Goal: Task Accomplishment & Management: Manage account settings

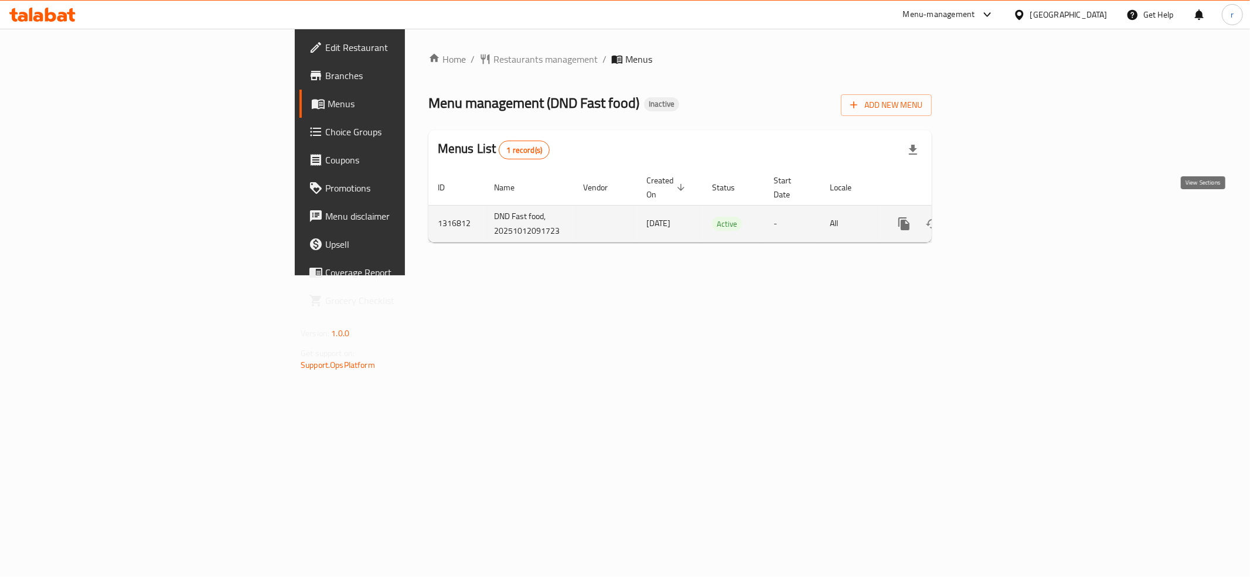
click at [996, 217] on icon "enhanced table" at bounding box center [989, 224] width 14 height 14
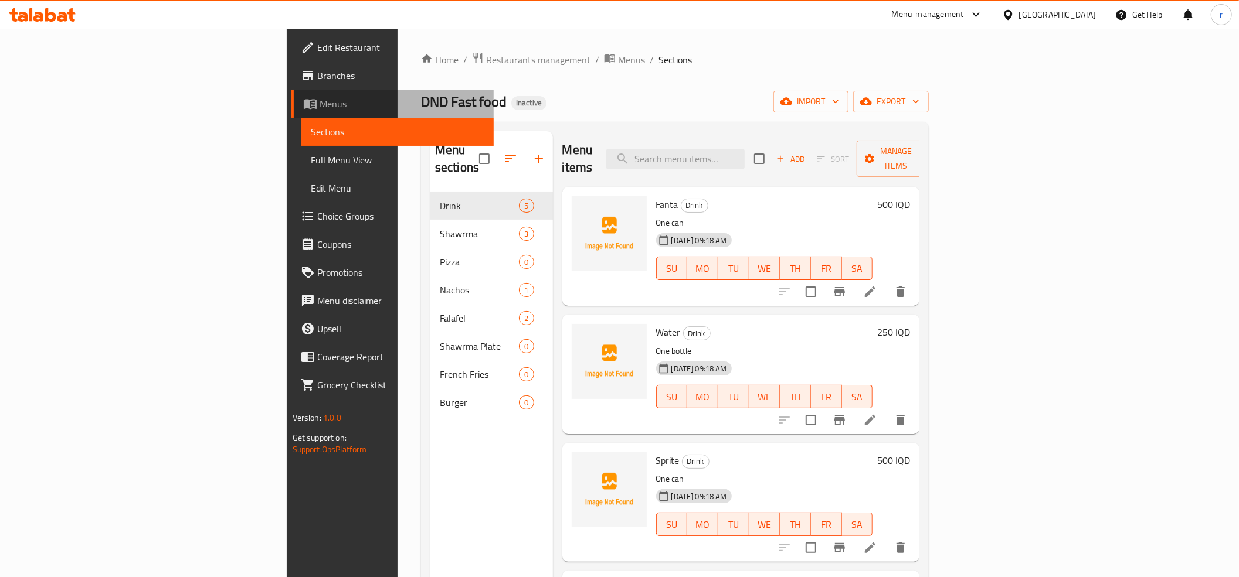
click at [319, 99] on span "Menus" at bounding box center [401, 104] width 165 height 14
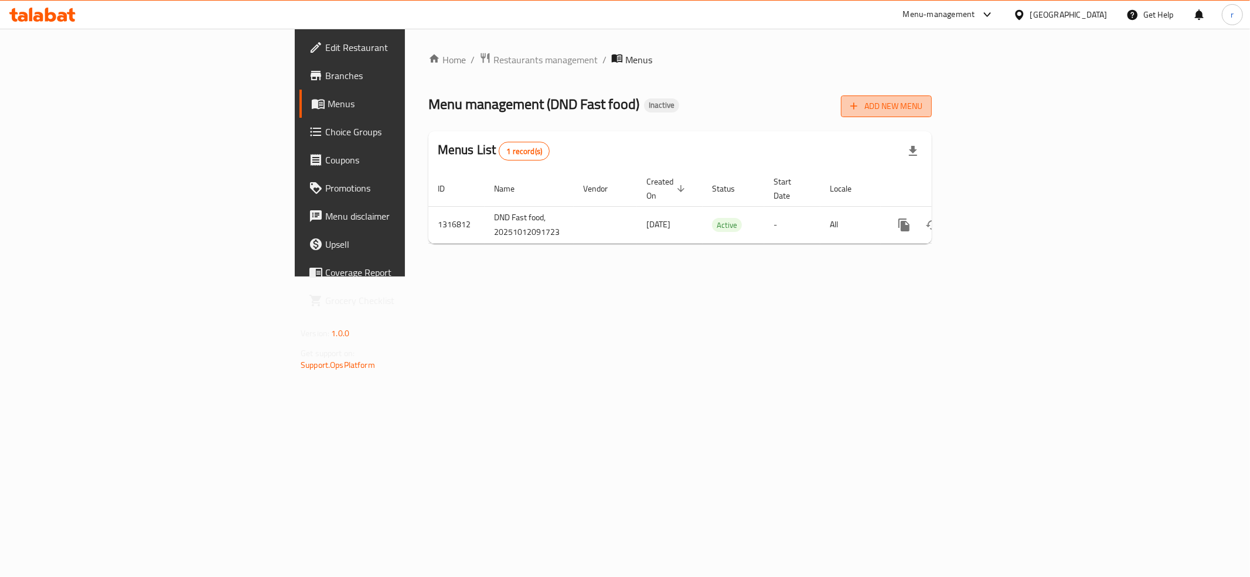
click at [923, 113] on span "Add New Menu" at bounding box center [886, 106] width 72 height 15
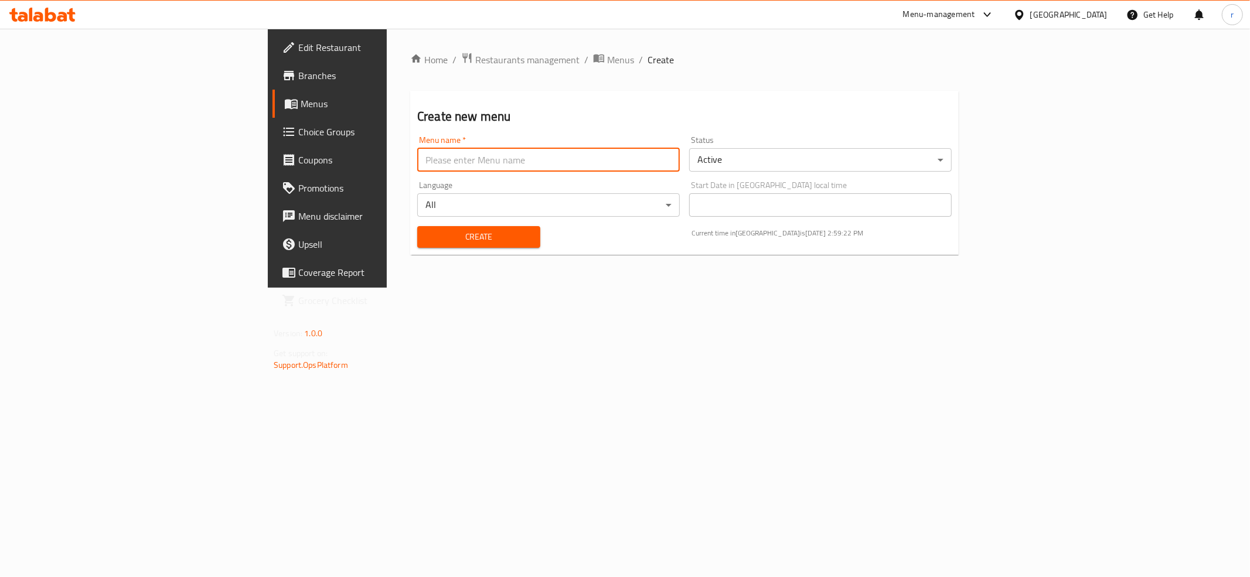
click at [417, 156] on input "text" at bounding box center [548, 159] width 263 height 23
type input "rahma"
click at [410, 222] on div "Create" at bounding box center [478, 237] width 137 height 36
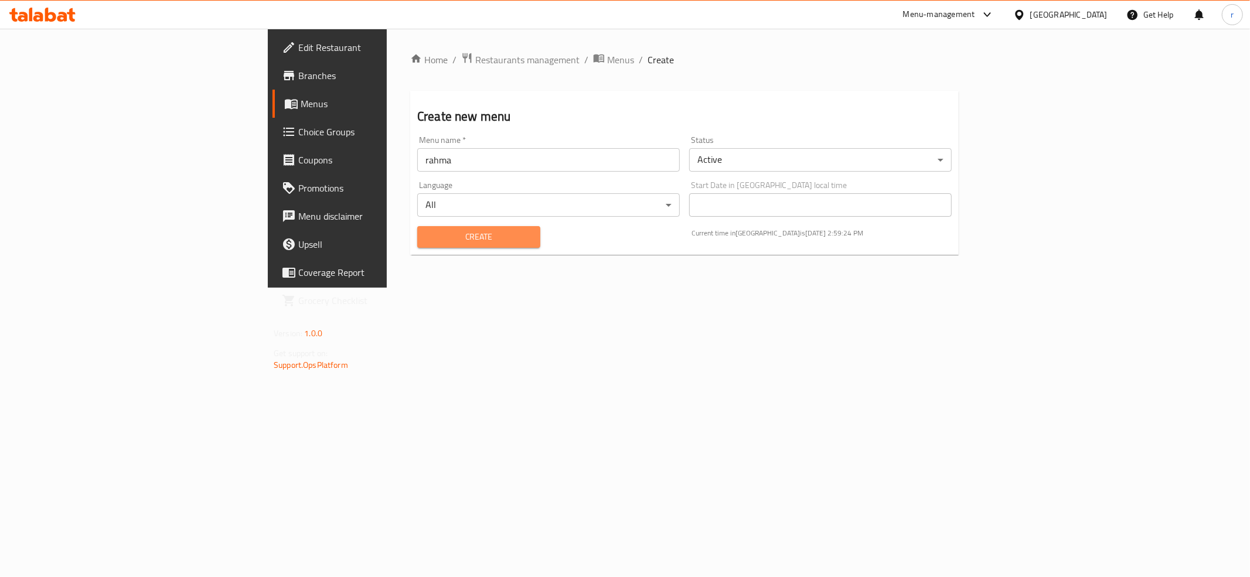
click at [427, 233] on span "Create" at bounding box center [479, 237] width 104 height 15
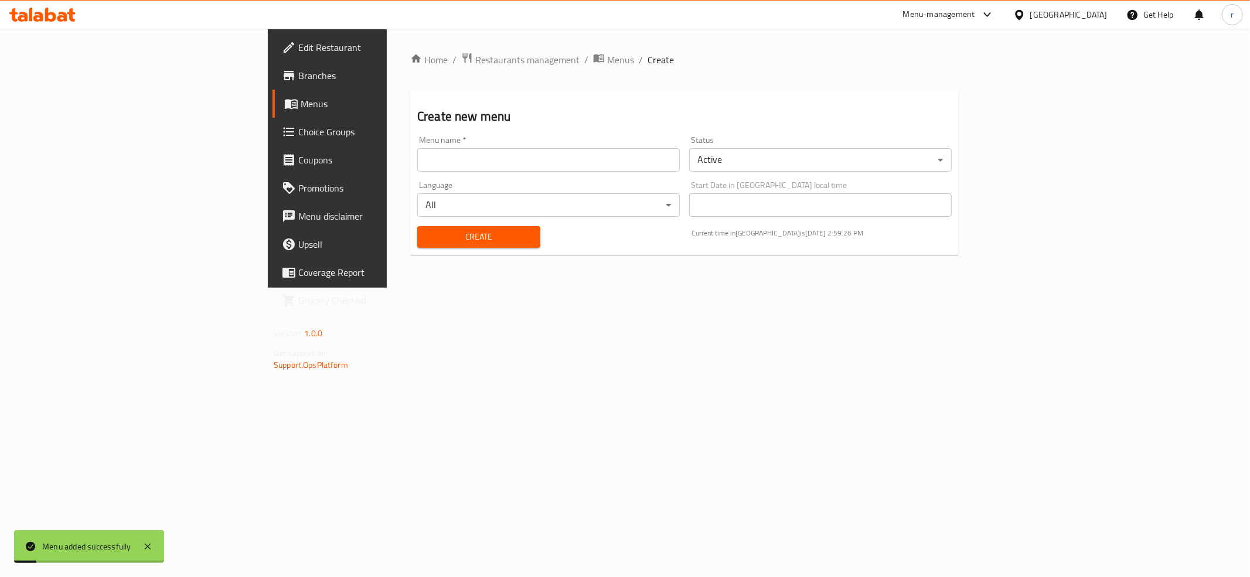
click at [301, 106] on span "Menus" at bounding box center [384, 104] width 166 height 14
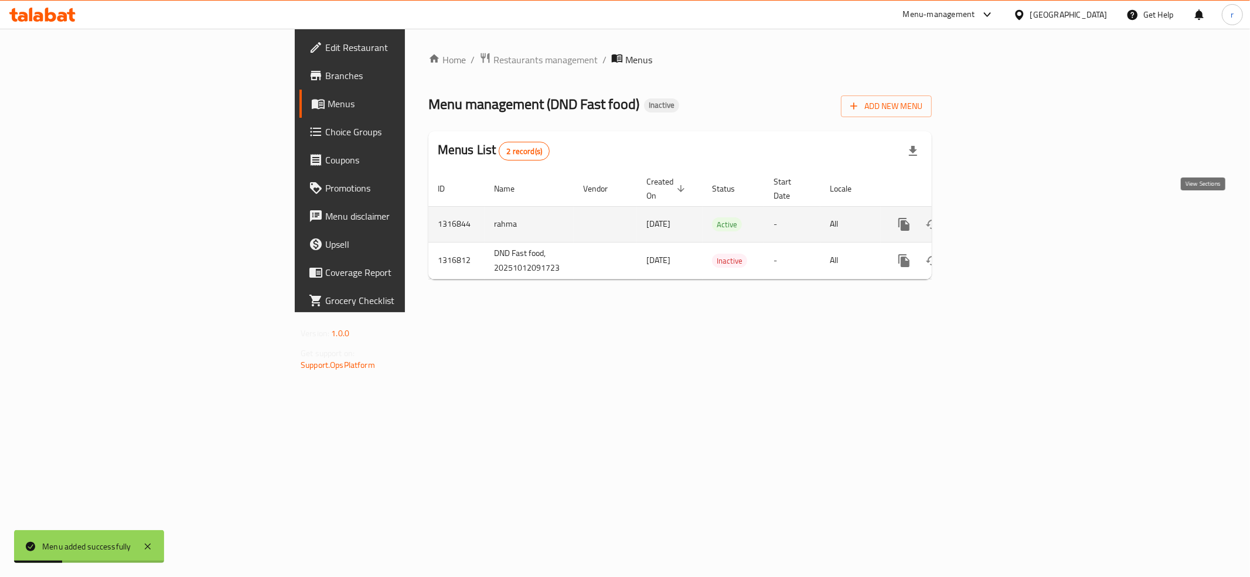
click at [996, 217] on icon "enhanced table" at bounding box center [989, 224] width 14 height 14
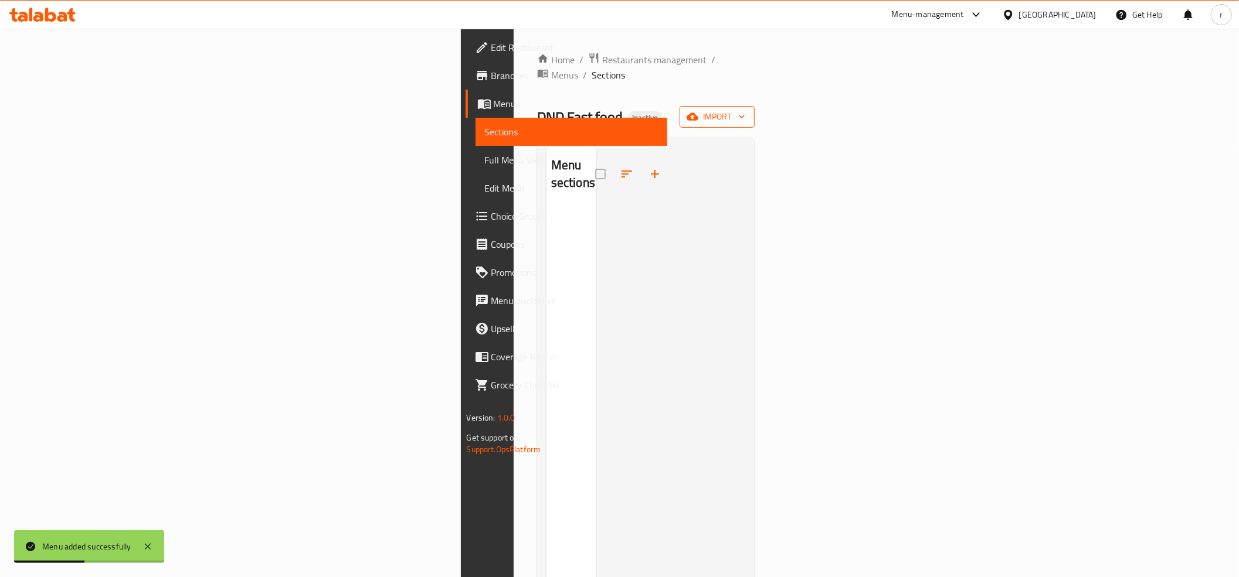
click at [745, 110] on span "import" at bounding box center [717, 117] width 56 height 15
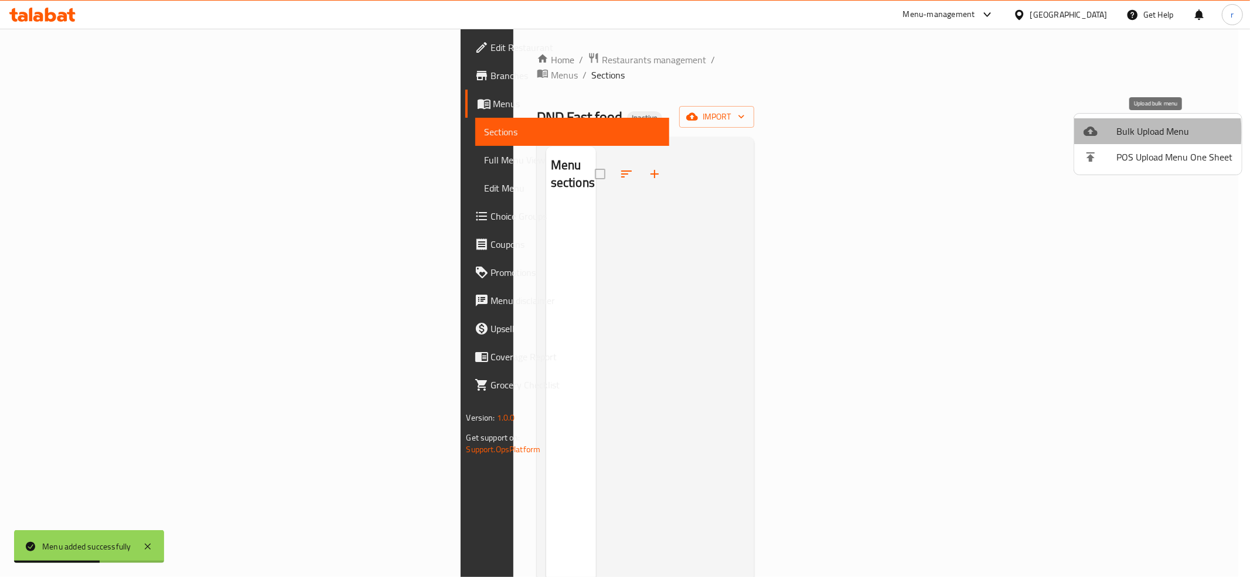
click at [1131, 132] on span "Bulk Upload Menu" at bounding box center [1175, 131] width 116 height 14
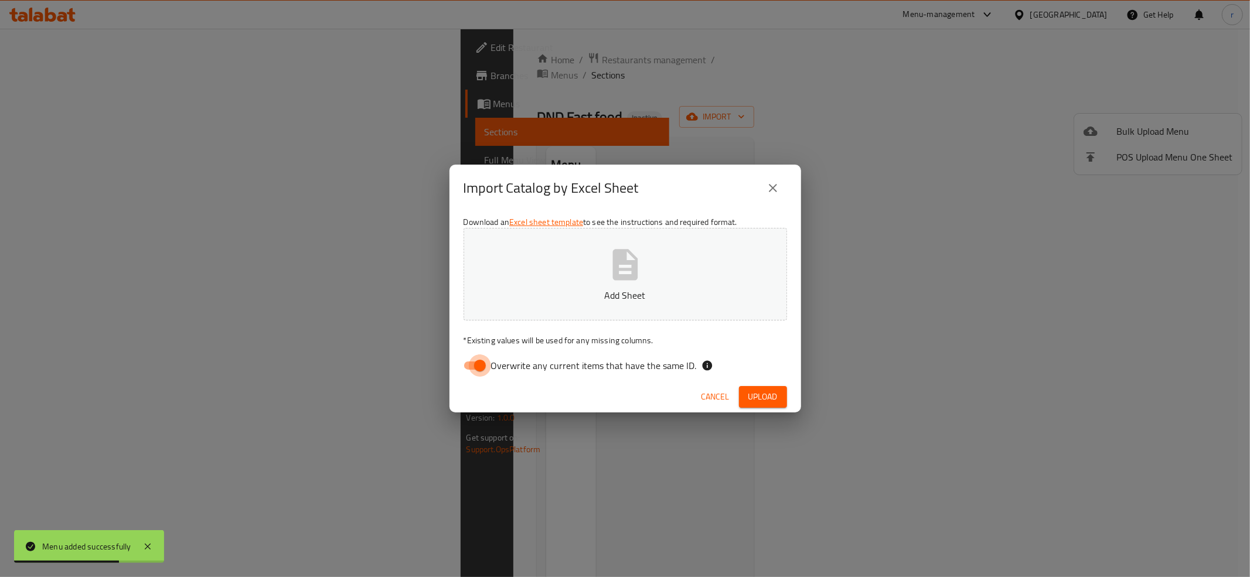
click at [479, 358] on input "Overwrite any current items that have the same ID." at bounding box center [480, 366] width 67 height 22
checkbox input "false"
click at [523, 279] on button "Add Sheet" at bounding box center [626, 274] width 324 height 93
click at [781, 397] on button "Upload" at bounding box center [763, 397] width 48 height 22
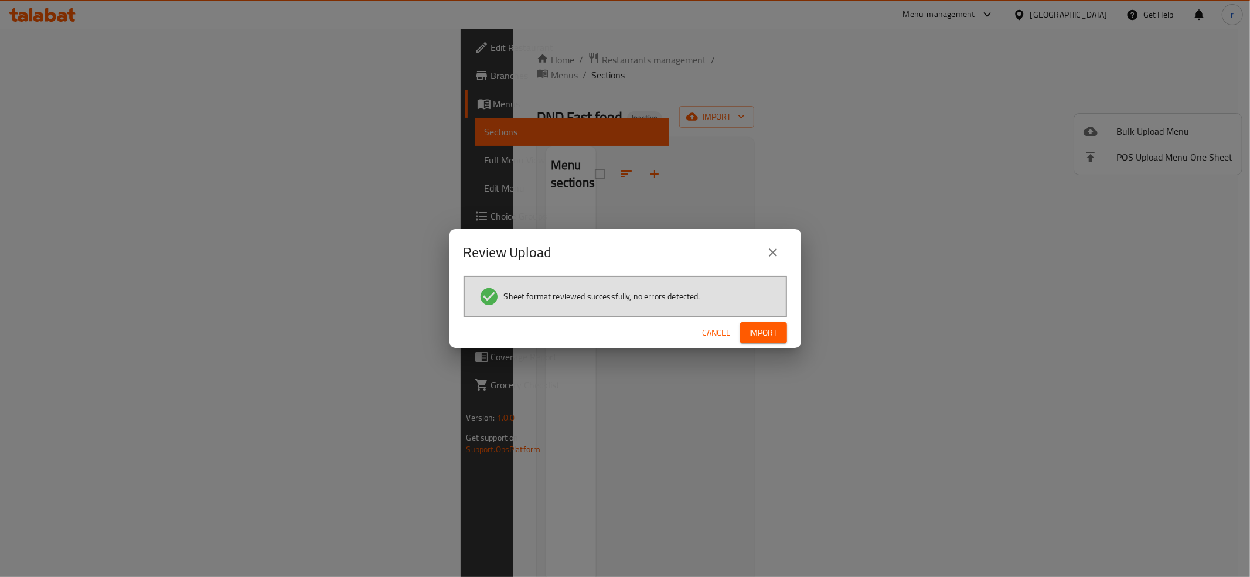
click at [778, 320] on div "Cancel Import" at bounding box center [626, 333] width 352 height 31
click at [779, 327] on button "Import" at bounding box center [763, 333] width 47 height 22
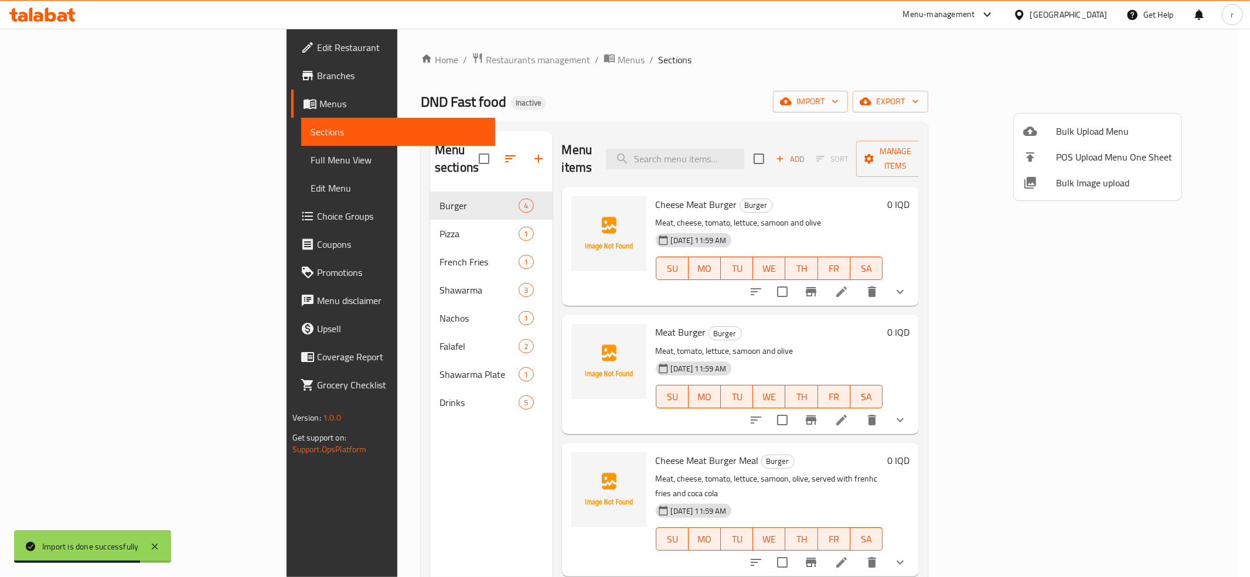
click at [373, 222] on div at bounding box center [625, 288] width 1250 height 577
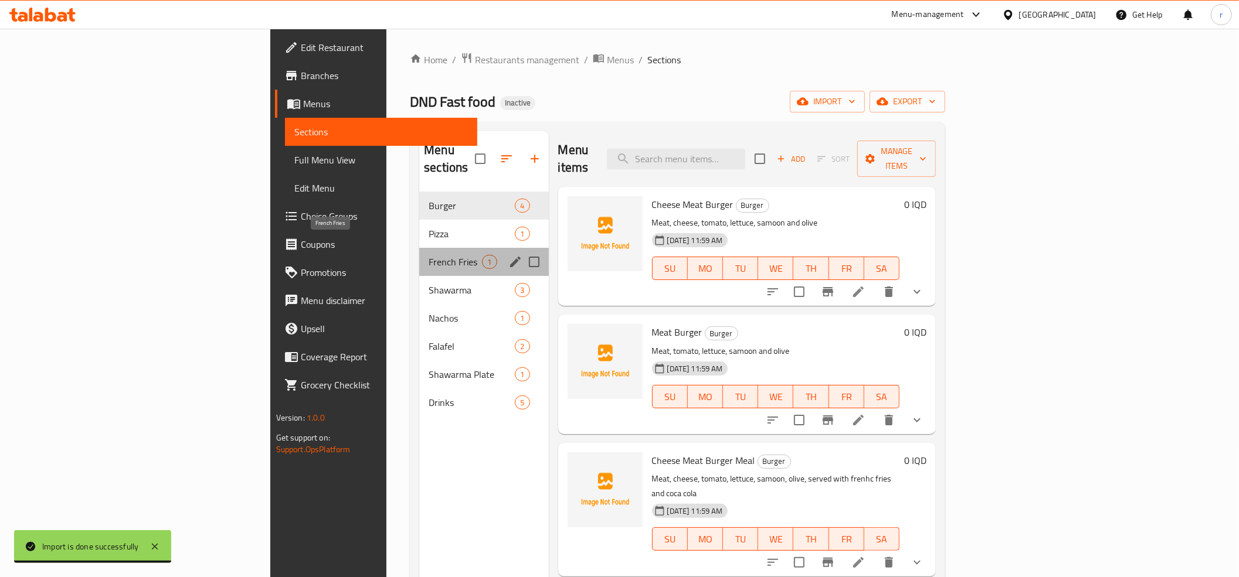
click at [428, 255] on span "French Fries" at bounding box center [454, 262] width 53 height 14
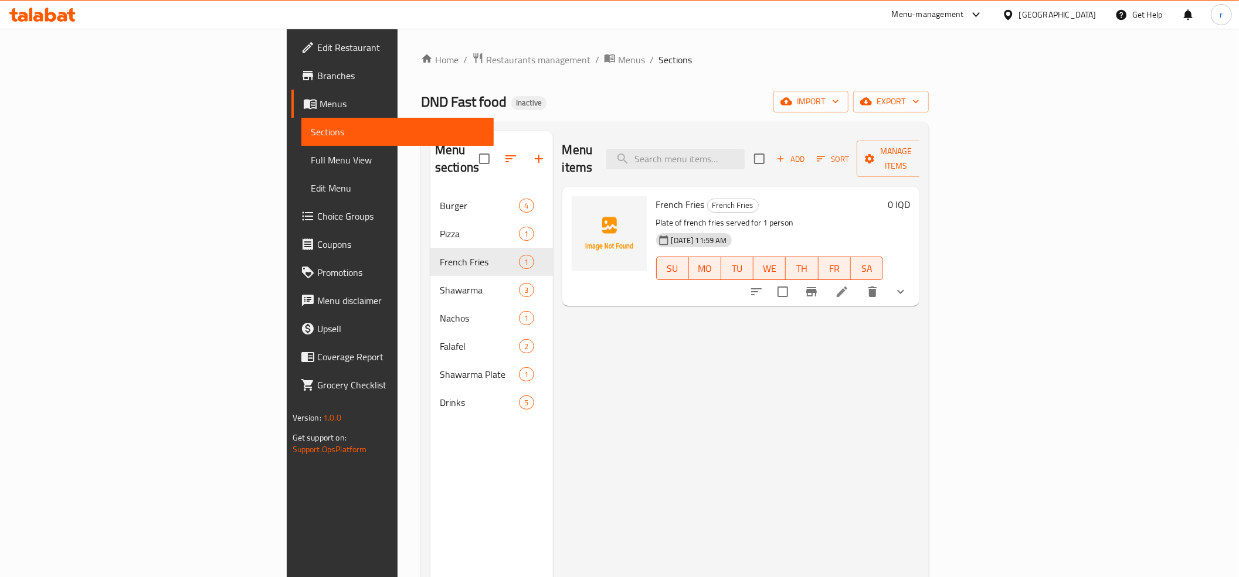
click at [790, 432] on div "Menu items Add Sort Manage items French Fries French Fries Plate of french frie…" at bounding box center [736, 419] width 367 height 577
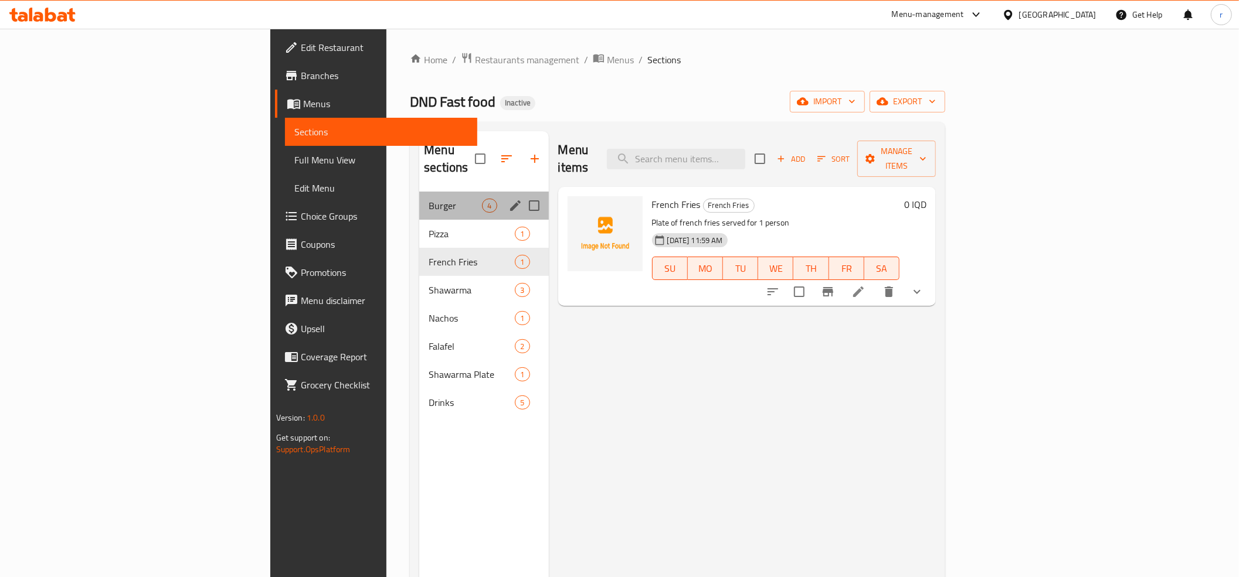
click at [419, 196] on div "Burger 4" at bounding box center [483, 206] width 129 height 28
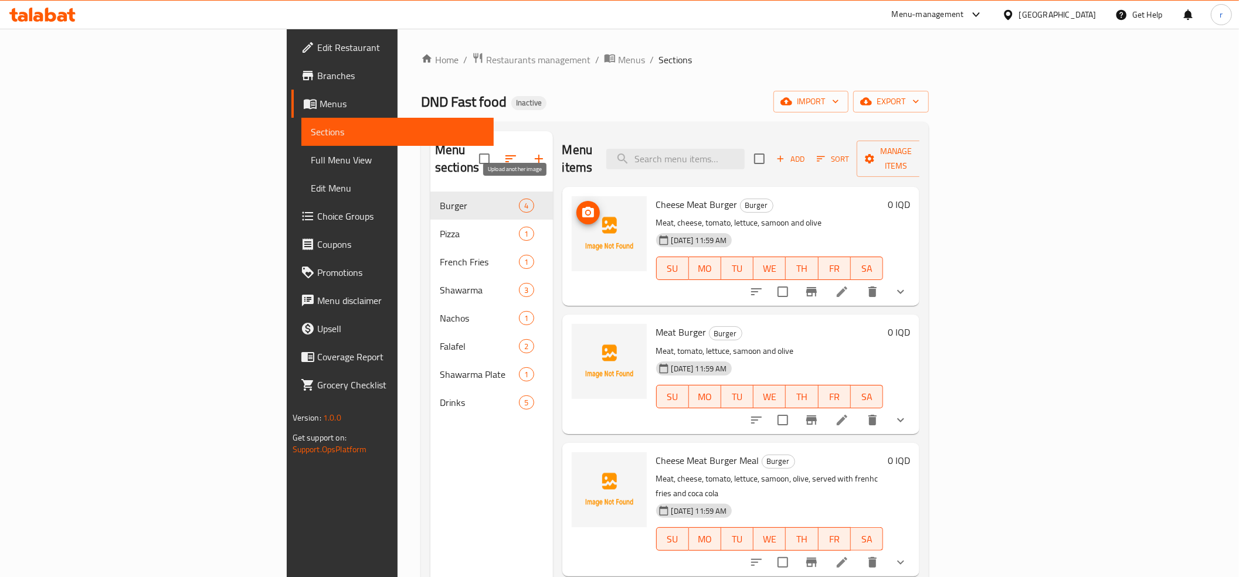
click at [576, 206] on span "upload picture" at bounding box center [587, 213] width 23 height 14
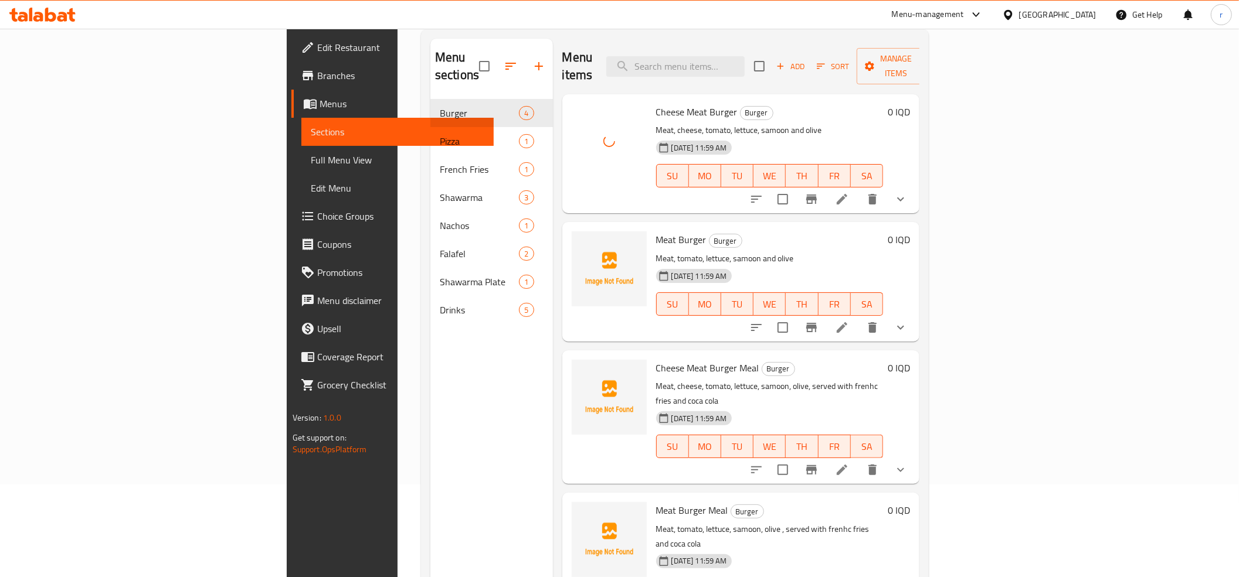
scroll to position [130, 0]
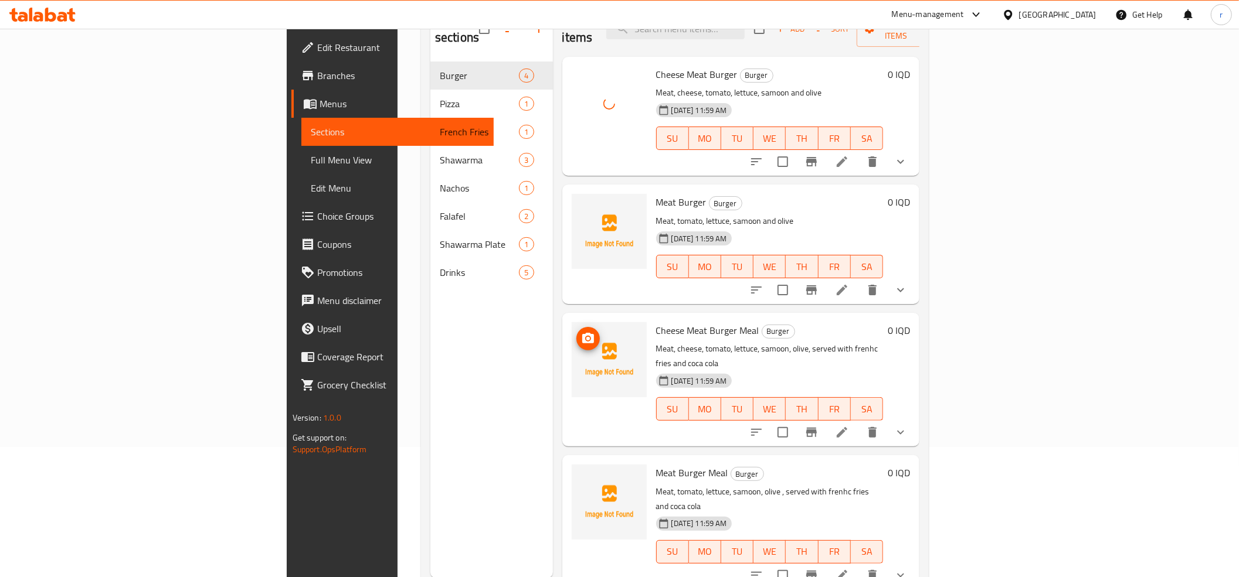
click at [571, 324] on img at bounding box center [608, 359] width 75 height 75
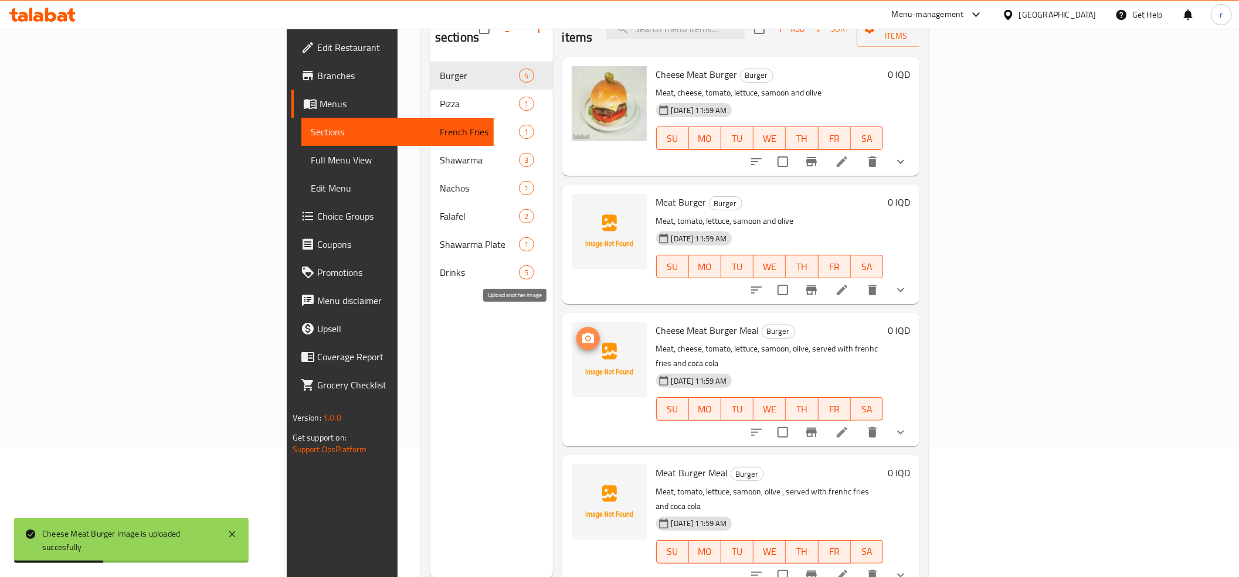
click at [581, 332] on icon "upload picture" at bounding box center [588, 339] width 14 height 14
click at [581, 203] on icon "upload picture" at bounding box center [588, 210] width 14 height 14
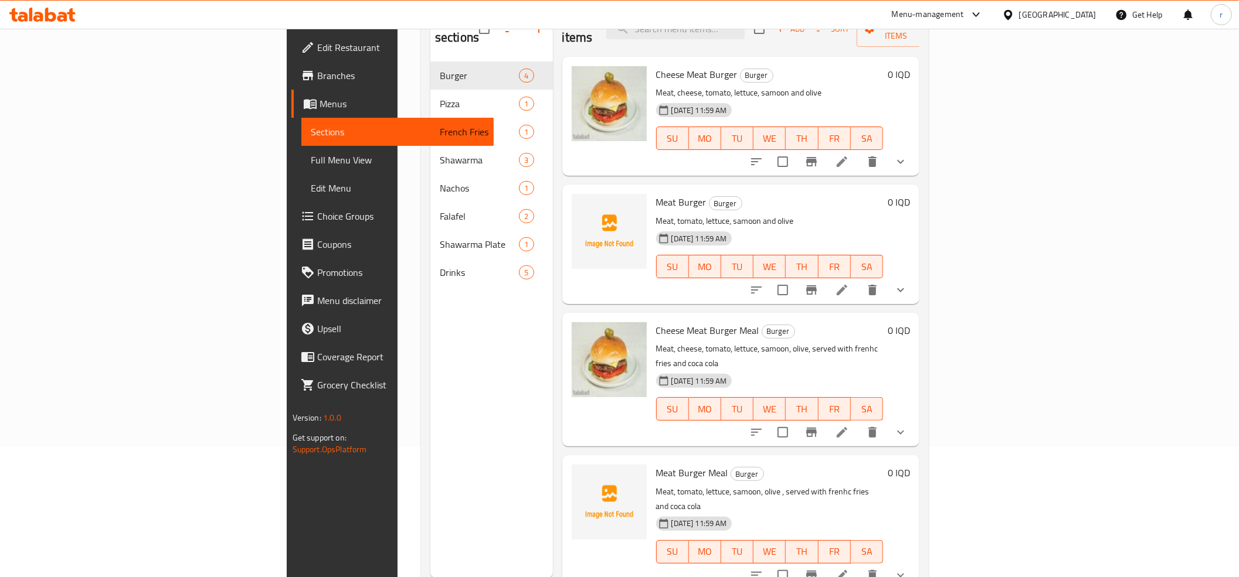
click at [656, 193] on span "Meat Burger" at bounding box center [681, 202] width 50 height 18
copy h6 "Meat Burger"
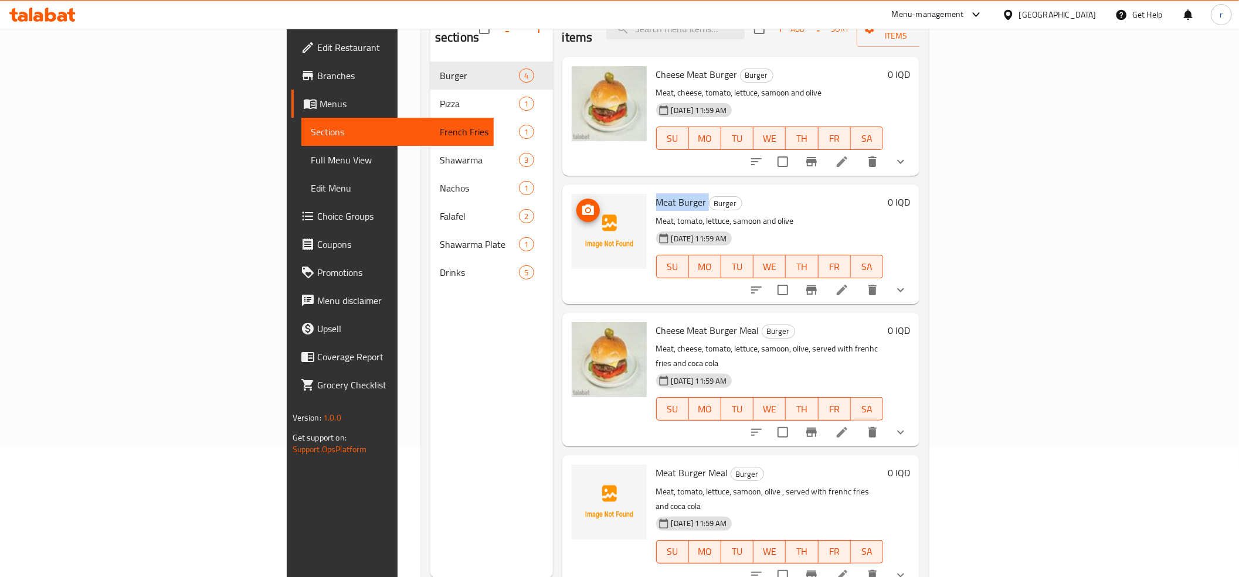
click at [582, 205] on icon "upload picture" at bounding box center [588, 210] width 12 height 11
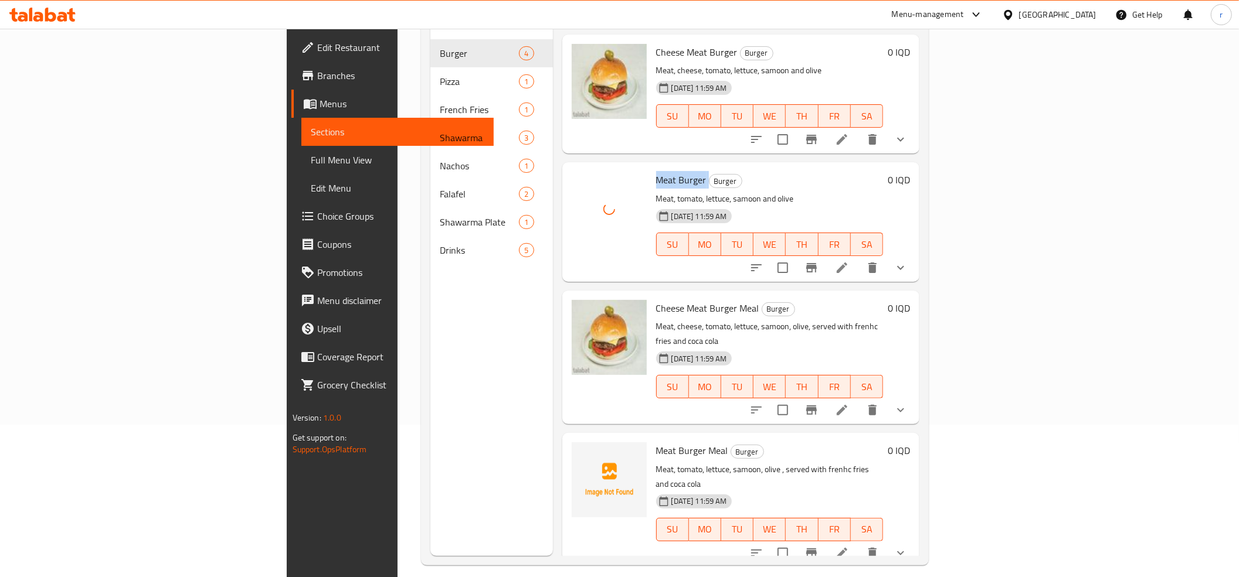
scroll to position [165, 0]
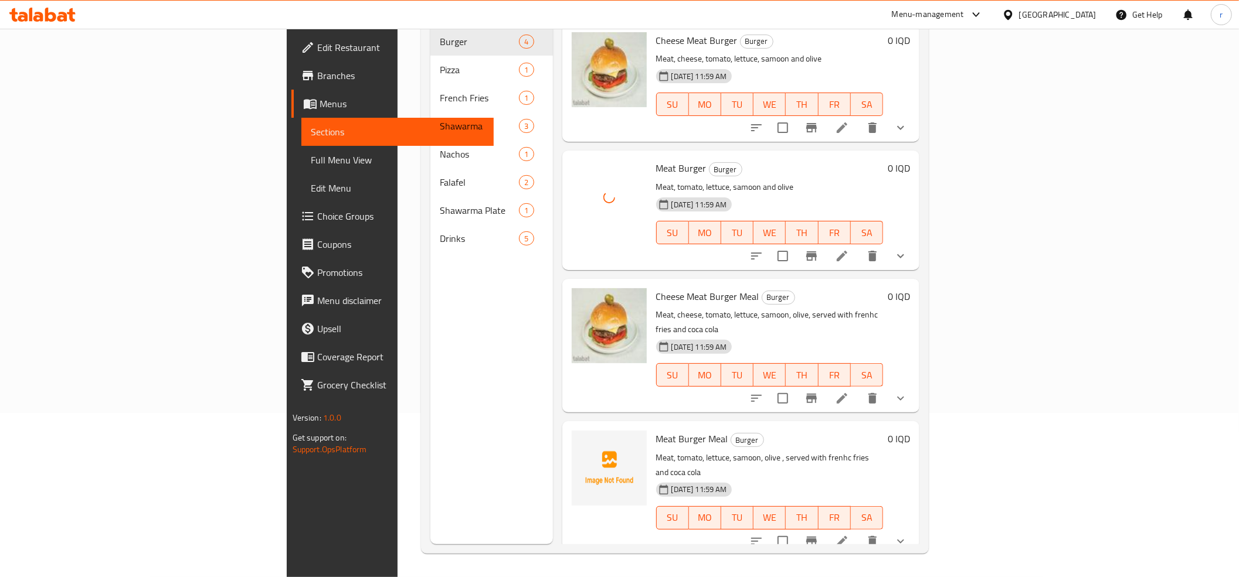
click at [656, 430] on span "Meat Burger Meal" at bounding box center [692, 439] width 72 height 18
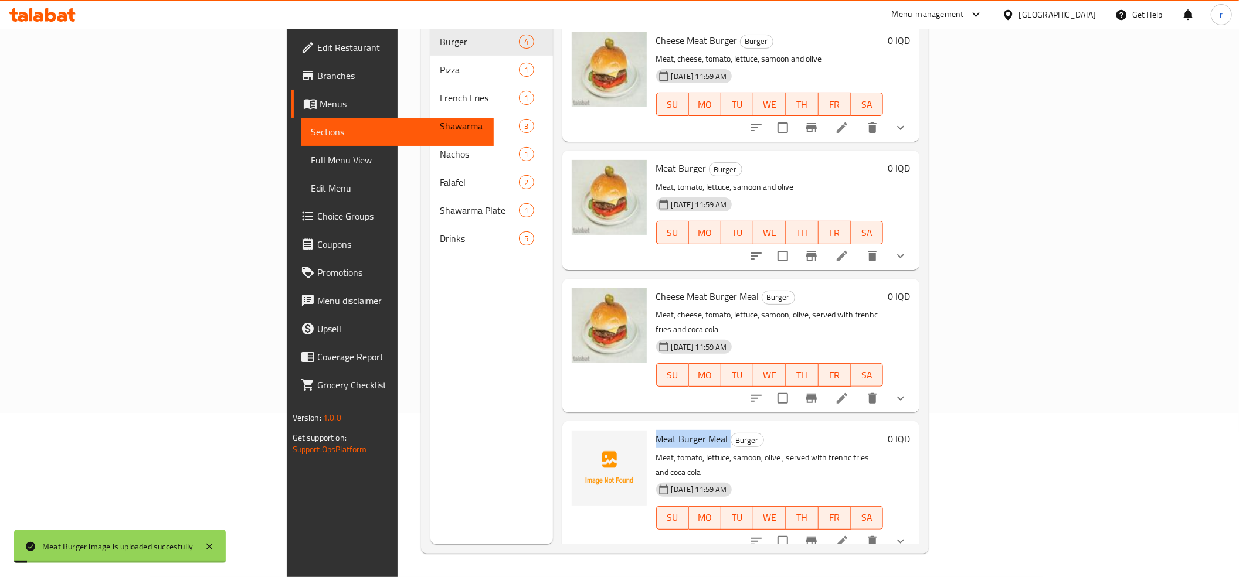
copy h6 "Meat Burger Meal"
click at [582, 441] on icon "upload picture" at bounding box center [588, 446] width 12 height 11
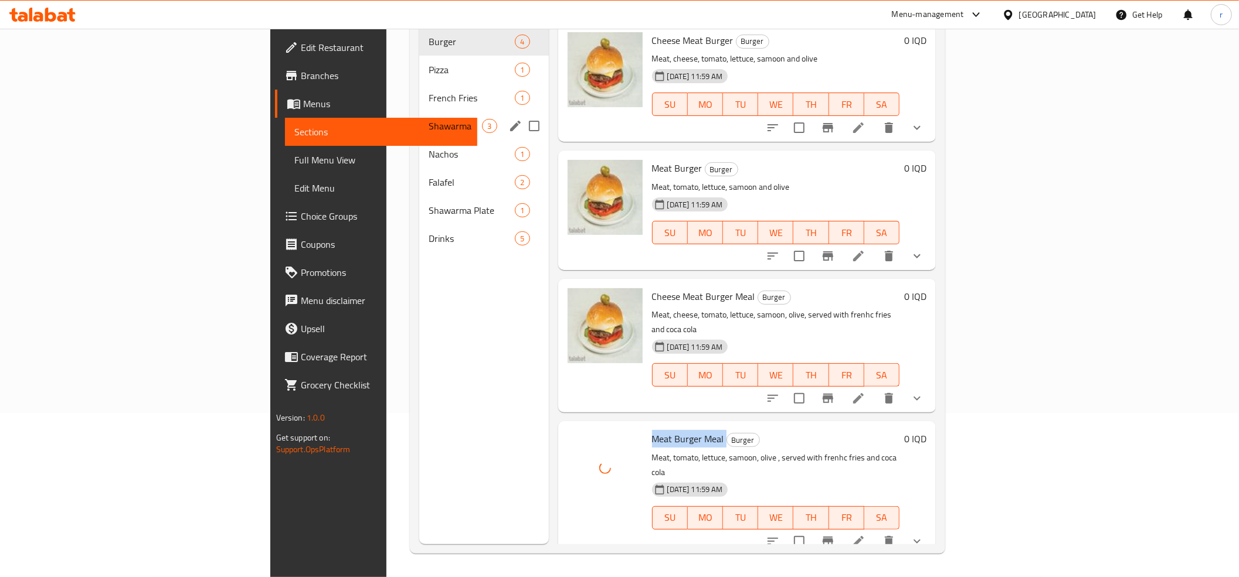
scroll to position [0, 0]
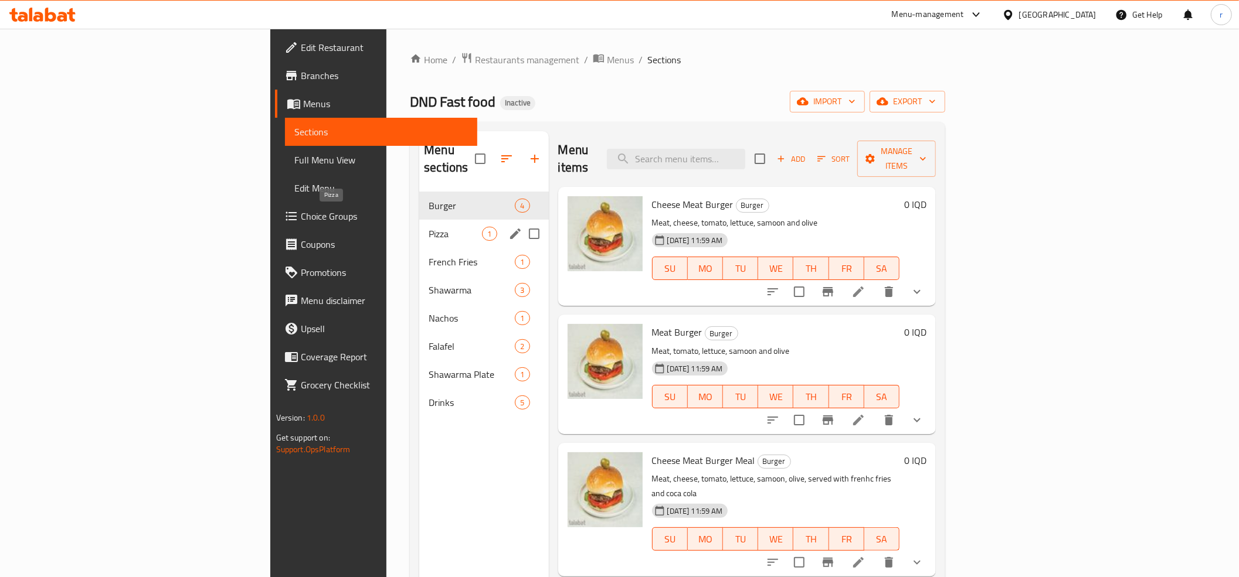
click at [428, 227] on span "Pizza" at bounding box center [454, 234] width 53 height 14
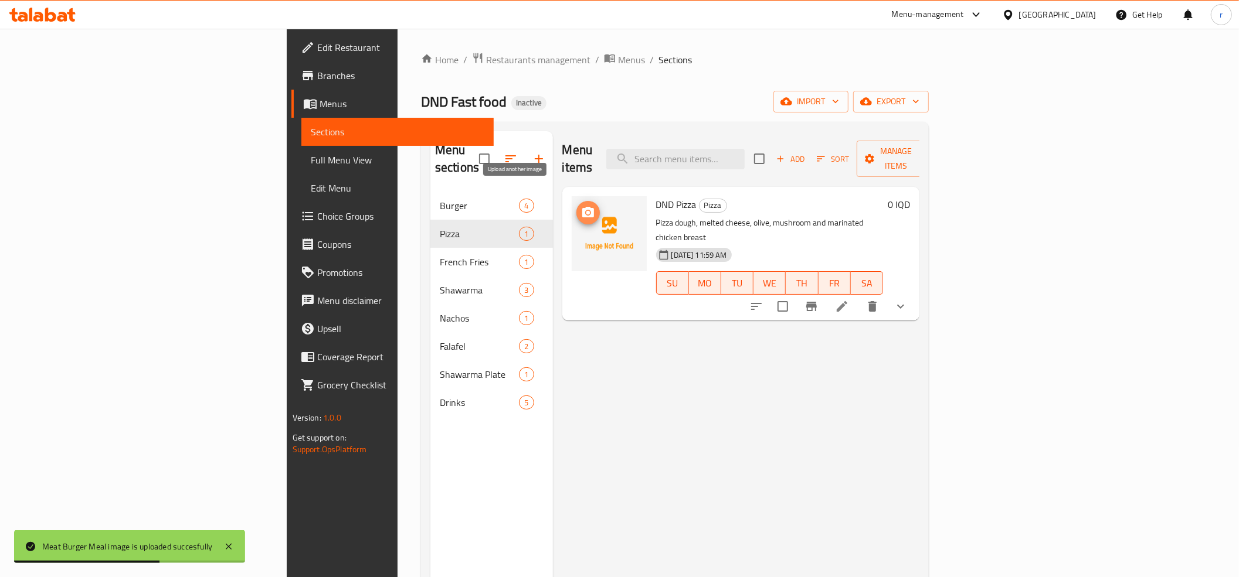
click at [581, 206] on icon "upload picture" at bounding box center [588, 213] width 14 height 14
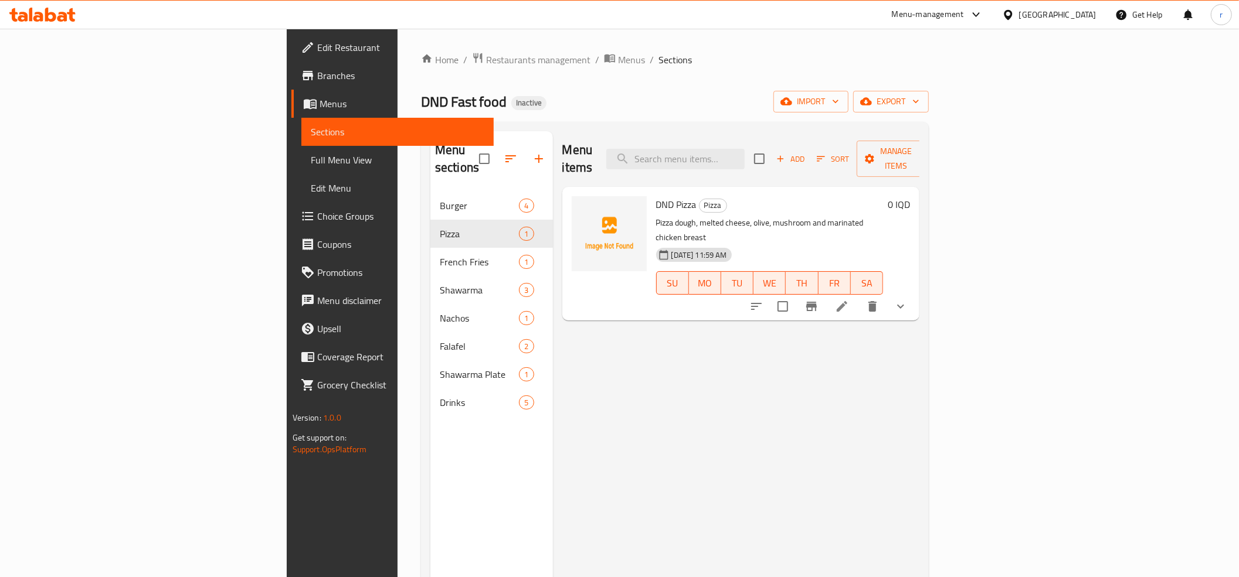
click at [656, 196] on span "DND Pizza" at bounding box center [676, 205] width 40 height 18
copy h6 "DND Pizza"
click at [582, 207] on icon "upload picture" at bounding box center [588, 212] width 12 height 11
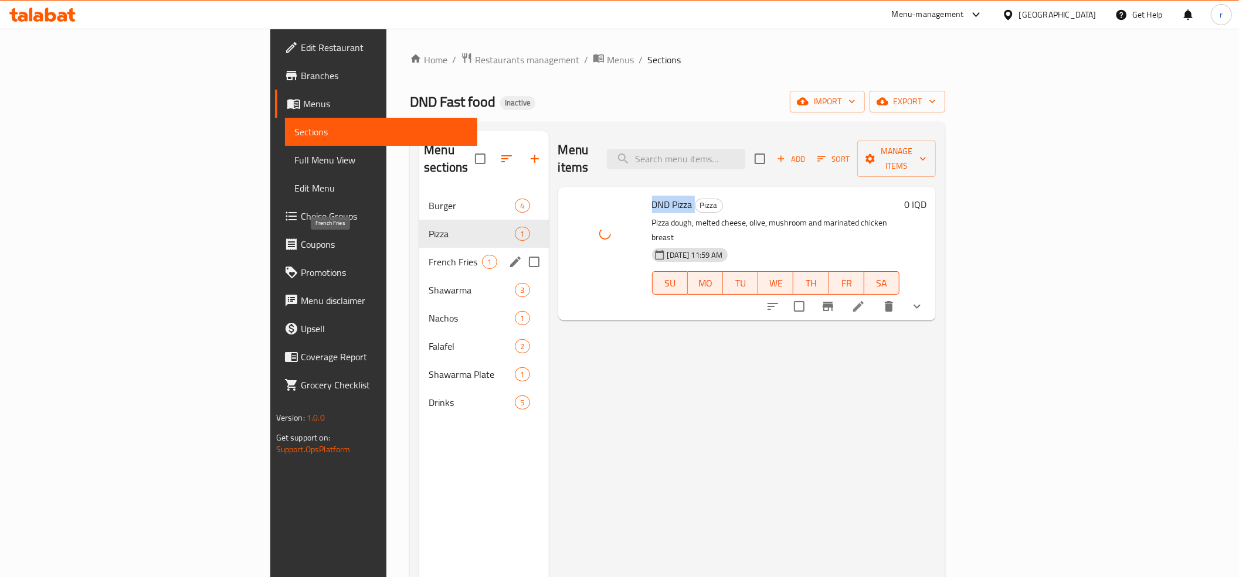
click at [428, 255] on span "French Fries" at bounding box center [454, 262] width 53 height 14
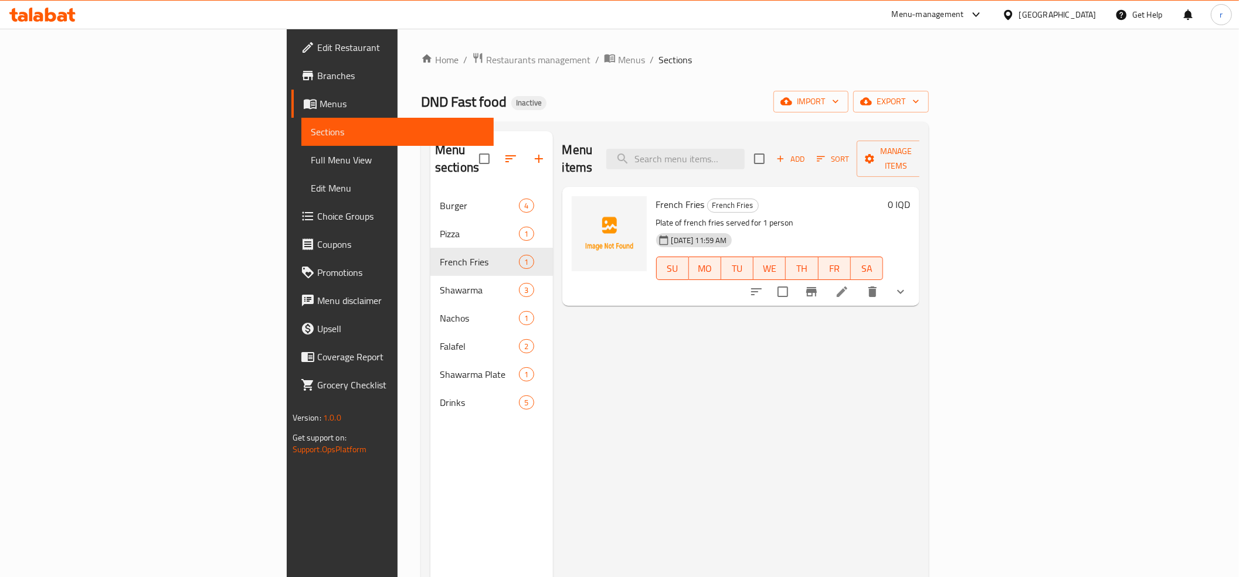
click at [656, 196] on span "French Fries" at bounding box center [680, 205] width 49 height 18
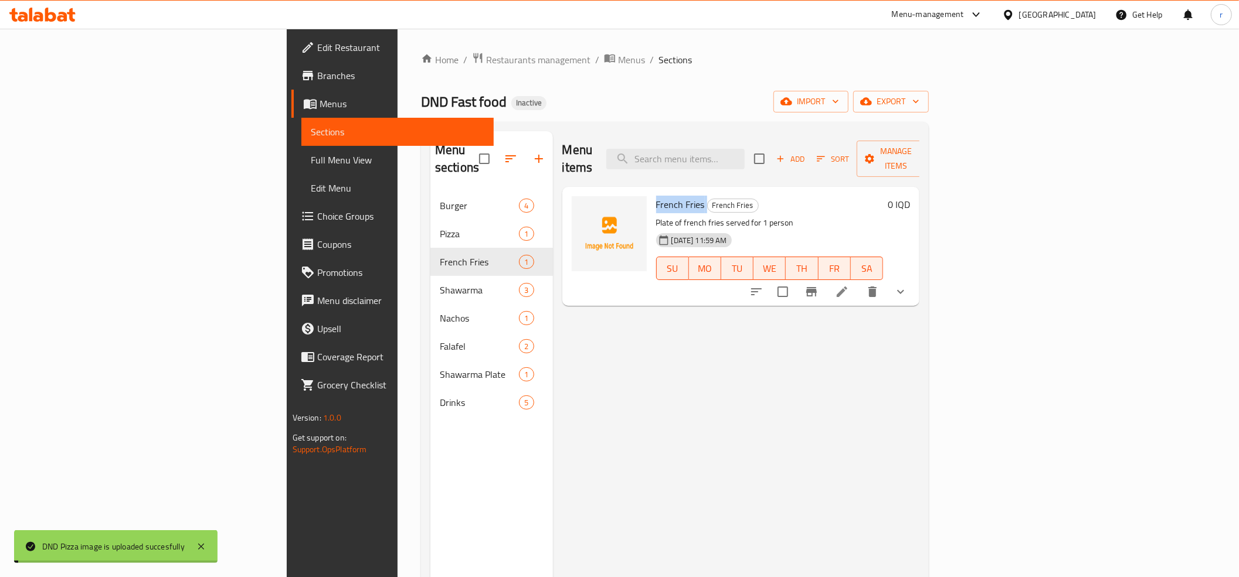
click at [656, 196] on span "French Fries" at bounding box center [680, 205] width 49 height 18
copy h6 "French Fries"
click at [571, 198] on img at bounding box center [608, 233] width 75 height 75
click at [582, 207] on icon "upload picture" at bounding box center [588, 212] width 12 height 11
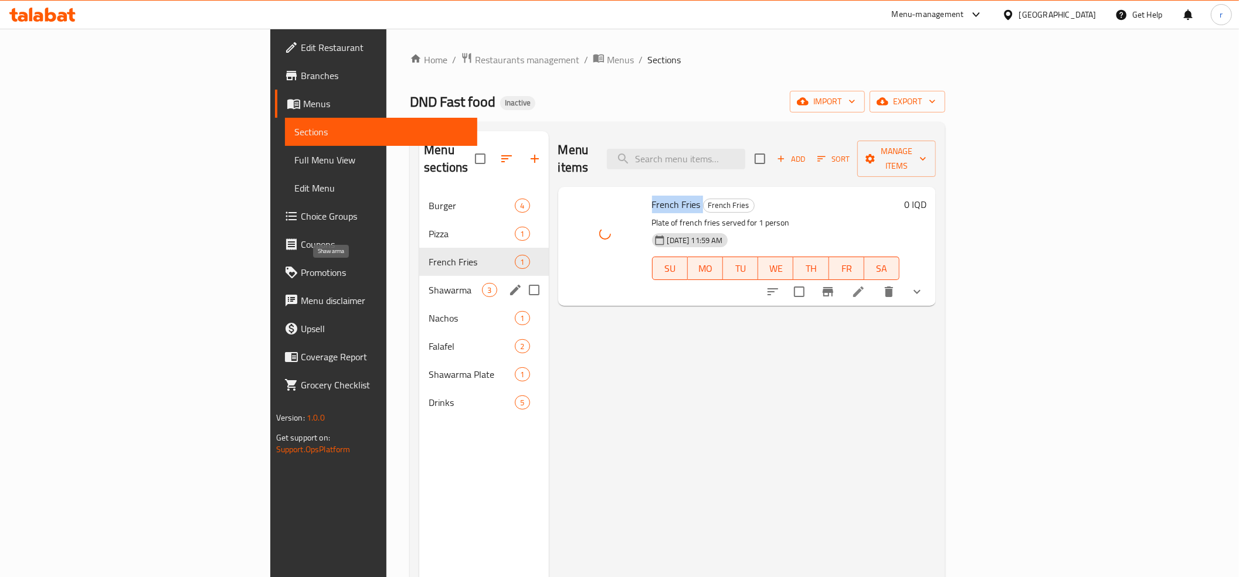
click at [428, 283] on span "Shawarma" at bounding box center [454, 290] width 53 height 14
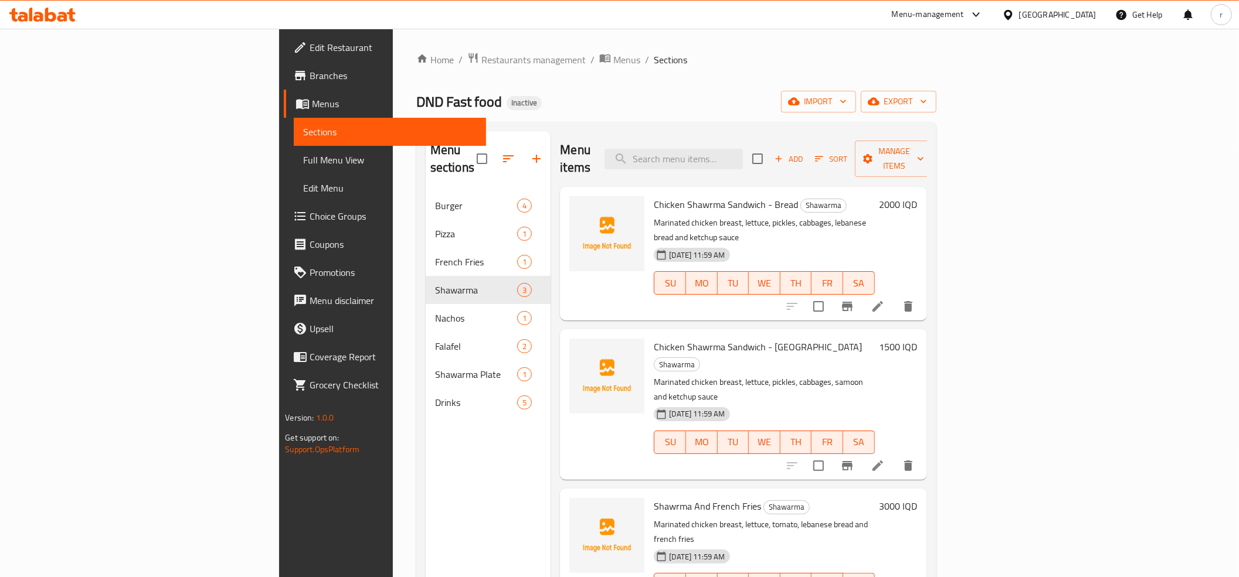
click at [654, 196] on span "Chicken Shawrma Sandwich - Bread" at bounding box center [726, 205] width 144 height 18
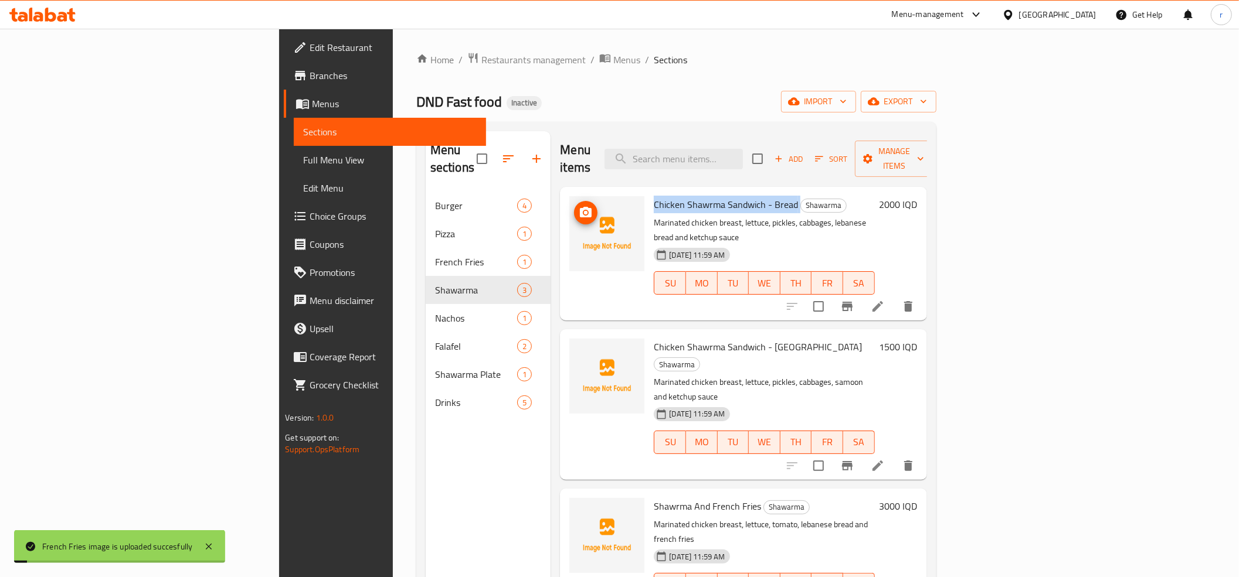
copy h6 "Chicken Shawrma Sandwich - Bread"
click at [579, 206] on icon "upload picture" at bounding box center [586, 213] width 14 height 14
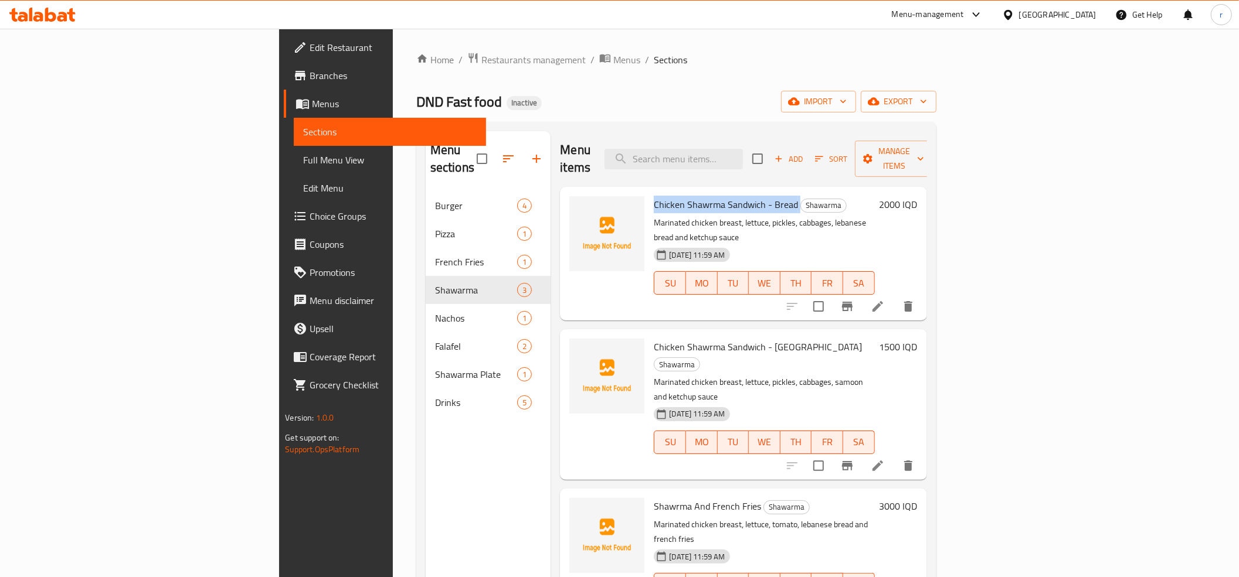
click at [654, 196] on span "Chicken Shawrma Sandwich - Bread" at bounding box center [726, 205] width 144 height 18
drag, startPoint x: 655, startPoint y: 193, endPoint x: 573, endPoint y: 195, distance: 82.7
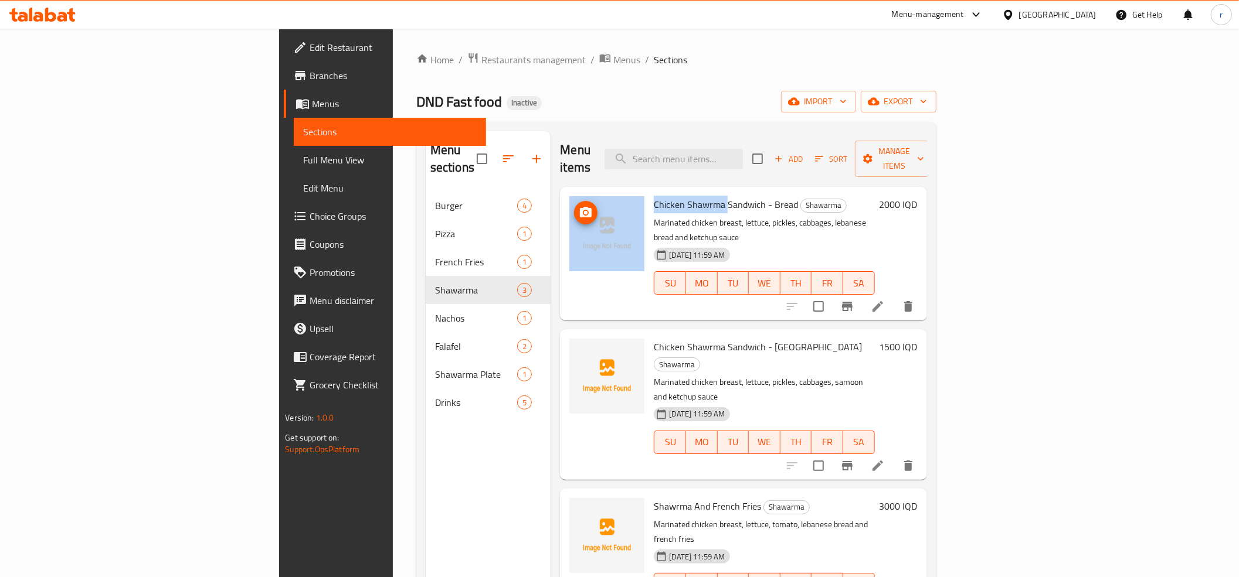
click at [573, 195] on div "Chicken Shawrma Sandwich - Bread Shawarma Marinated chicken breast, lettuce, pi…" at bounding box center [742, 254] width 357 height 124
copy div "Chicken Shawrma"
click at [579, 206] on icon "upload picture" at bounding box center [586, 213] width 14 height 14
click at [654, 196] on span "Chicken Shawrma Sandwich - Bread" at bounding box center [726, 205] width 144 height 18
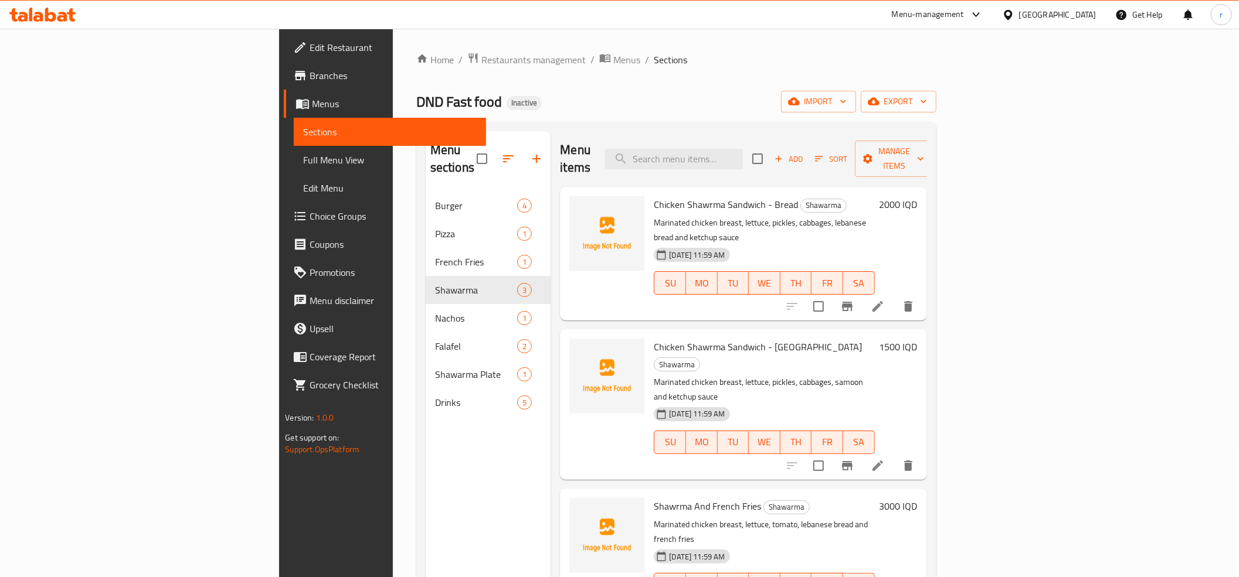
click at [654, 196] on span "Chicken Shawrma Sandwich - Bread" at bounding box center [726, 205] width 144 height 18
drag, startPoint x: 587, startPoint y: 189, endPoint x: 613, endPoint y: 185, distance: 26.0
click at [673, 196] on span "Chicken Shawrma Sandwich - Bread" at bounding box center [726, 205] width 144 height 18
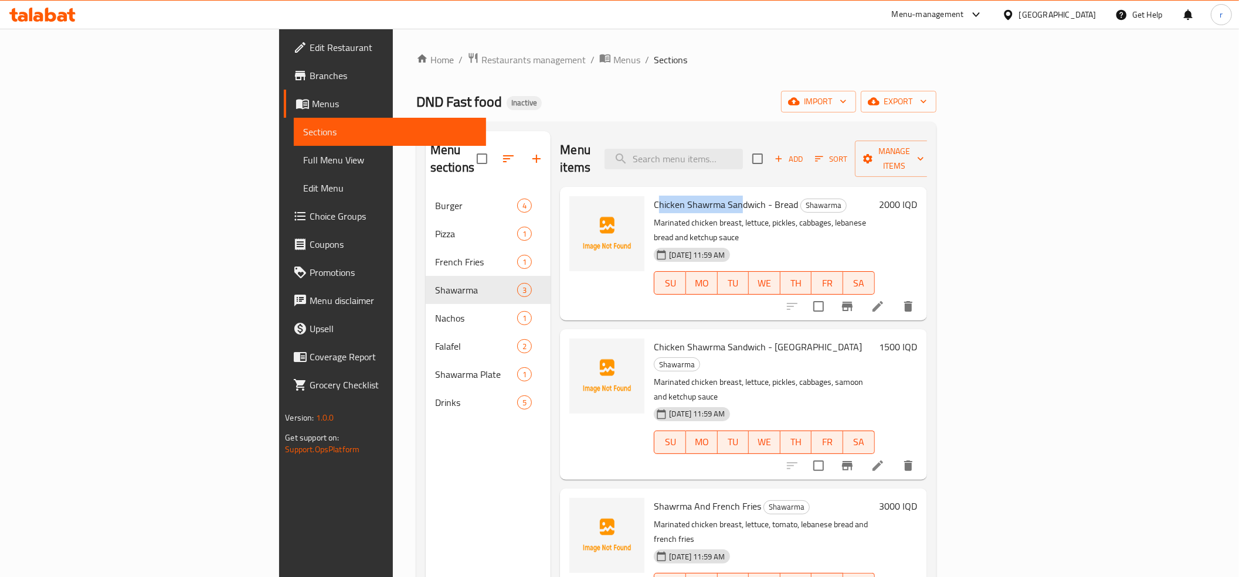
click at [654, 196] on span "Chicken Shawrma Sandwich - Bread" at bounding box center [726, 205] width 144 height 18
drag, startPoint x: 584, startPoint y: 184, endPoint x: 694, endPoint y: 186, distance: 110.2
click at [694, 196] on span "Chicken Shawrma Sandwich - Bread" at bounding box center [726, 205] width 144 height 18
copy span "Chicken Shawrma Sandwich"
click at [579, 206] on icon "upload picture" at bounding box center [586, 213] width 14 height 14
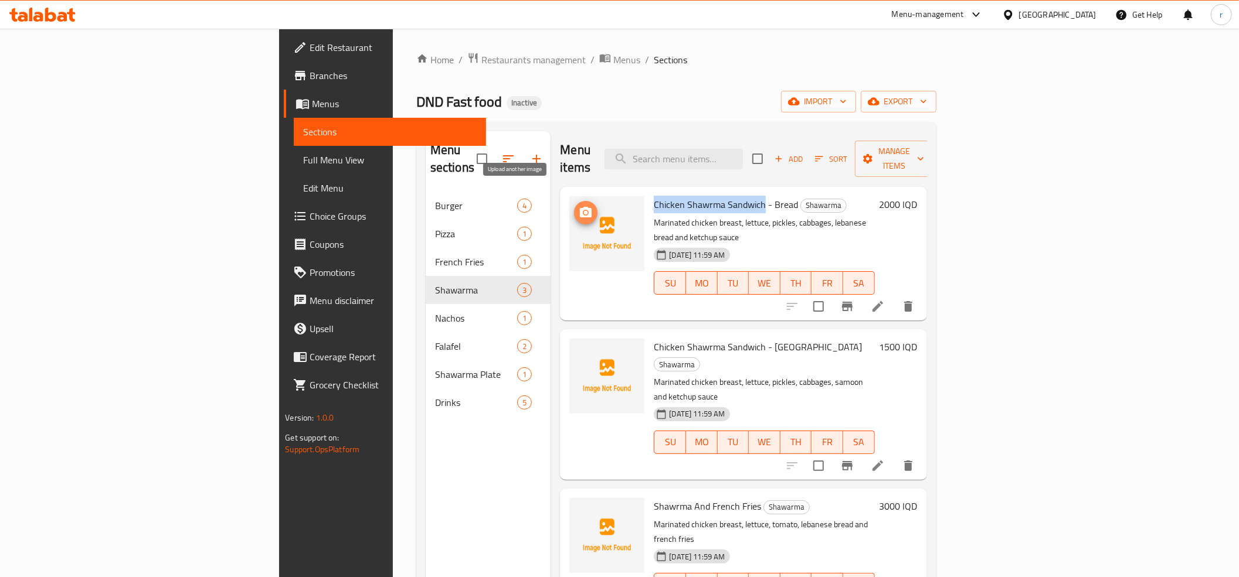
click at [579, 206] on icon "upload picture" at bounding box center [586, 213] width 14 height 14
click at [574, 508] on span "upload picture" at bounding box center [585, 515] width 23 height 14
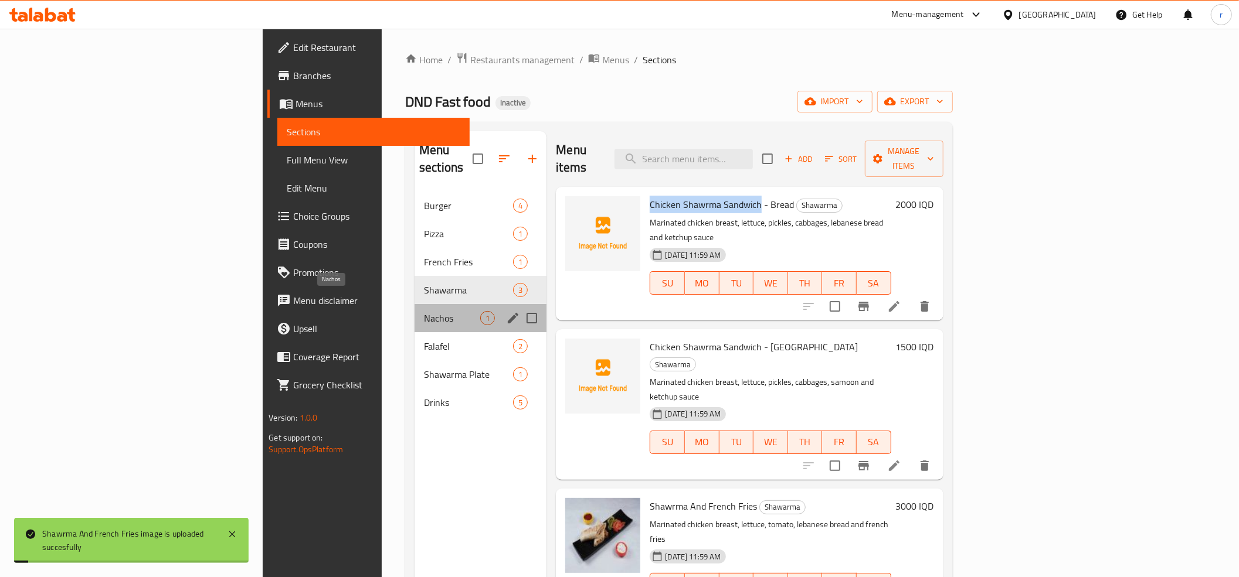
click at [424, 311] on span "Nachos" at bounding box center [452, 318] width 56 height 14
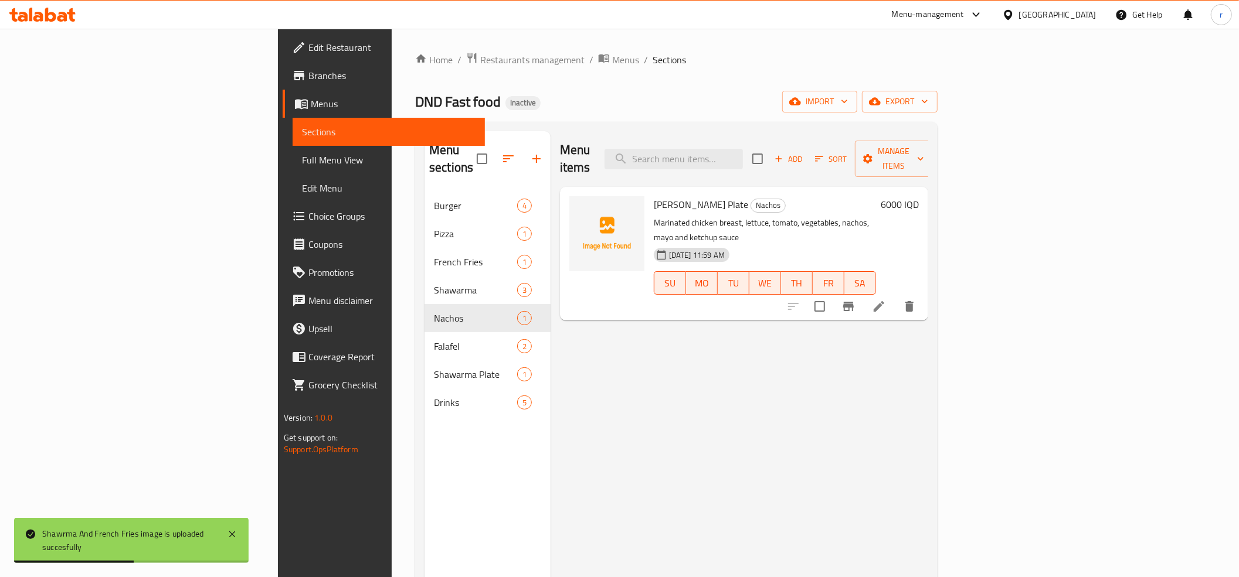
click at [654, 196] on span "[PERSON_NAME] Plate" at bounding box center [701, 205] width 94 height 18
copy span "Nachos"
click at [580, 207] on icon "upload picture" at bounding box center [586, 212] width 12 height 11
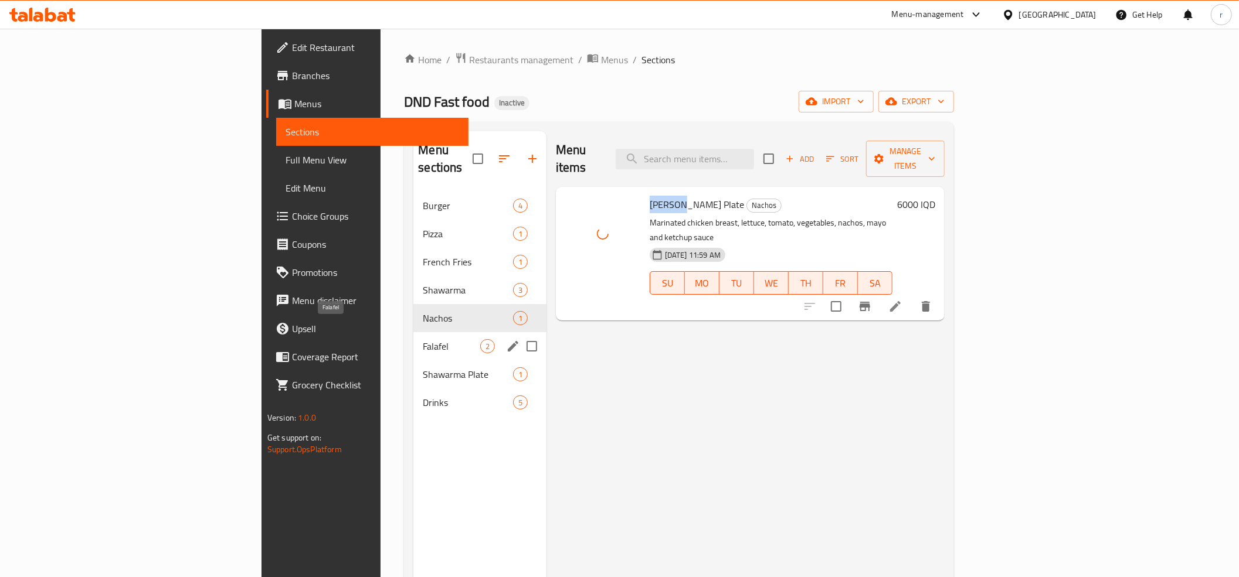
click at [423, 339] on span "Falafel" at bounding box center [451, 346] width 57 height 14
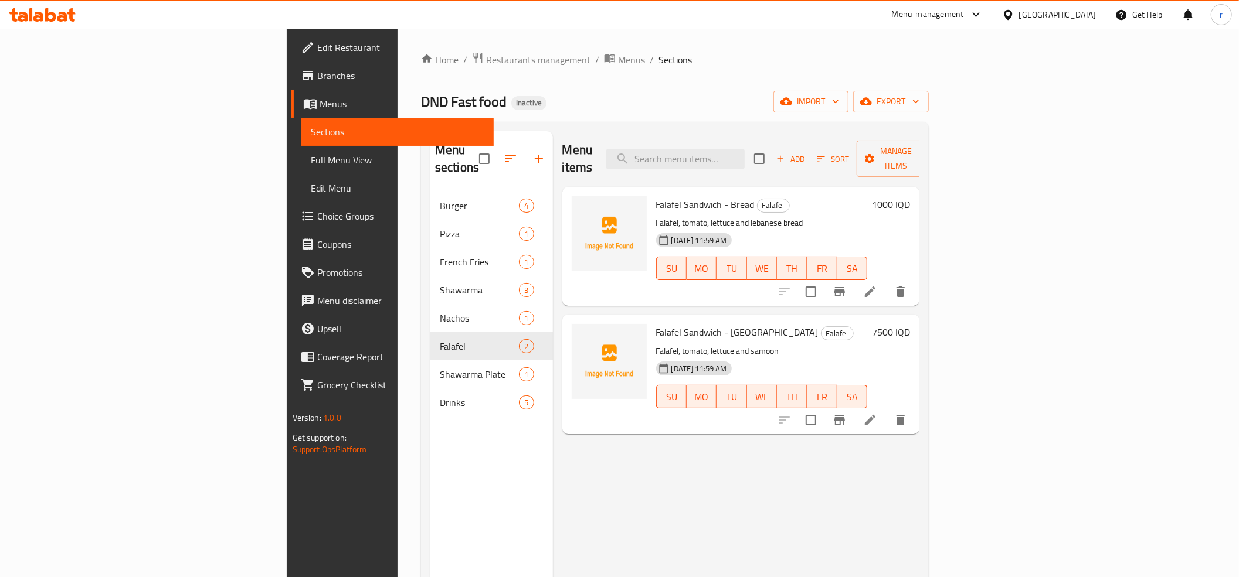
click at [656, 196] on span "Falafel Sandwich - Bread" at bounding box center [705, 205] width 98 height 18
copy span "Falafel"
click at [582, 207] on icon "upload picture" at bounding box center [588, 212] width 12 height 11
click at [576, 334] on span "upload picture" at bounding box center [587, 341] width 23 height 14
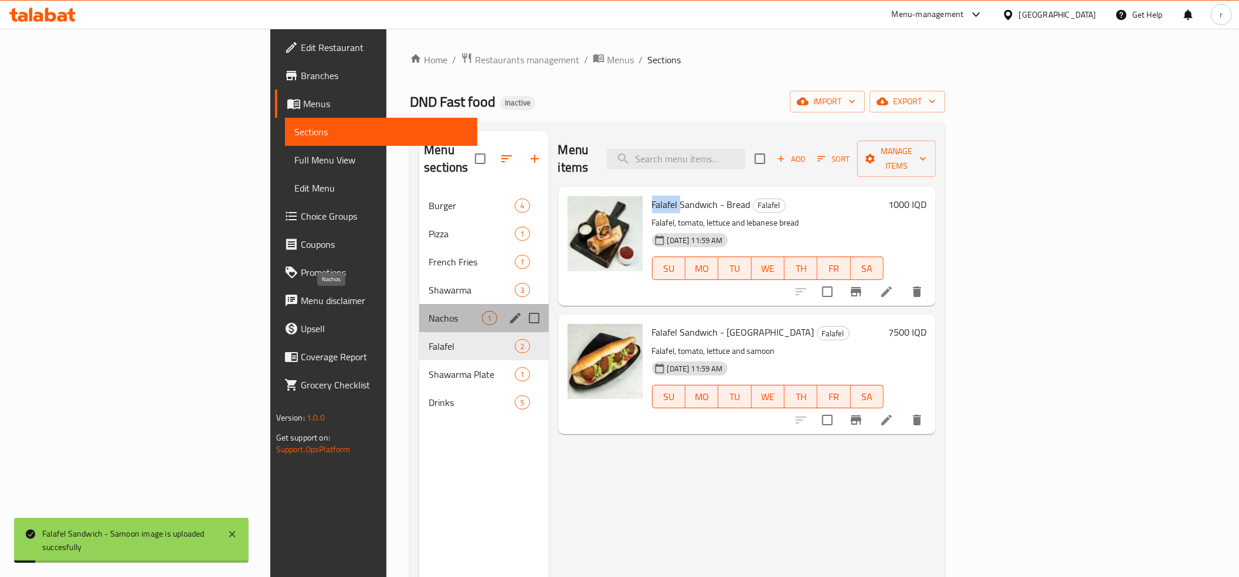
click at [428, 311] on span "Nachos" at bounding box center [454, 318] width 53 height 14
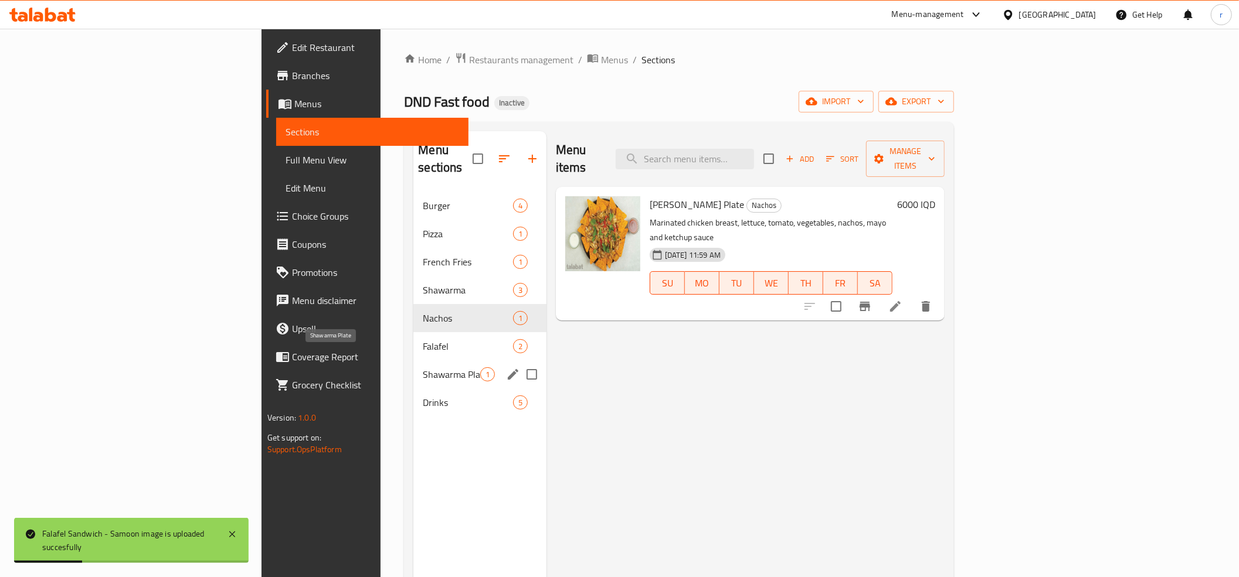
click at [423, 368] on span "Shawarma Plate" at bounding box center [451, 375] width 57 height 14
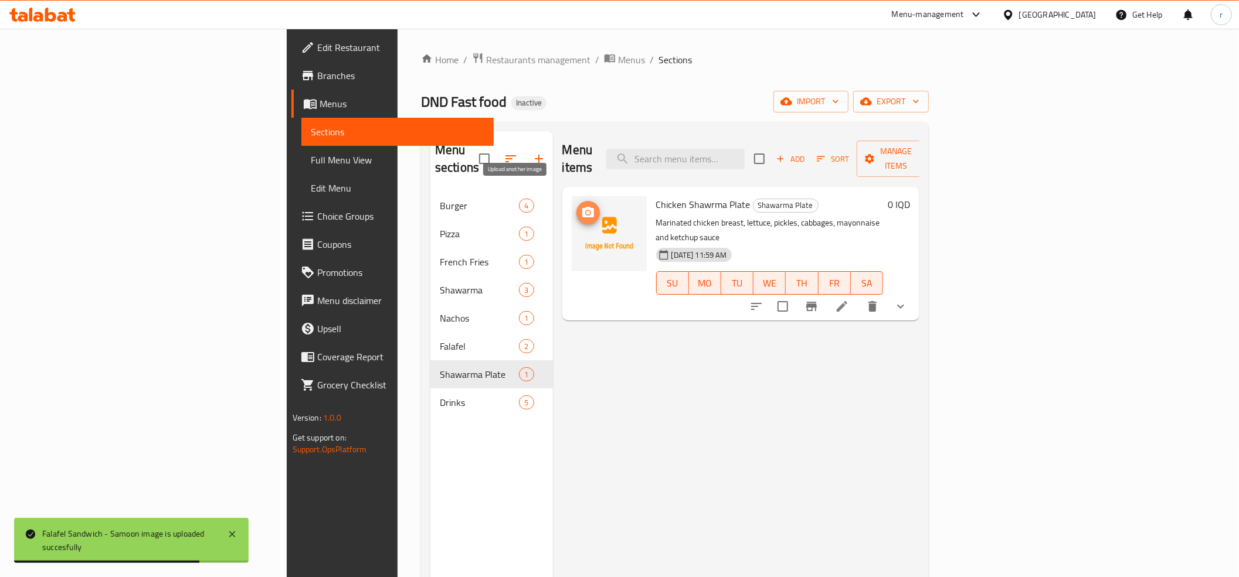
click at [582, 207] on icon "upload picture" at bounding box center [588, 212] width 12 height 11
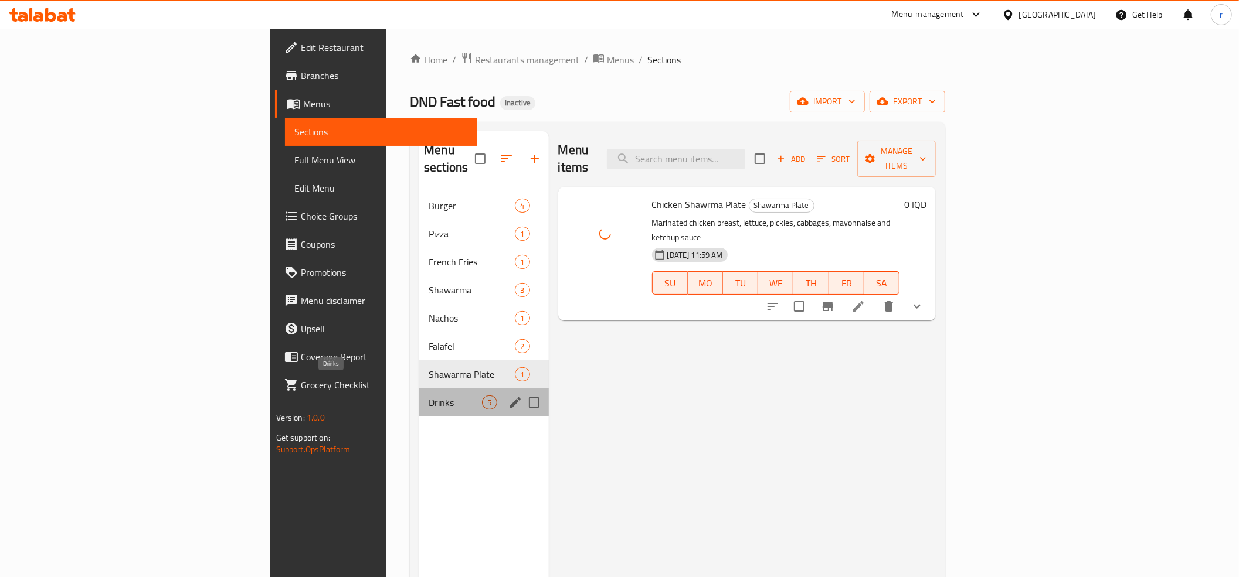
click at [428, 396] on span "Drinks" at bounding box center [454, 403] width 53 height 14
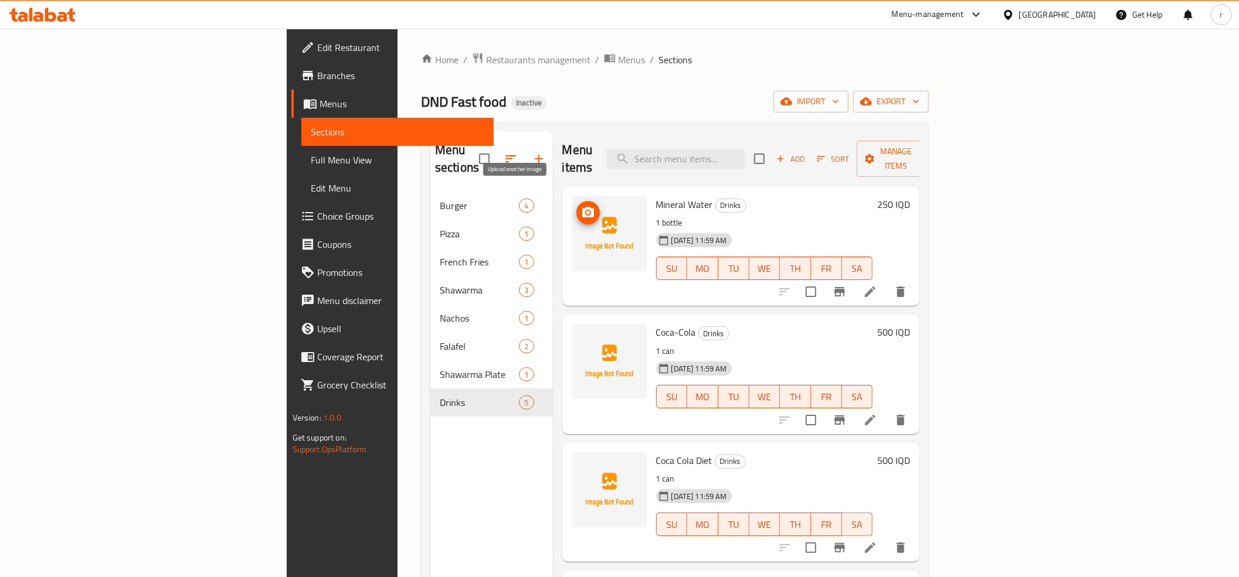
click at [576, 203] on button "upload picture" at bounding box center [587, 212] width 23 height 23
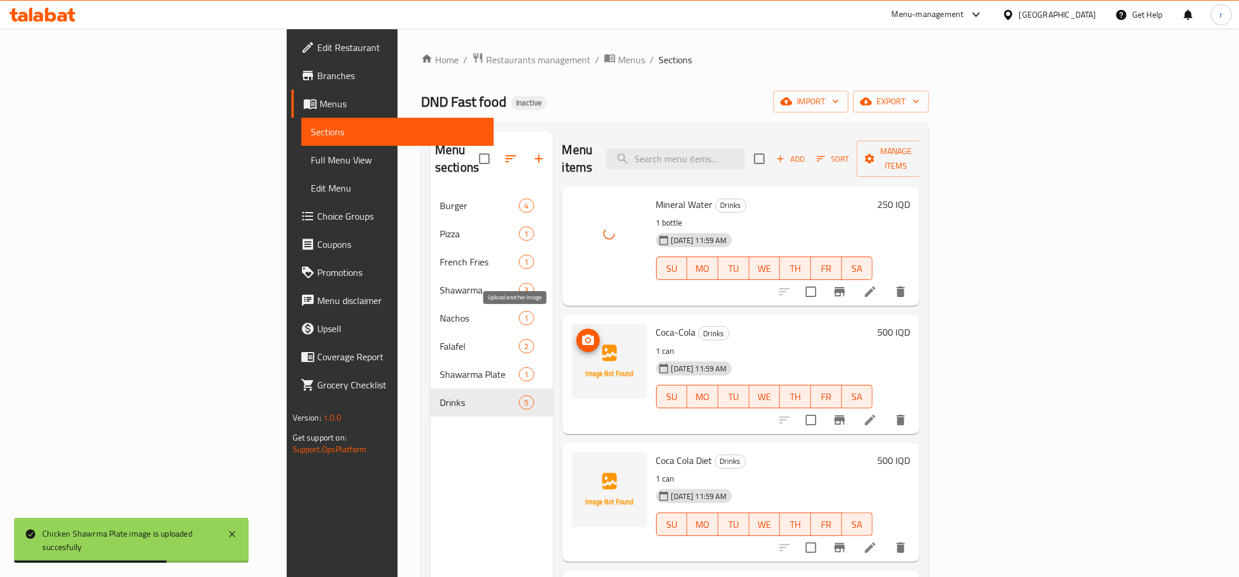
click at [576, 331] on button "upload picture" at bounding box center [587, 340] width 23 height 23
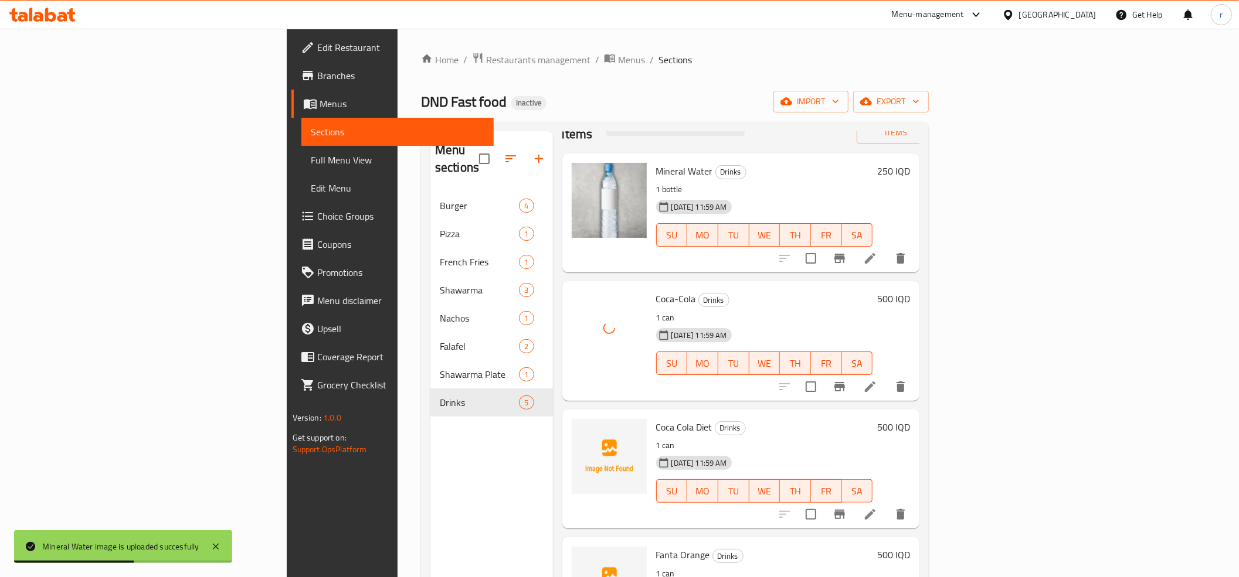
scroll to position [92, 0]
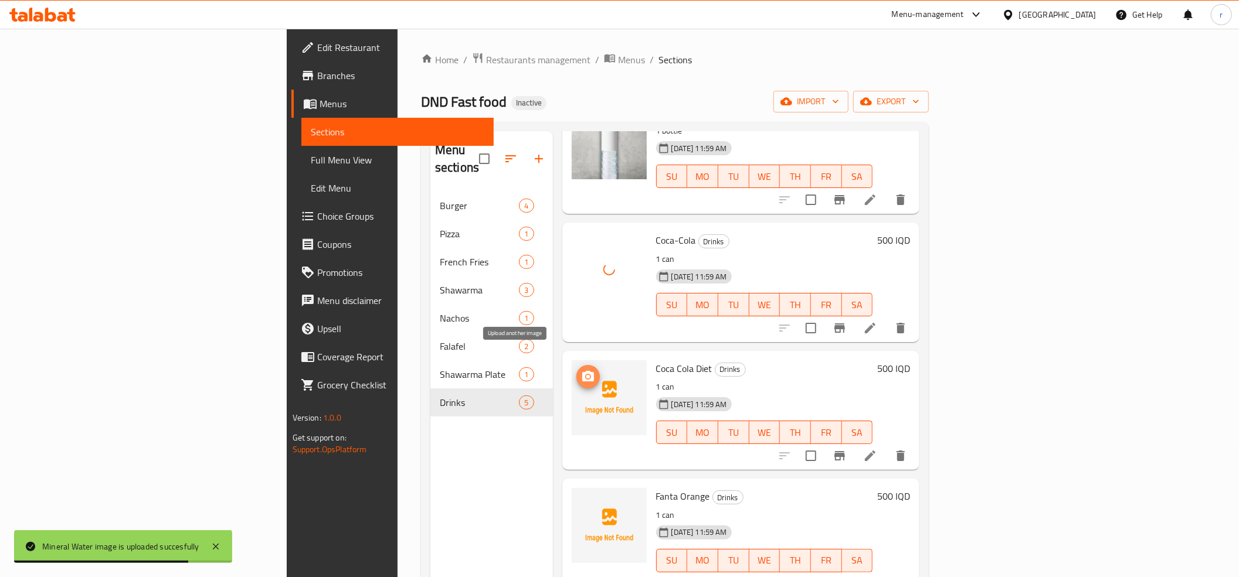
click at [581, 370] on icon "upload picture" at bounding box center [588, 377] width 14 height 14
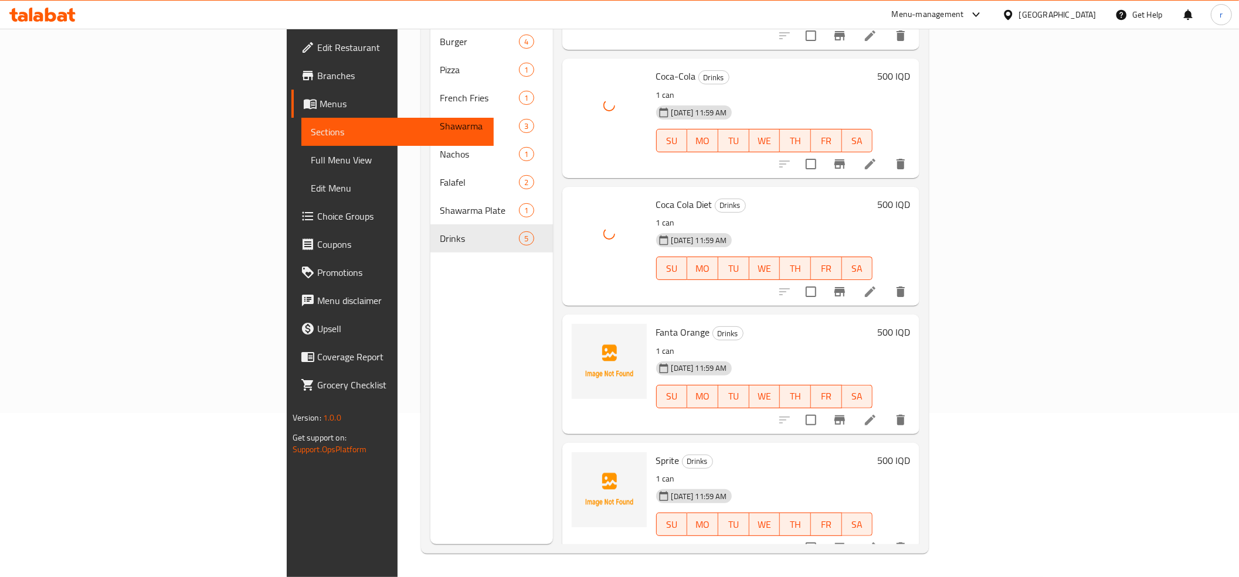
scroll to position [165, 0]
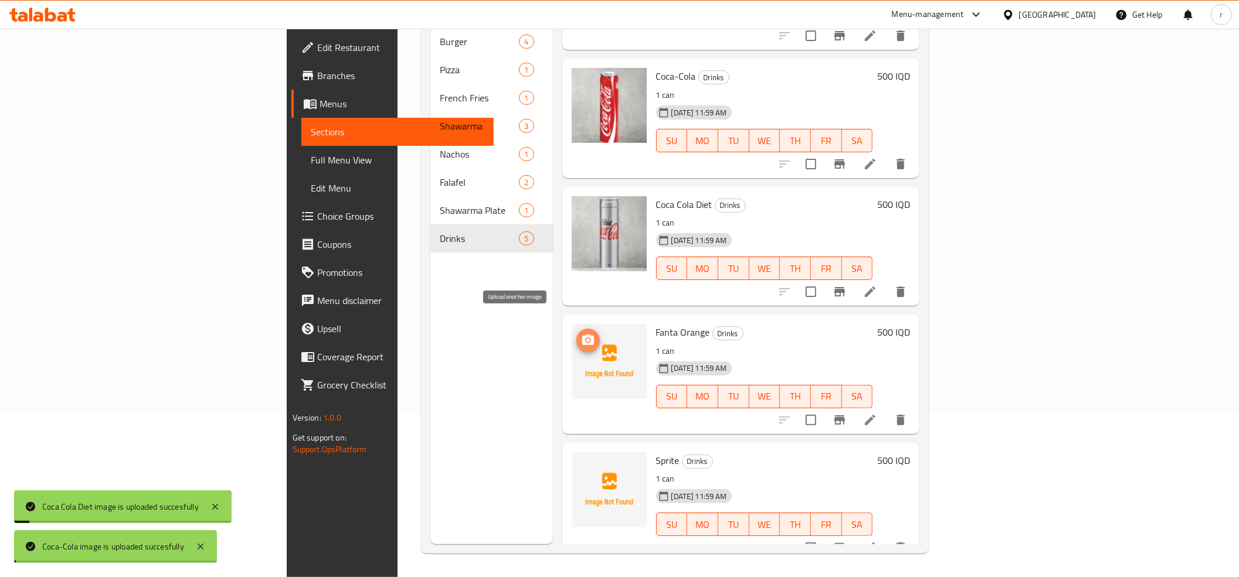
click at [582, 335] on icon "upload picture" at bounding box center [588, 340] width 12 height 11
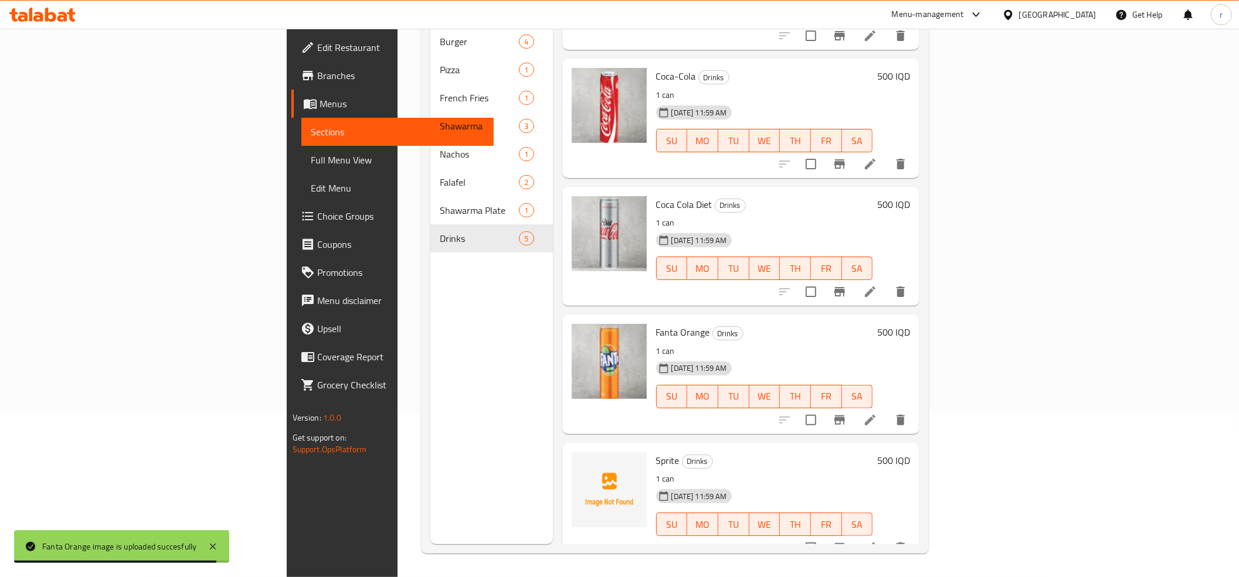
click at [656, 452] on span "Sprite" at bounding box center [667, 461] width 23 height 18
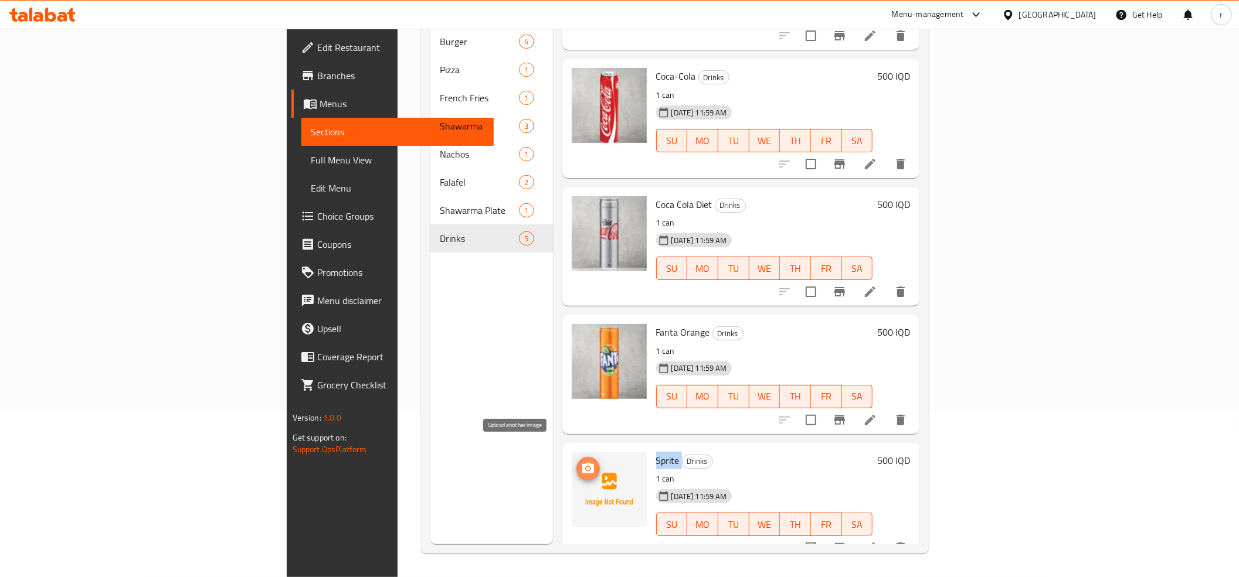
click at [576, 462] on span "upload picture" at bounding box center [587, 469] width 23 height 14
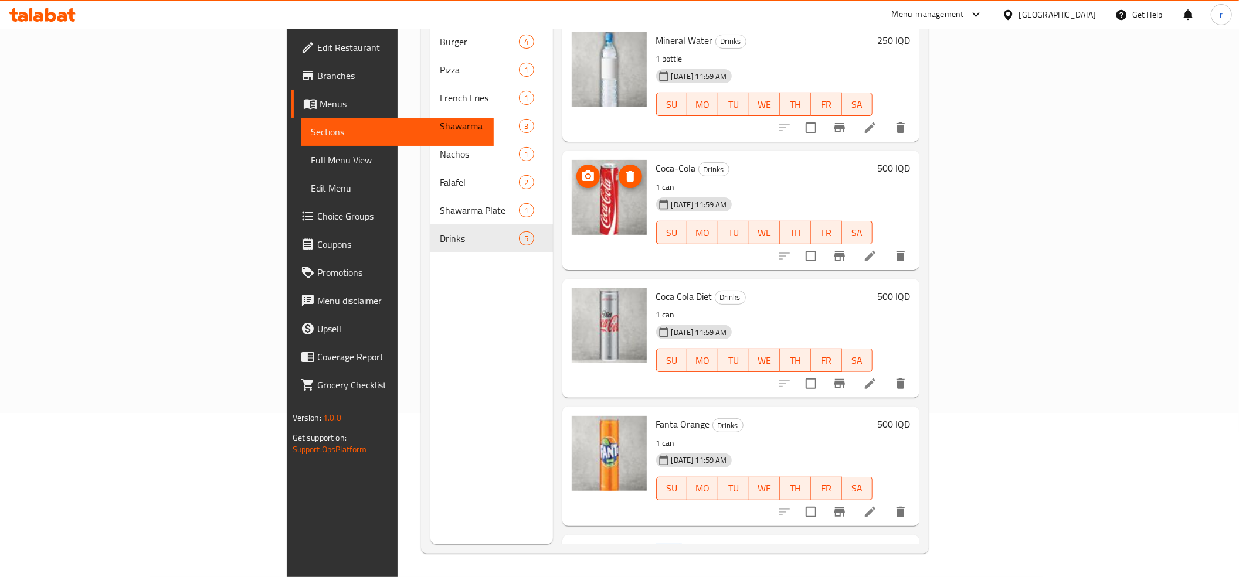
scroll to position [0, 0]
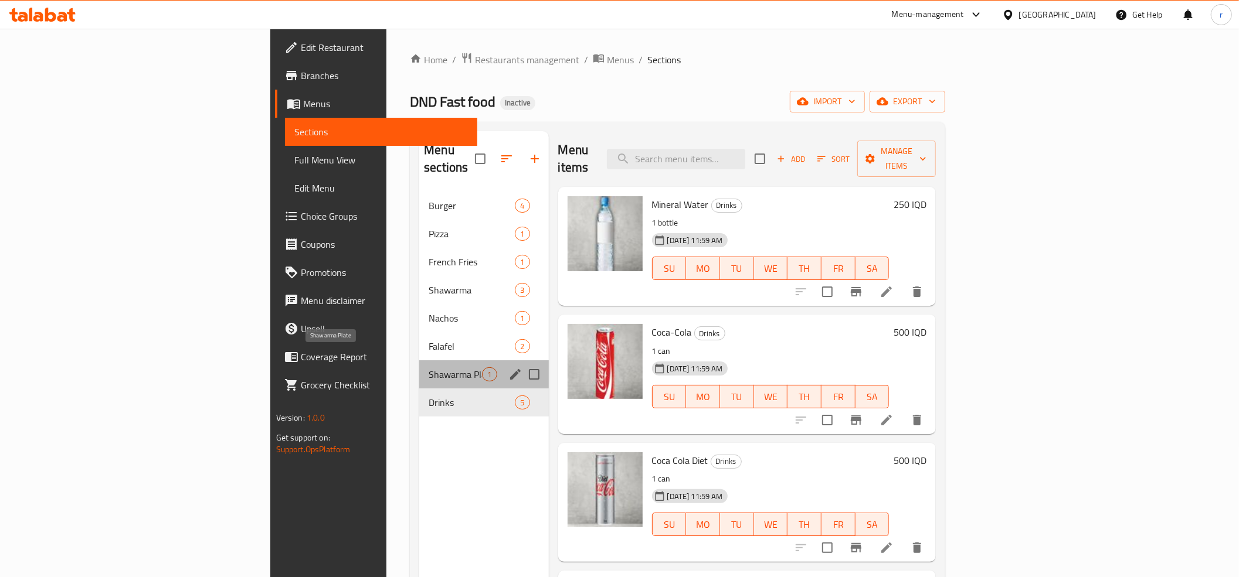
click at [428, 368] on span "Shawarma Plate" at bounding box center [454, 375] width 53 height 14
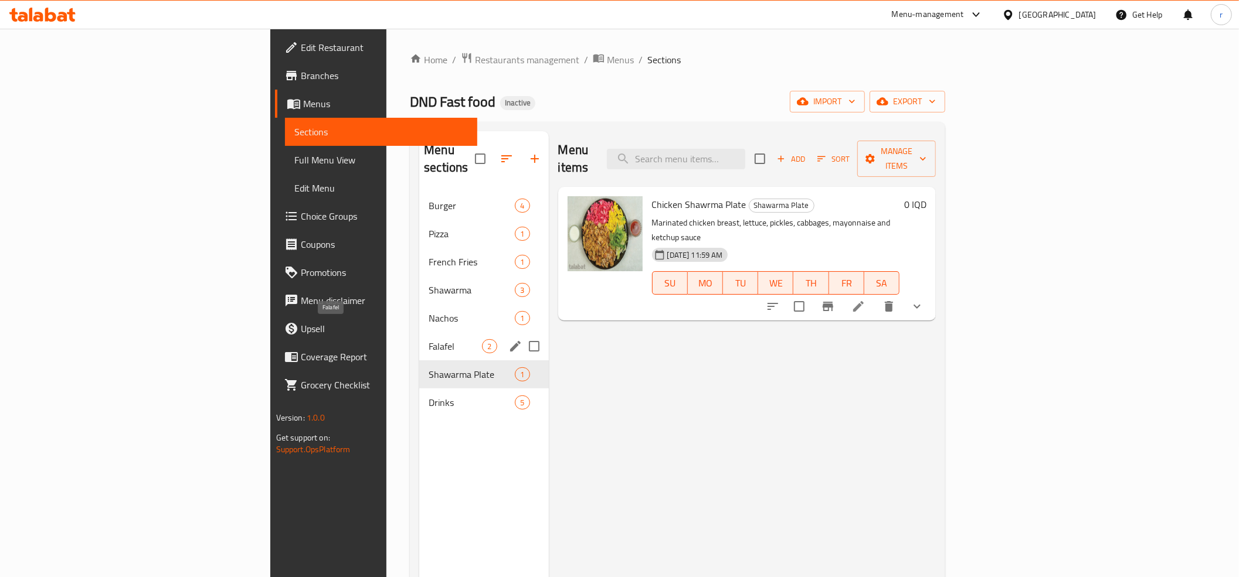
click at [428, 339] on span "Falafel" at bounding box center [454, 346] width 53 height 14
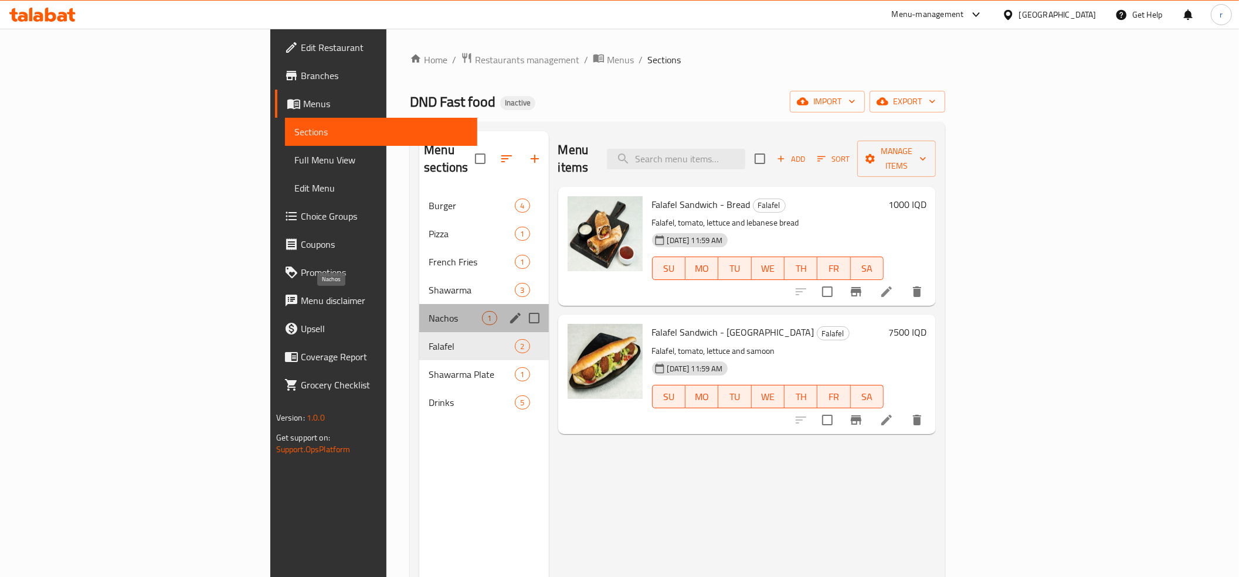
click at [428, 311] on span "Nachos" at bounding box center [454, 318] width 53 height 14
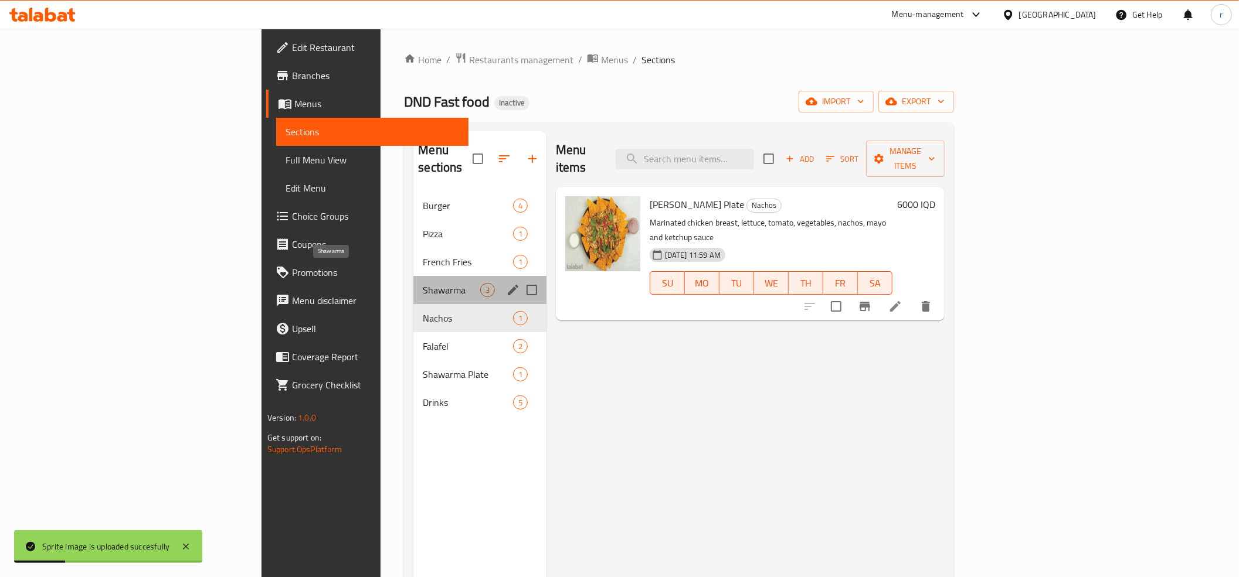
click at [423, 283] on span "Shawarma" at bounding box center [451, 290] width 57 height 14
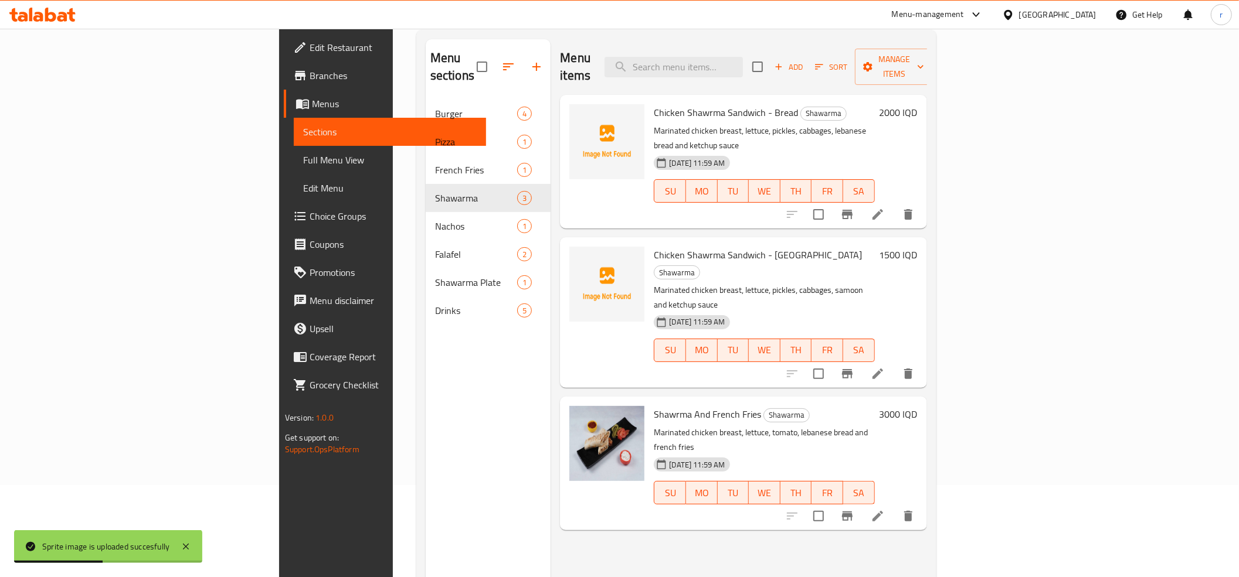
scroll to position [130, 0]
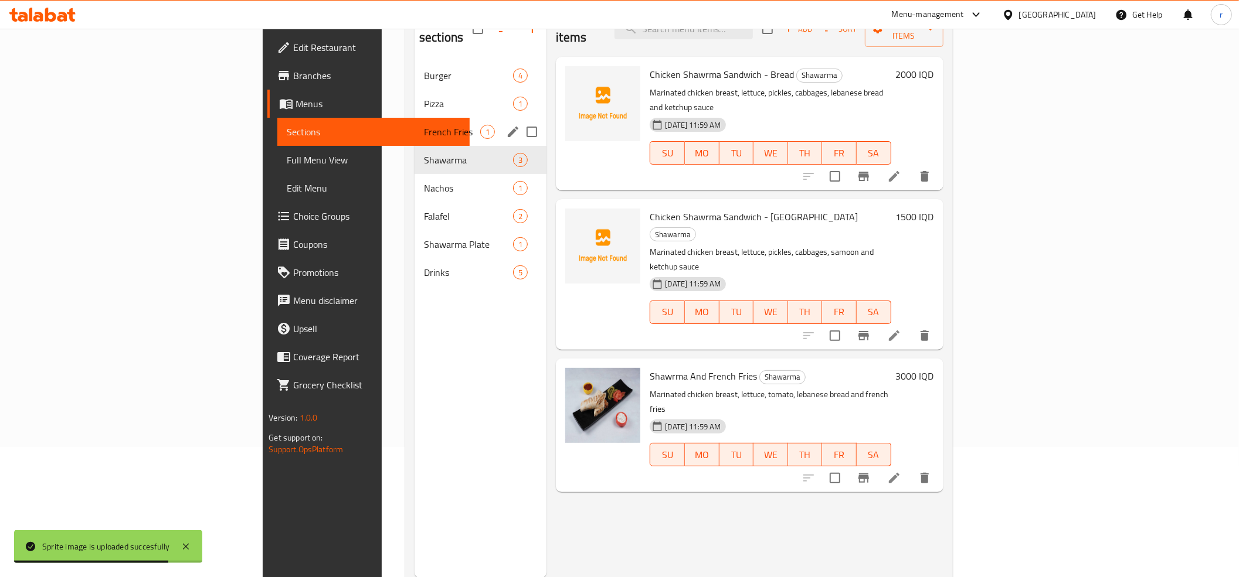
click at [414, 118] on div "French Fries 1" at bounding box center [480, 132] width 132 height 28
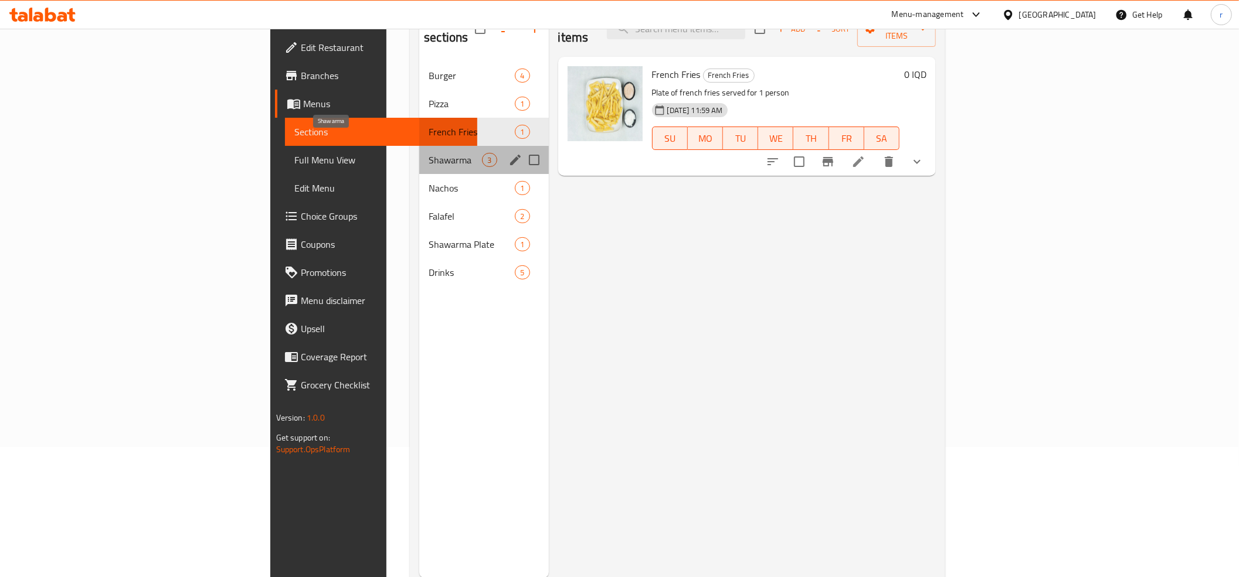
click at [428, 153] on span "Shawarma" at bounding box center [454, 160] width 53 height 14
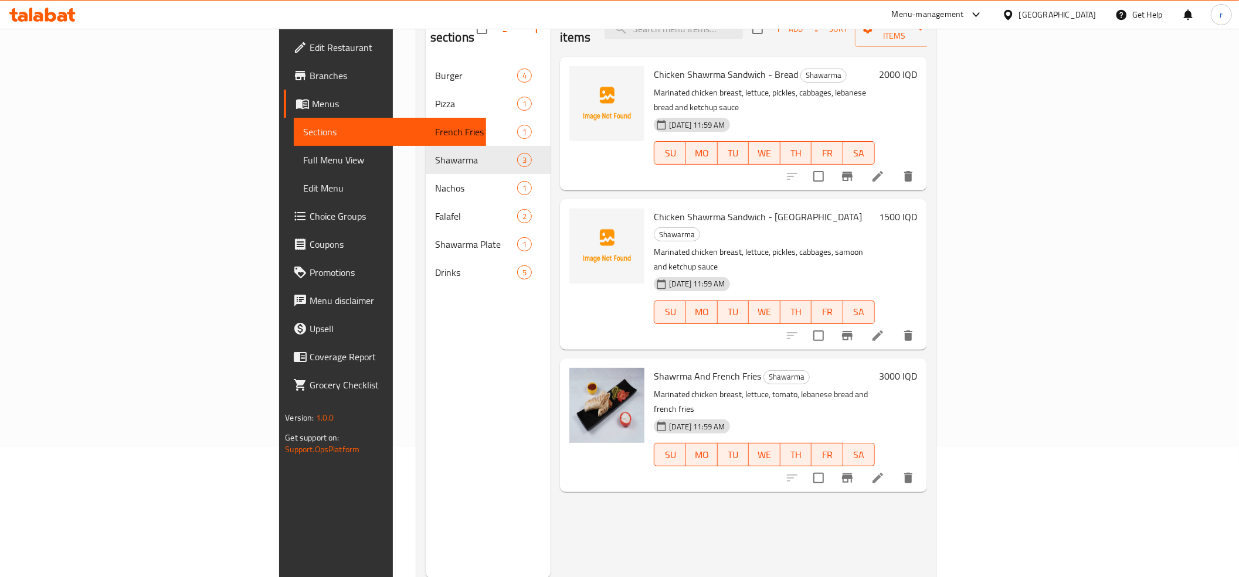
click at [654, 66] on span "Chicken Shawrma Sandwich - Bread" at bounding box center [726, 75] width 144 height 18
click at [584, 81] on circle "upload picture" at bounding box center [586, 83] width 4 height 4
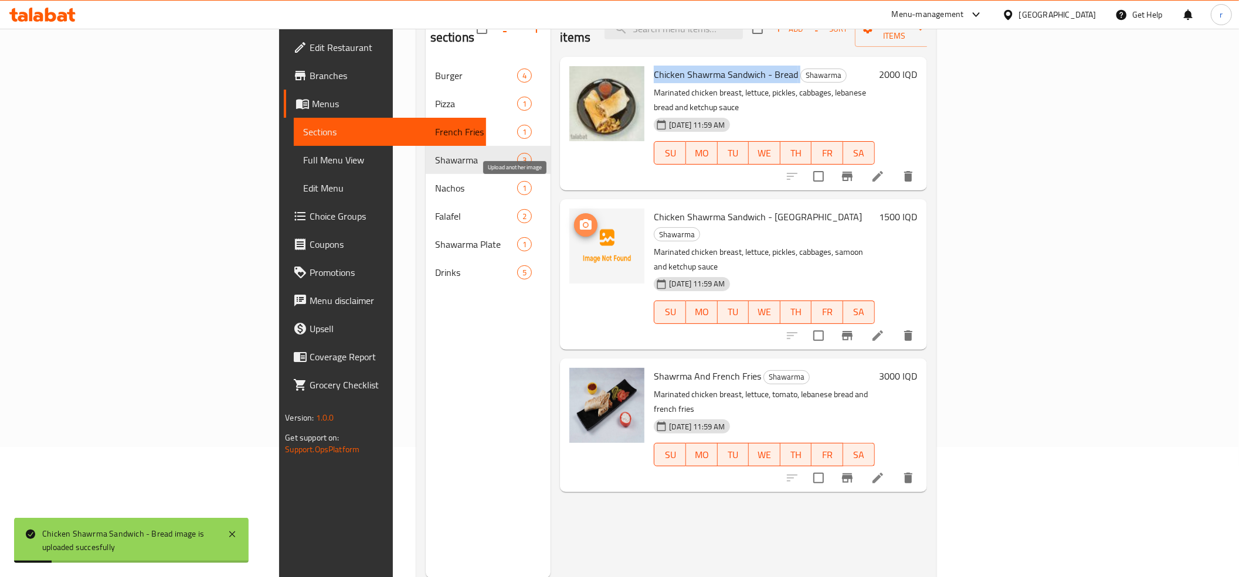
click at [580, 219] on icon "upload picture" at bounding box center [586, 224] width 12 height 11
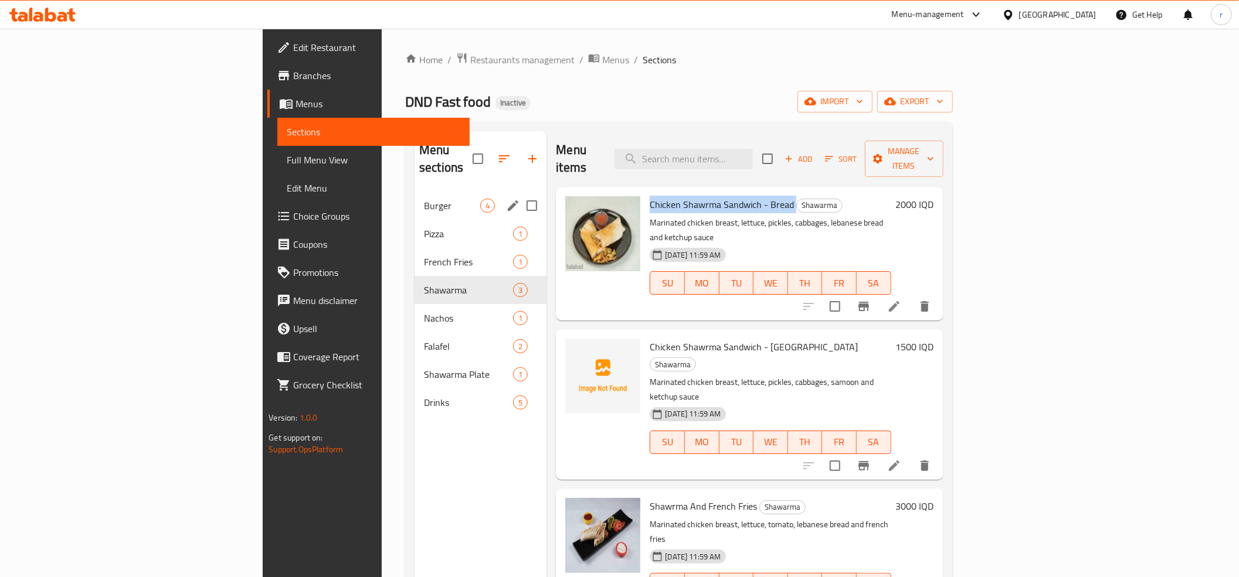
click at [424, 199] on span "Burger" at bounding box center [452, 206] width 56 height 14
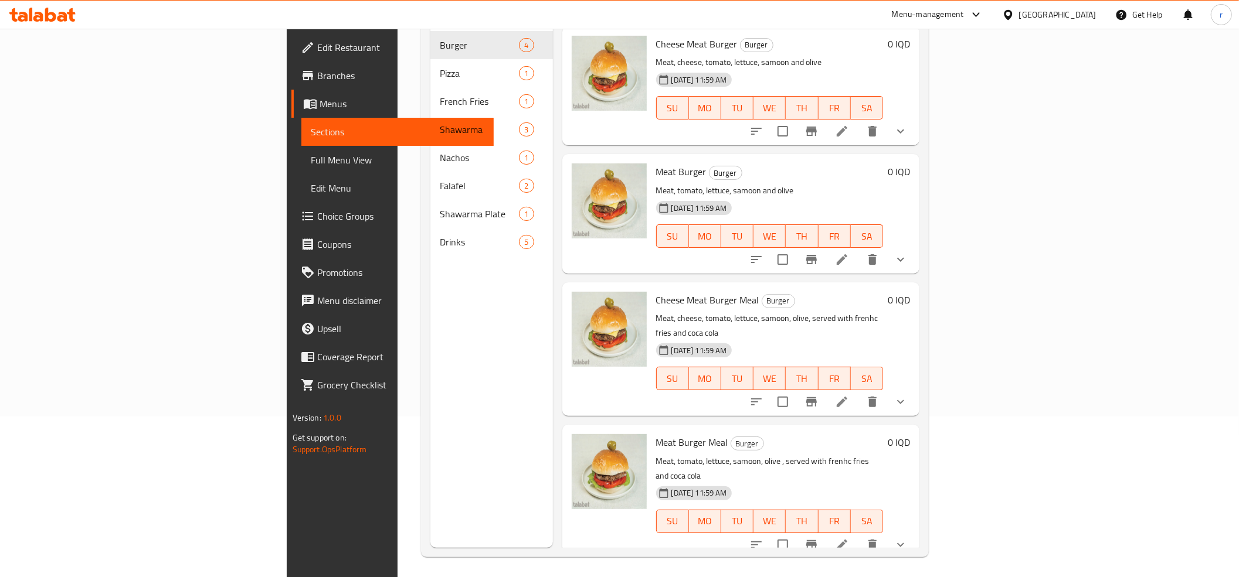
scroll to position [165, 0]
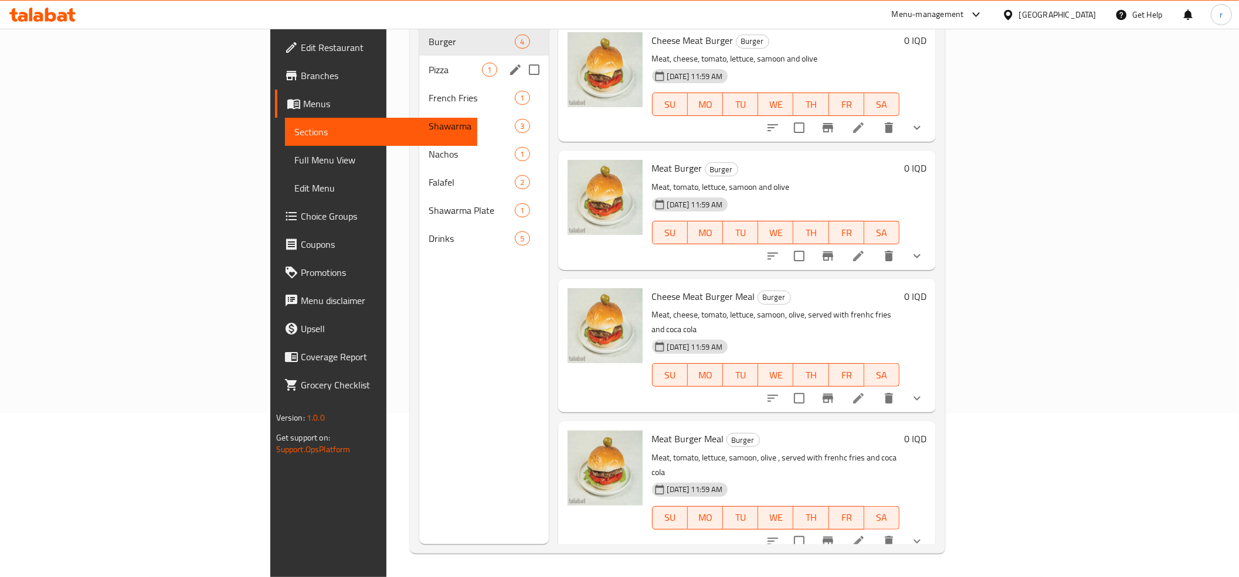
click at [428, 63] on span "Pizza" at bounding box center [454, 70] width 53 height 14
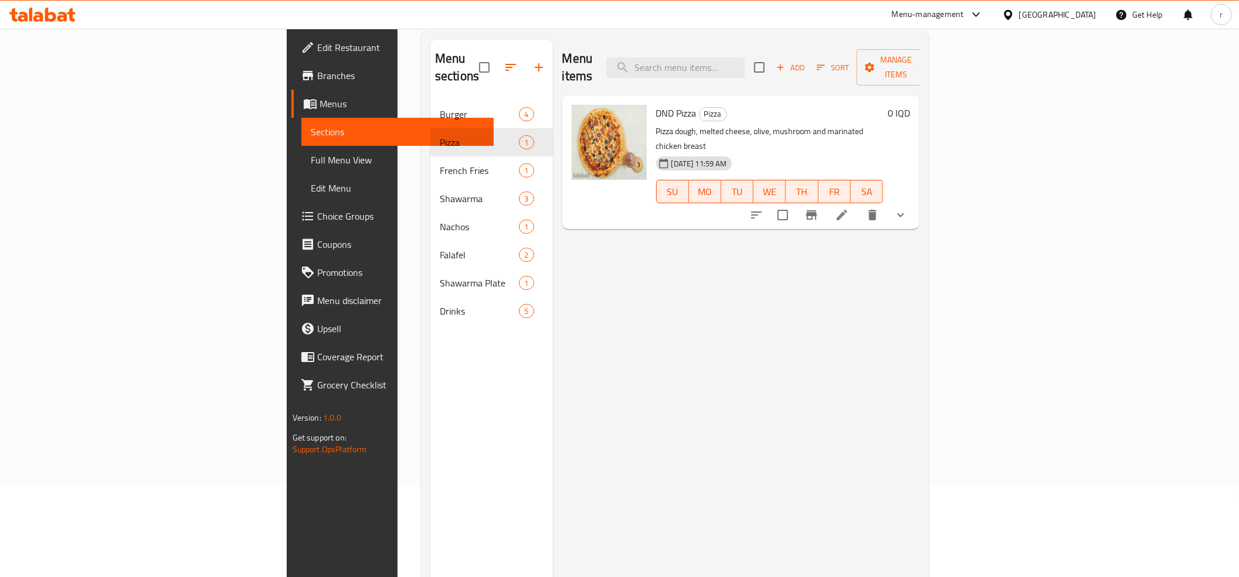
scroll to position [34, 0]
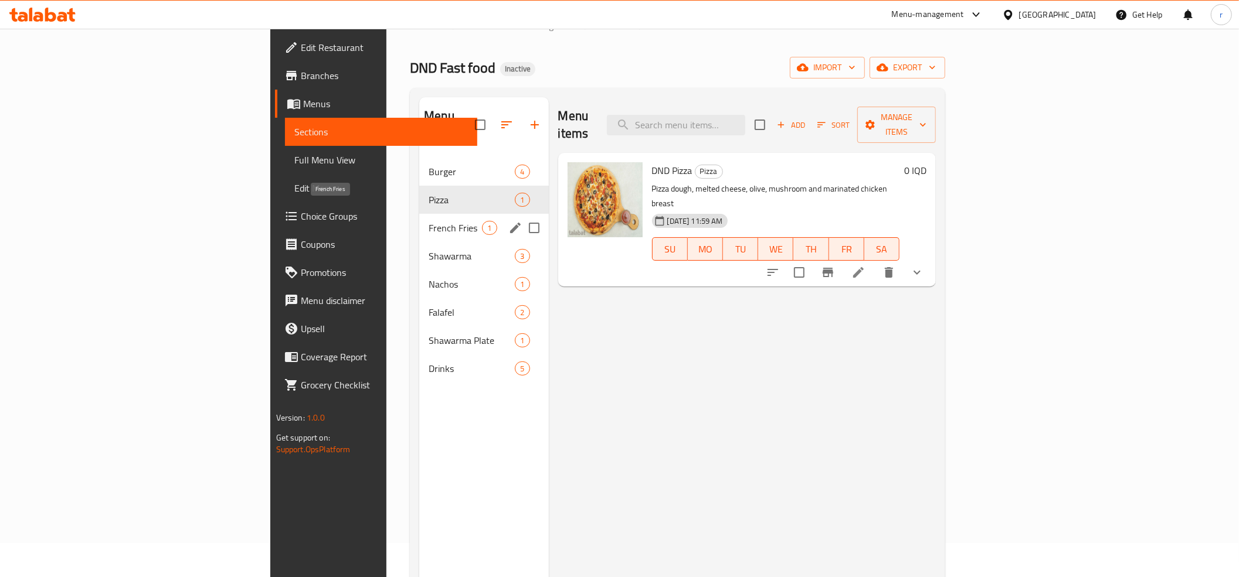
click at [428, 221] on span "French Fries" at bounding box center [454, 228] width 53 height 14
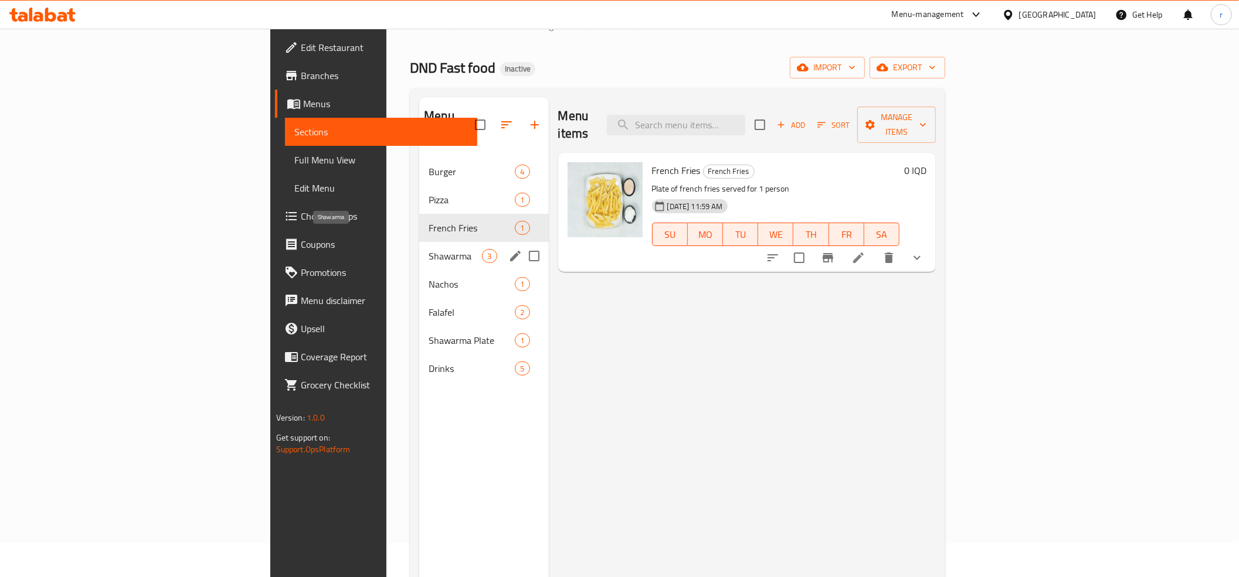
click at [428, 249] on span "Shawarma" at bounding box center [454, 256] width 53 height 14
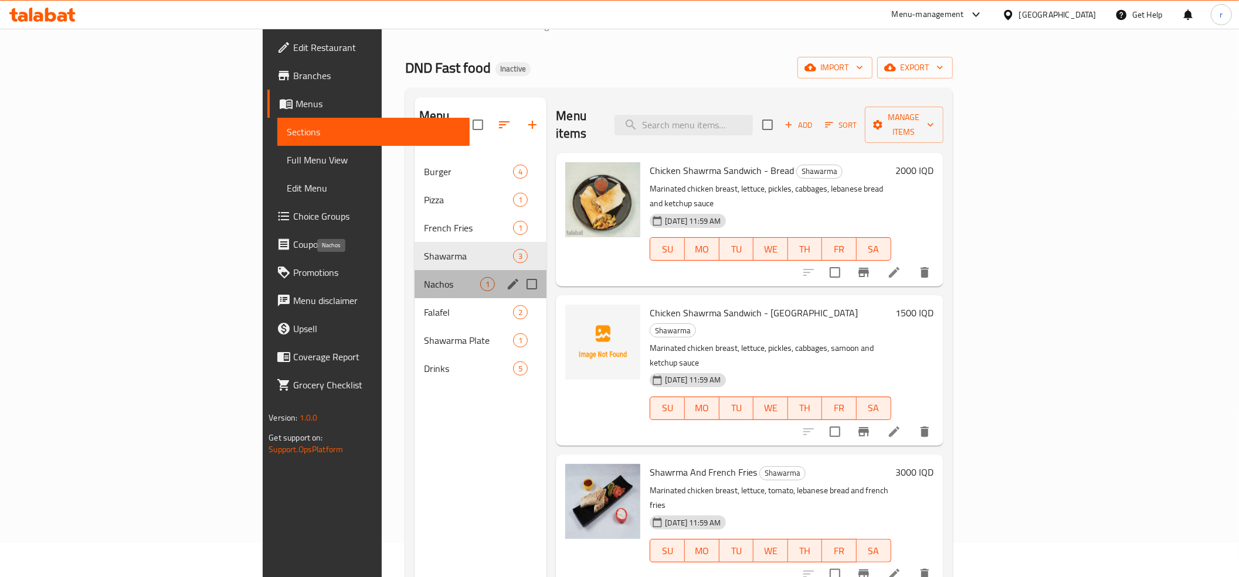
click at [424, 277] on span "Nachos" at bounding box center [452, 284] width 56 height 14
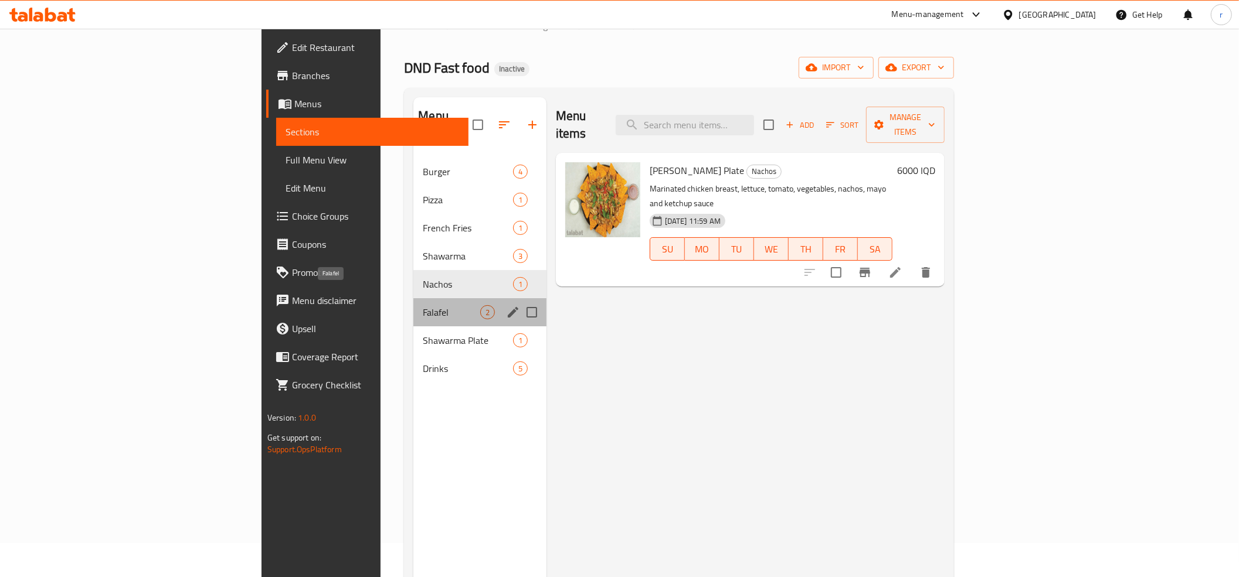
click at [423, 305] on span "Falafel" at bounding box center [451, 312] width 57 height 14
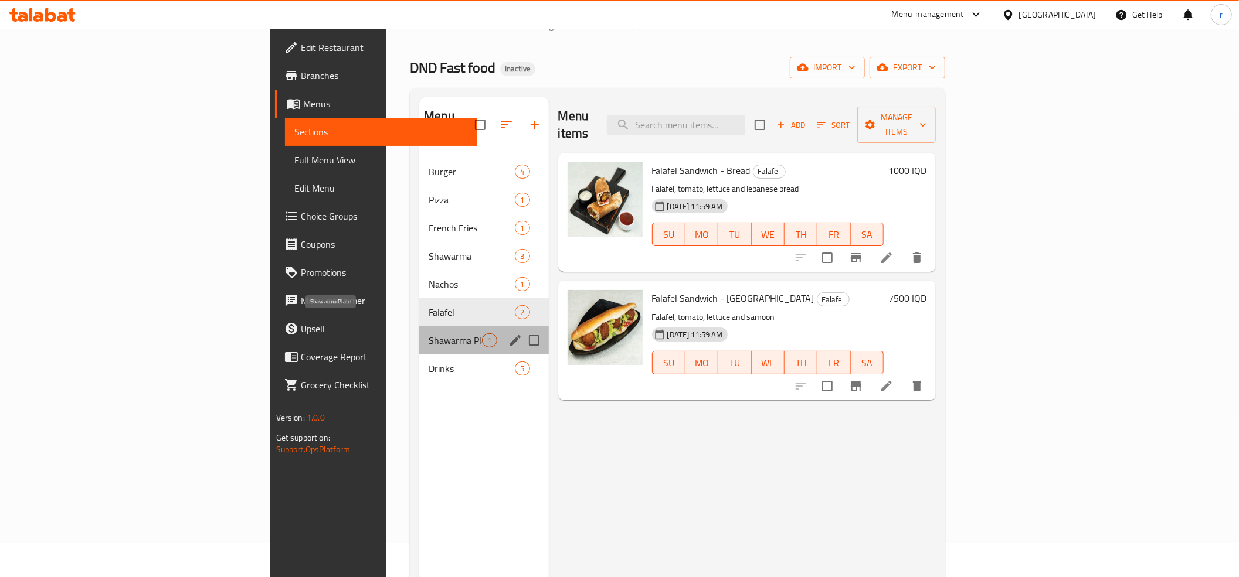
click at [428, 334] on span "Shawarma Plate" at bounding box center [454, 341] width 53 height 14
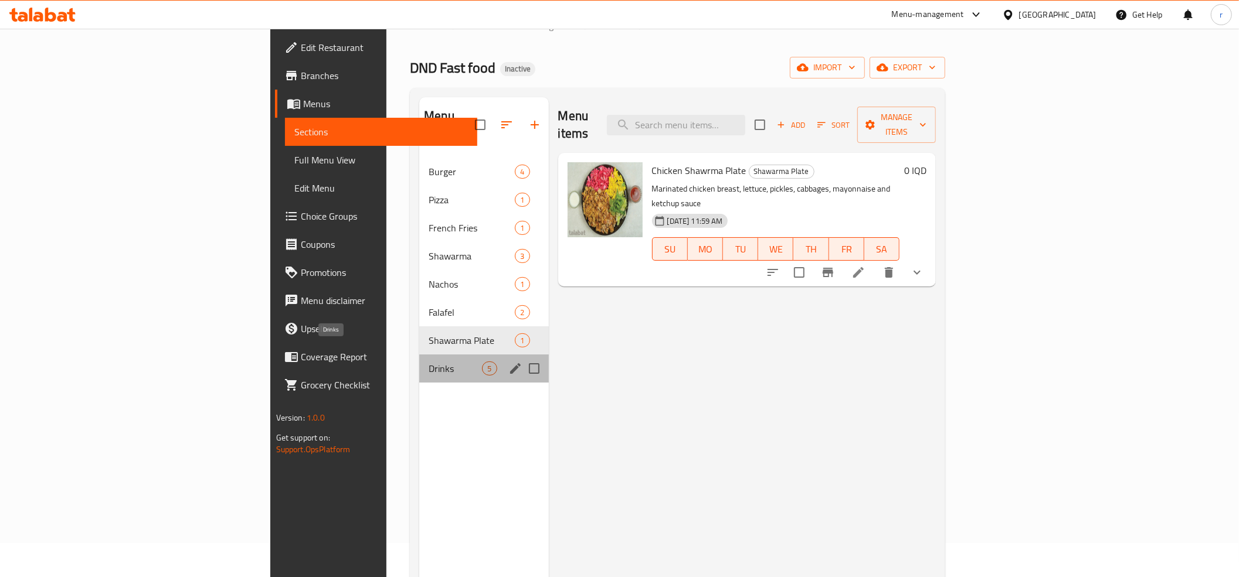
click at [428, 362] on span "Drinks" at bounding box center [454, 369] width 53 height 14
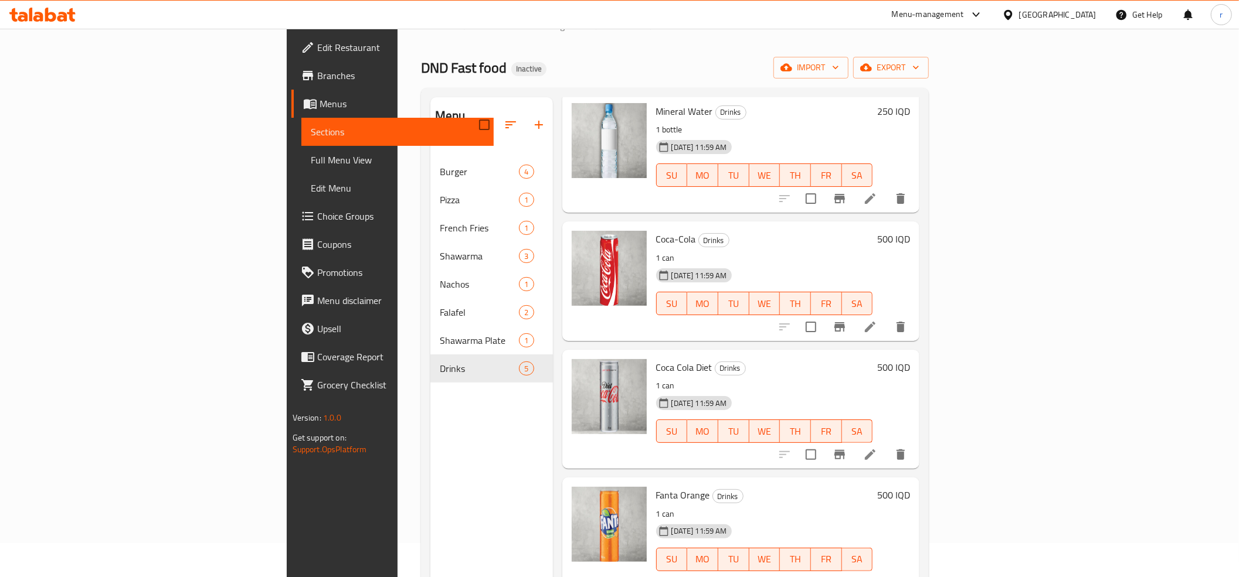
scroll to position [92, 0]
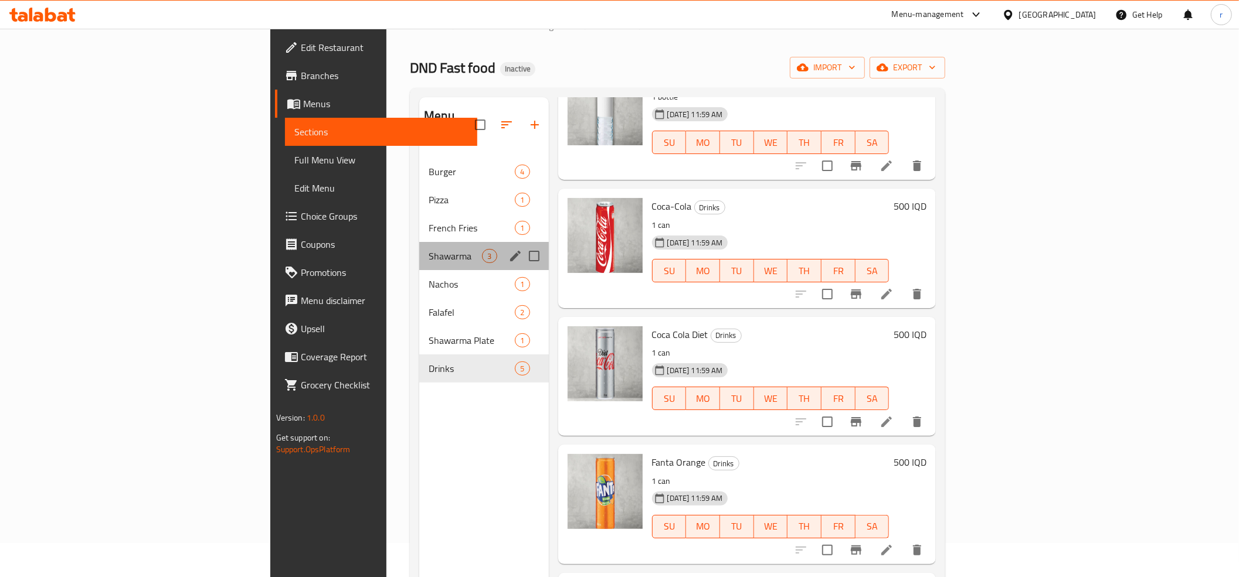
click at [419, 242] on div "Shawarma 3" at bounding box center [483, 256] width 129 height 28
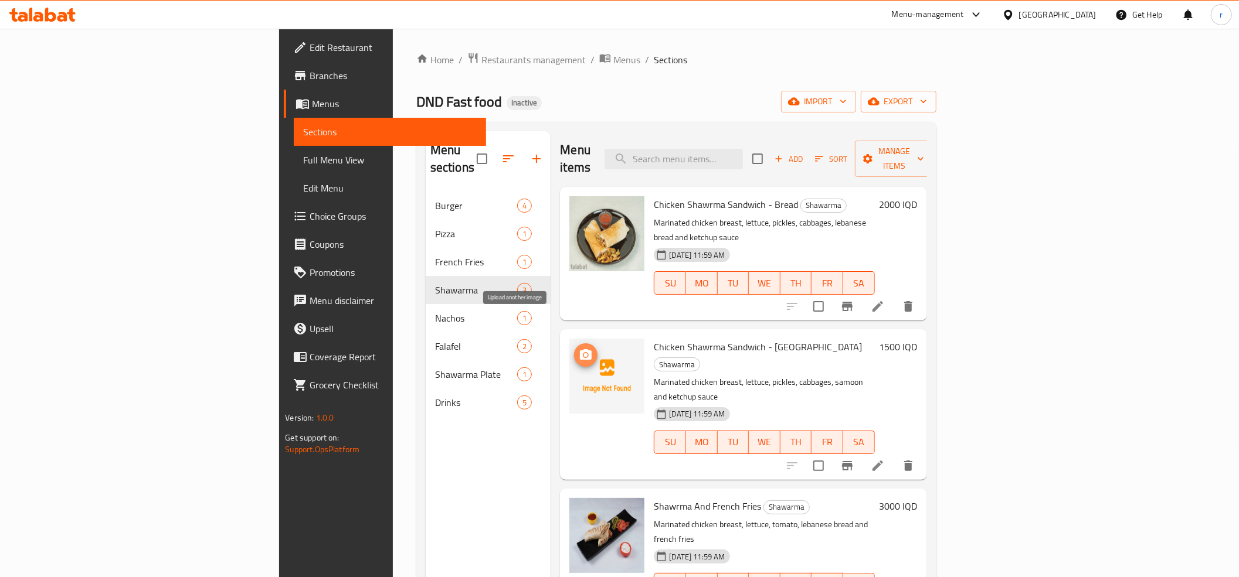
click at [580, 349] on icon "upload picture" at bounding box center [586, 354] width 12 height 11
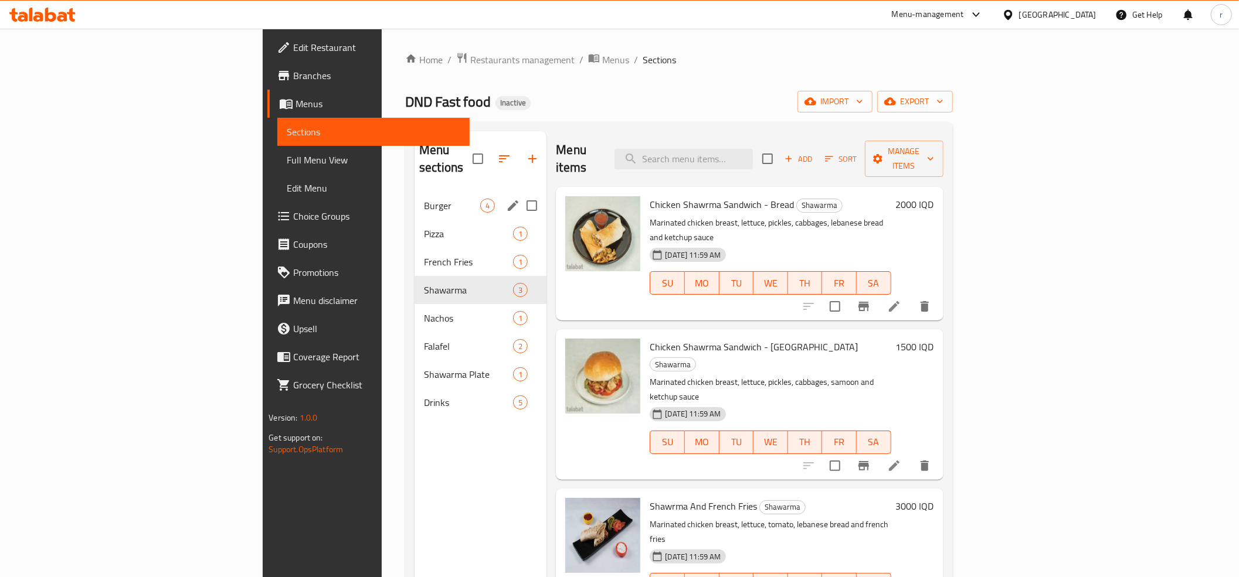
click at [424, 199] on span "Burger" at bounding box center [452, 206] width 56 height 14
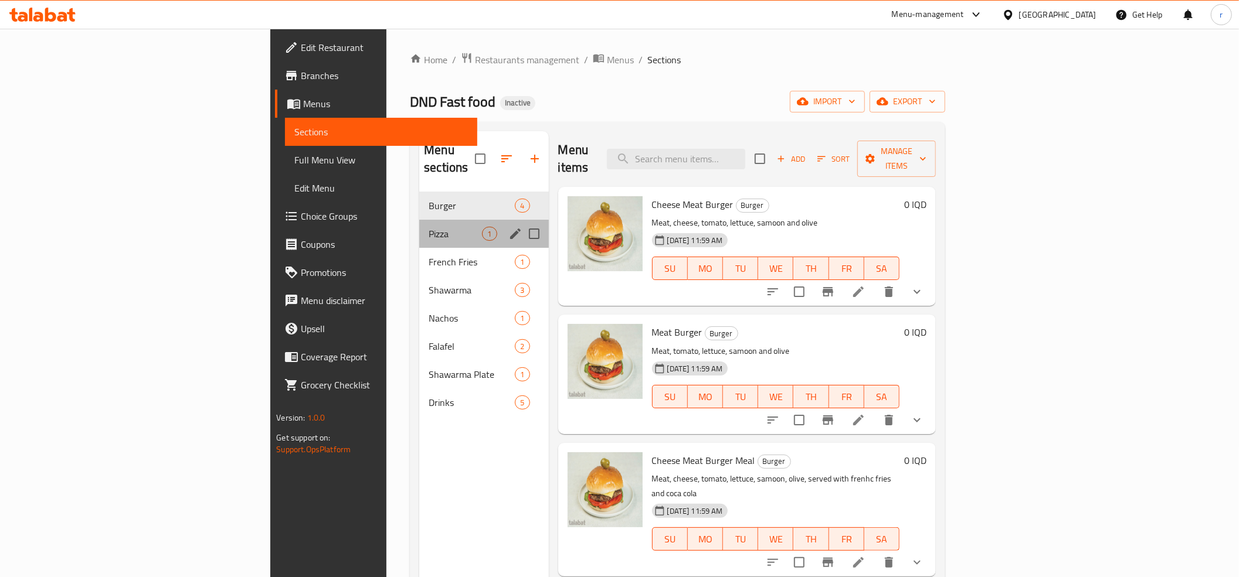
click at [419, 220] on div "Pizza 1" at bounding box center [483, 234] width 129 height 28
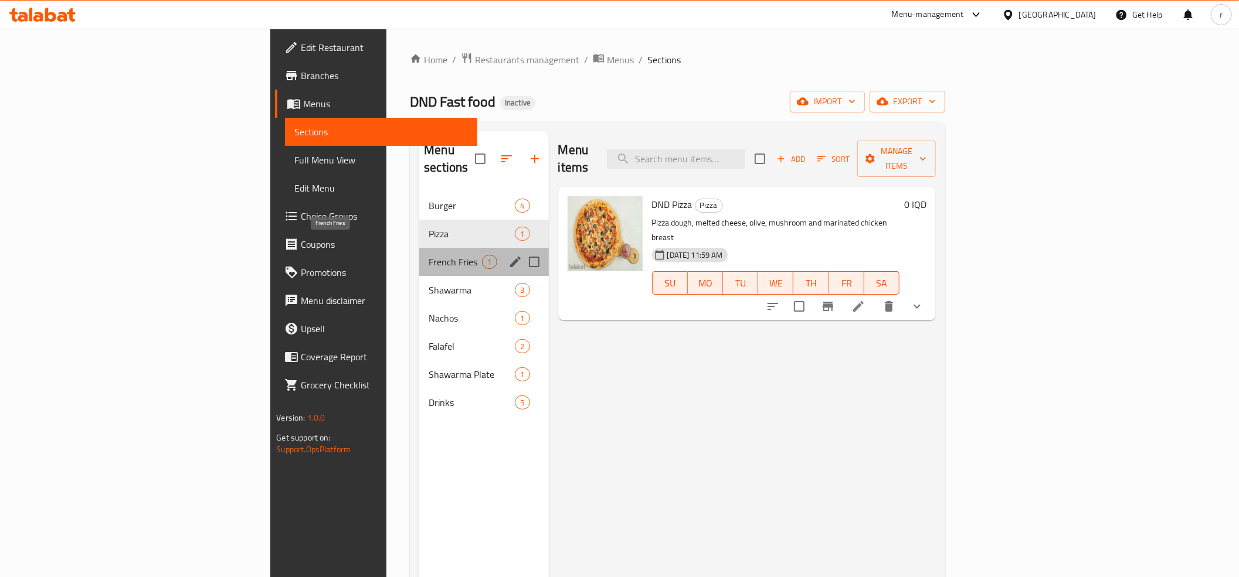
click at [428, 255] on span "French Fries" at bounding box center [454, 262] width 53 height 14
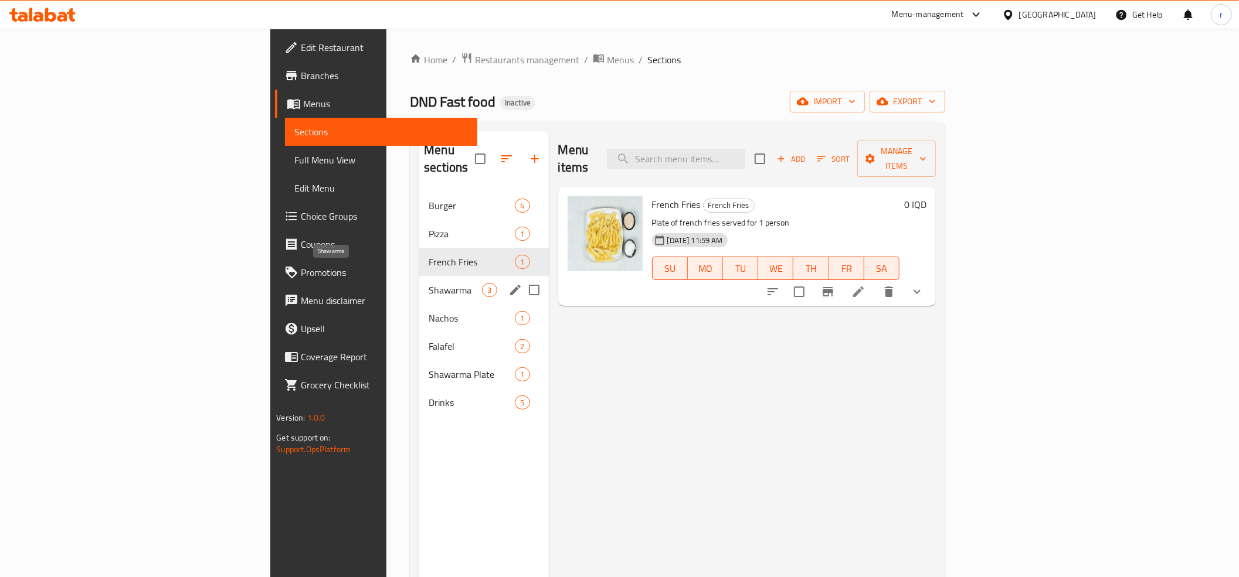
click at [428, 283] on span "Shawarma" at bounding box center [454, 290] width 53 height 14
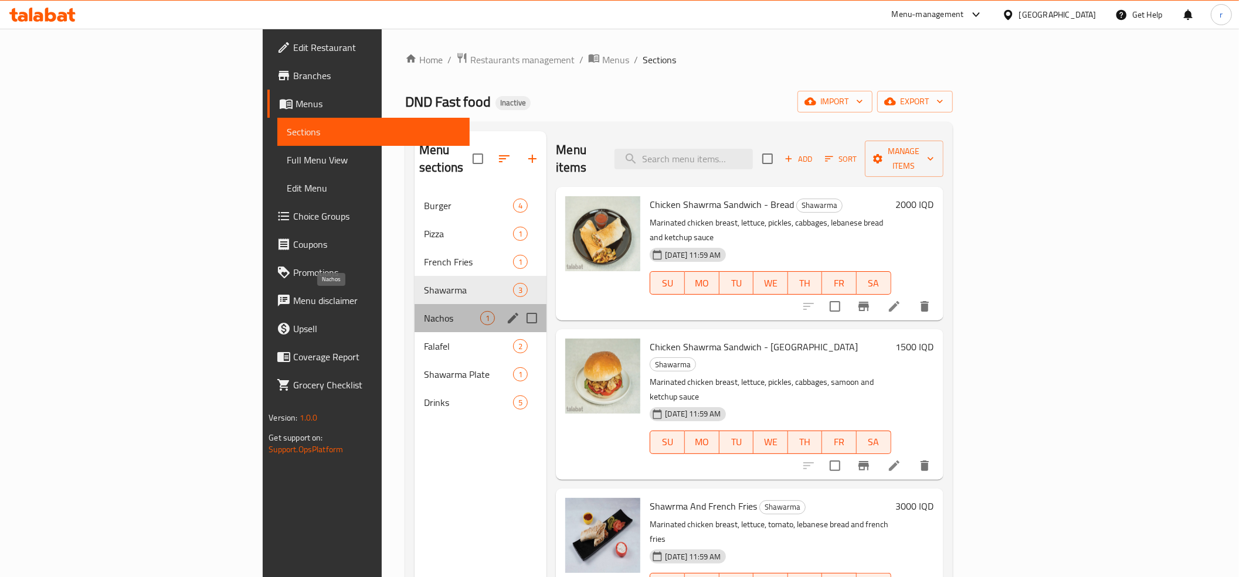
click at [424, 311] on span "Nachos" at bounding box center [452, 318] width 56 height 14
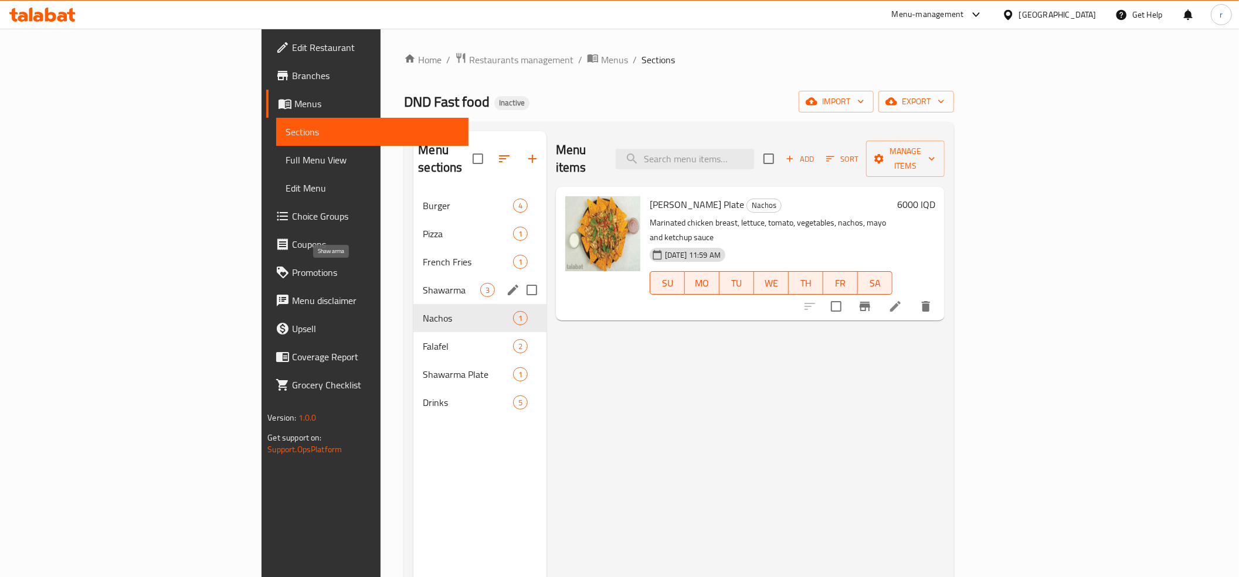
click at [423, 283] on span "Shawarma" at bounding box center [451, 290] width 57 height 14
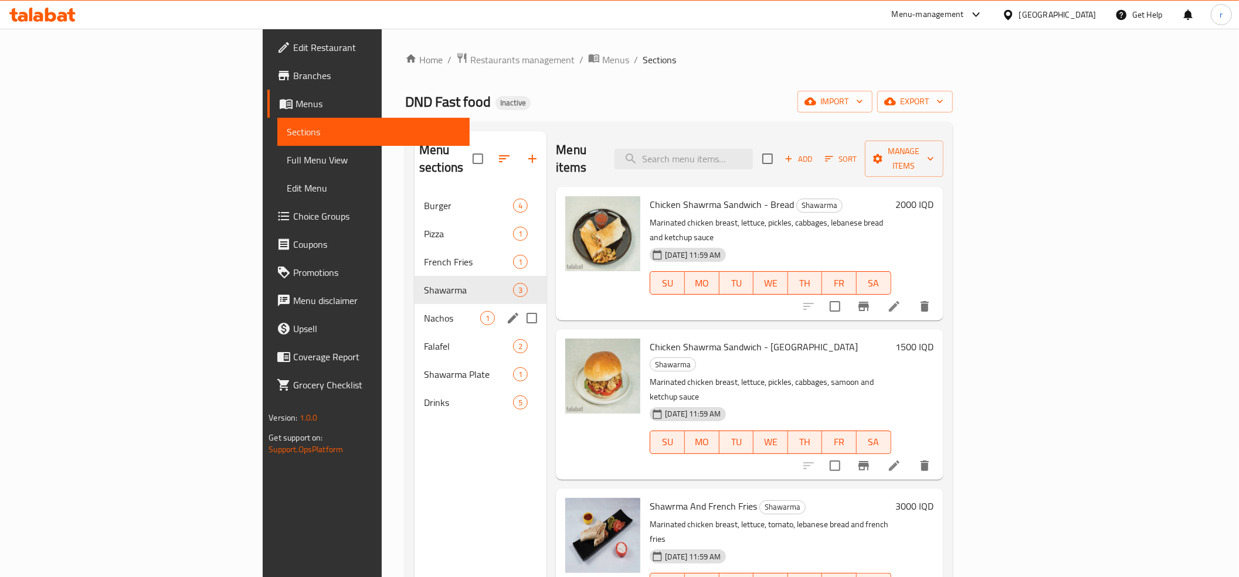
click at [414, 312] on div "Nachos 1" at bounding box center [480, 318] width 132 height 28
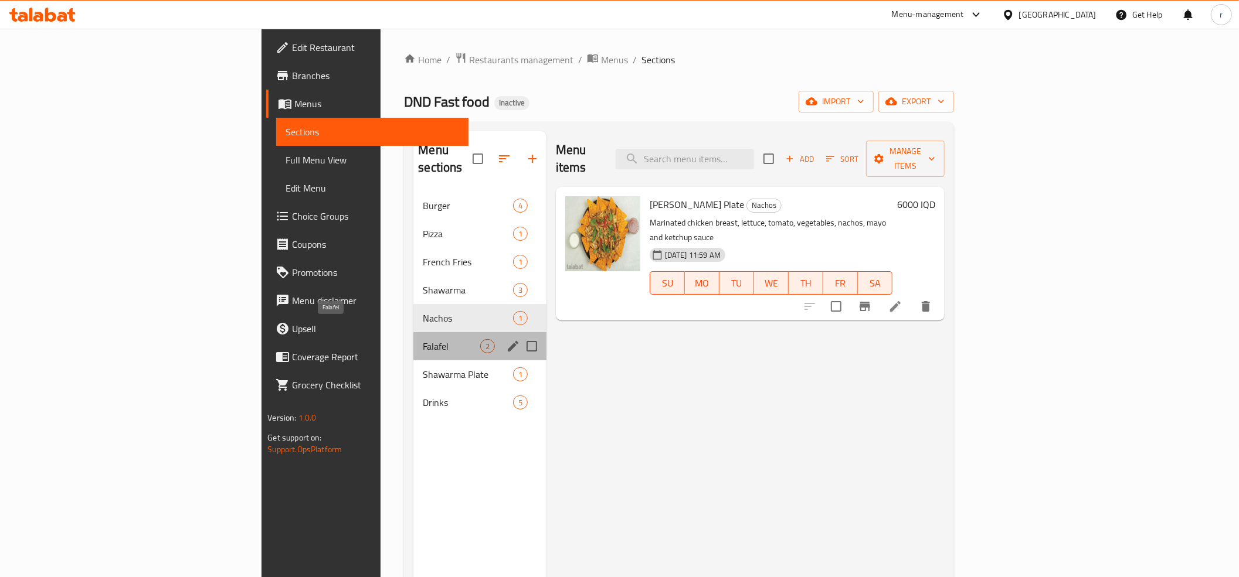
click at [423, 339] on span "Falafel" at bounding box center [451, 346] width 57 height 14
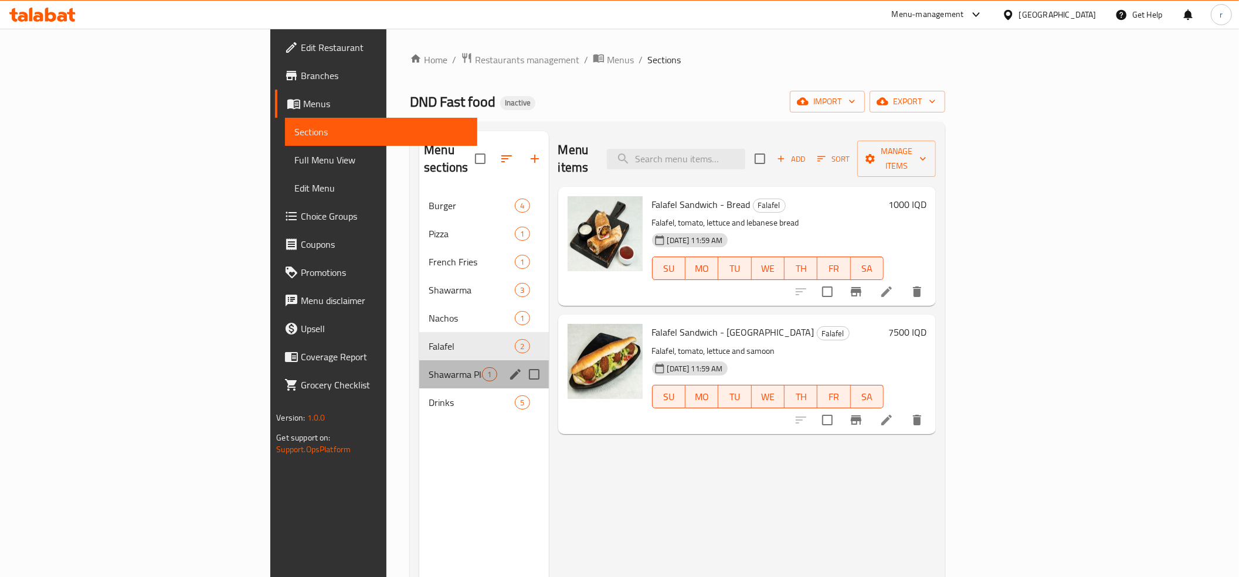
click at [419, 360] on div "Shawarma Plate 1" at bounding box center [483, 374] width 129 height 28
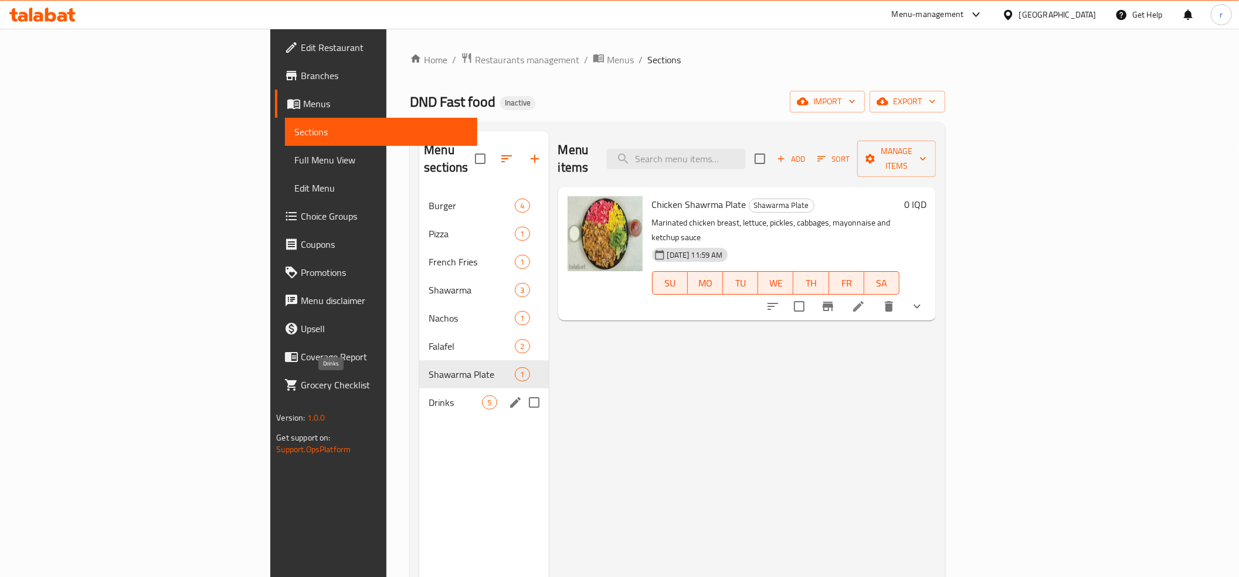
click at [428, 396] on span "Drinks" at bounding box center [454, 403] width 53 height 14
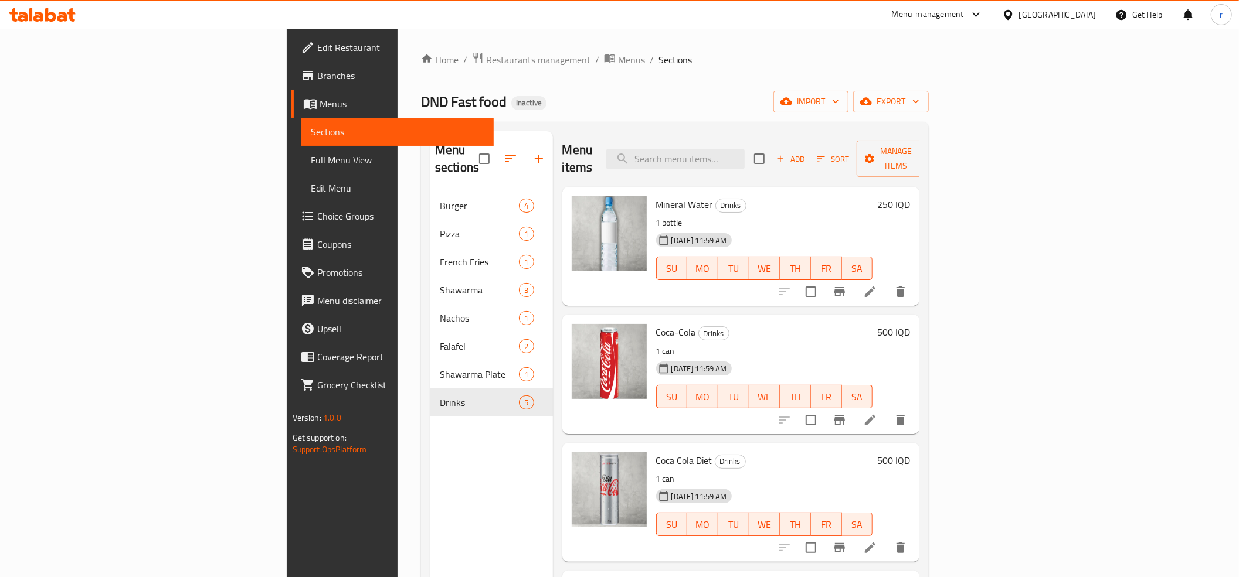
click at [311, 159] on span "Full Menu View" at bounding box center [397, 160] width 173 height 14
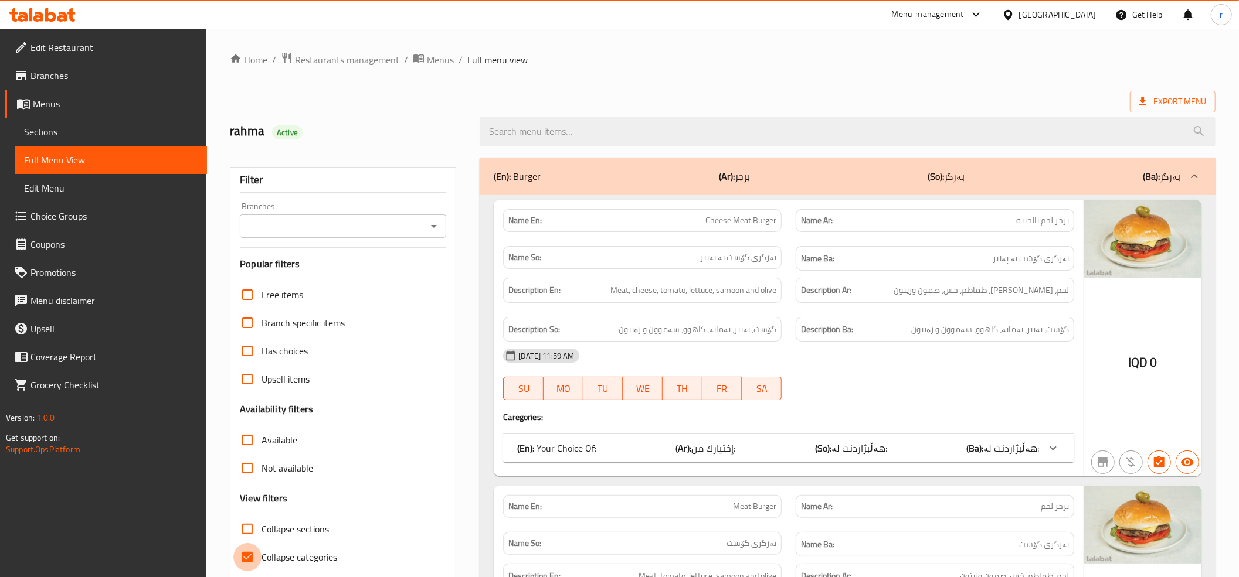
click at [243, 553] on input "Collapse categories" at bounding box center [247, 557] width 28 height 28
checkbox input "false"
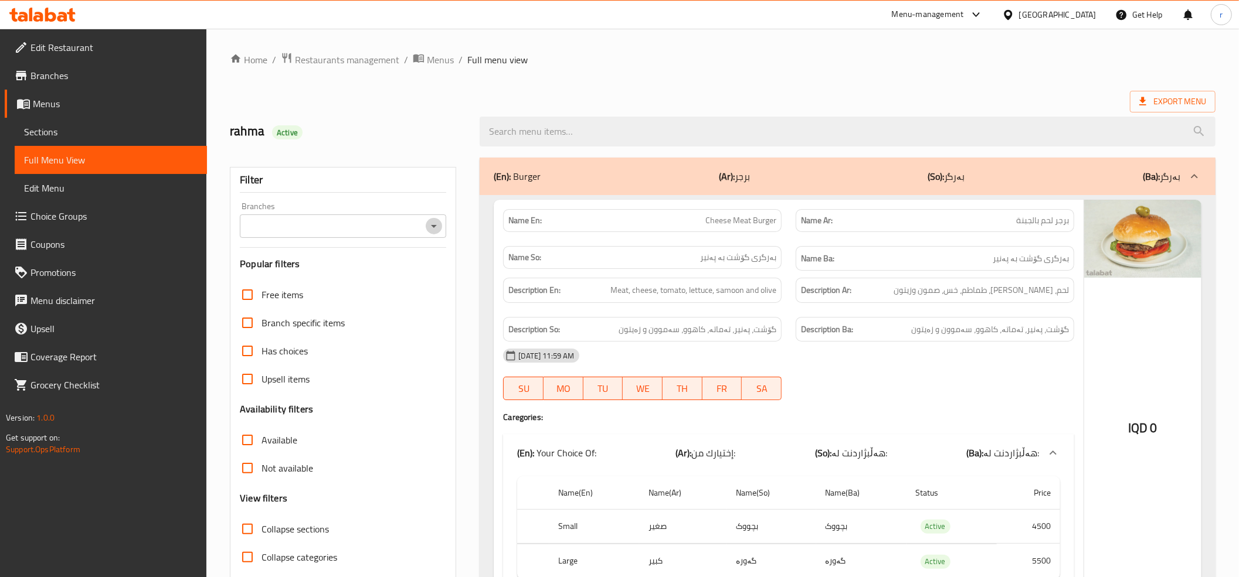
click at [436, 225] on icon "Open" at bounding box center [434, 226] width 14 height 14
click at [370, 272] on li "DND Fast food," at bounding box center [343, 277] width 206 height 21
type input "DND Fast food,"
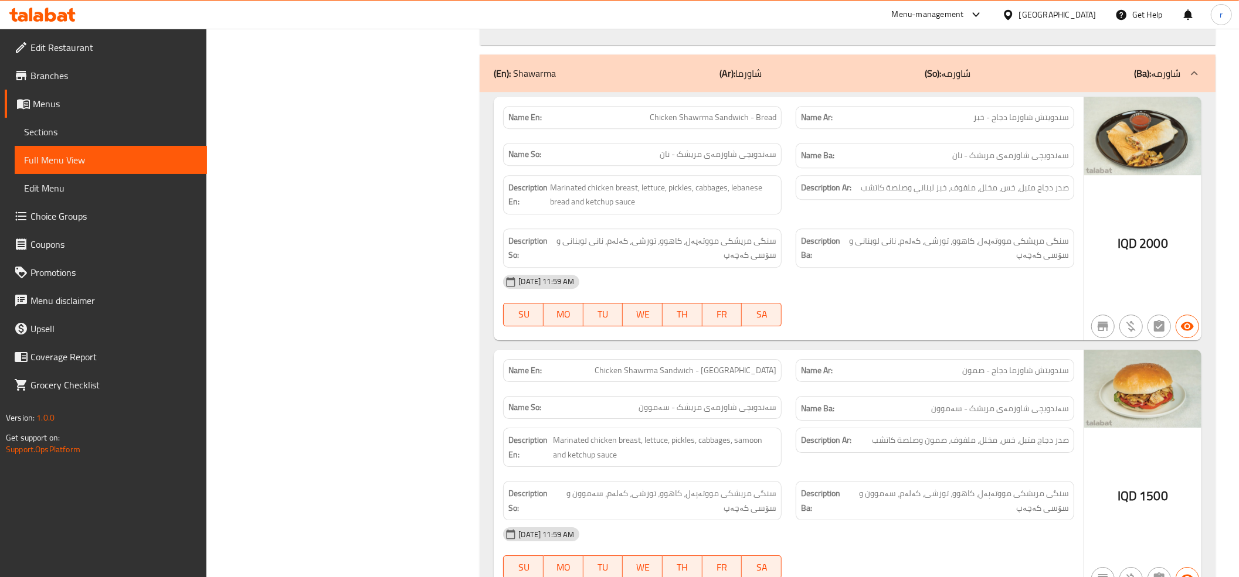
scroll to position [2995, 0]
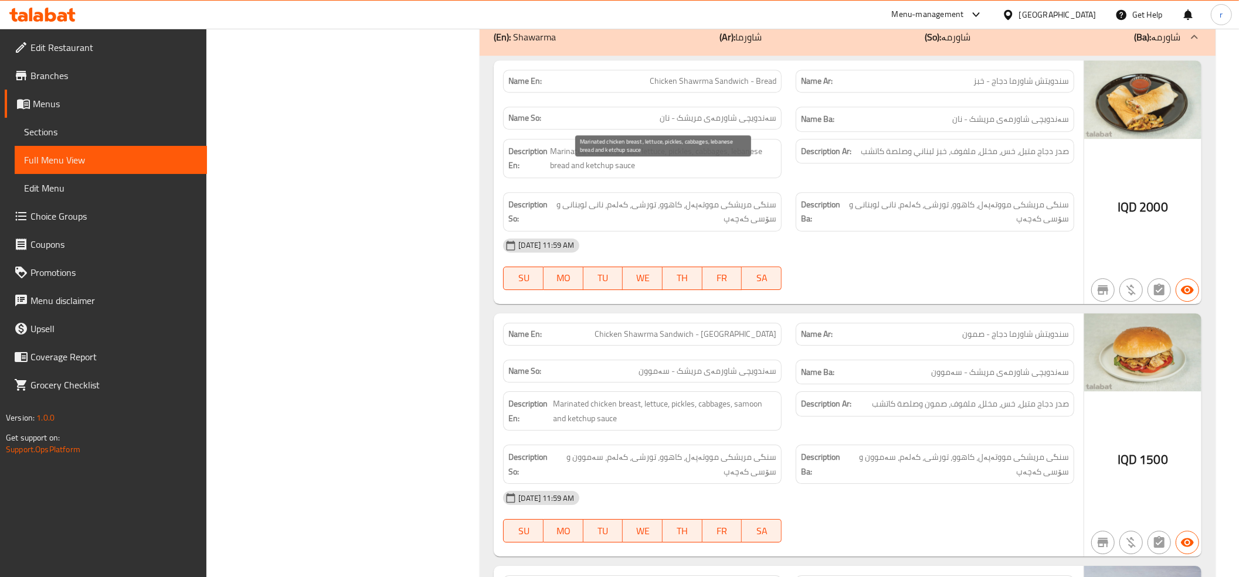
click at [717, 173] on span "Marinated chicken breast, lettuce, pickles, cabbages, lebanese bread and ketchu…" at bounding box center [663, 158] width 226 height 29
copy span "cabbages"
click at [698, 178] on div "Description En: Marinated chicken breast, lettuce, pickles, cabbages, lebanese …" at bounding box center [642, 158] width 278 height 39
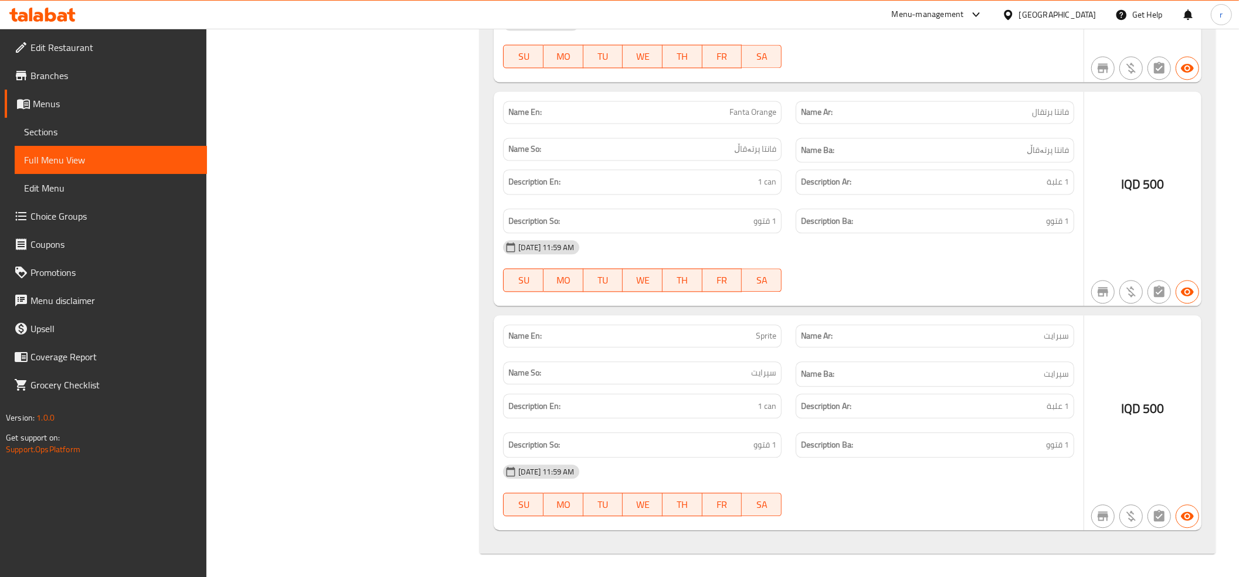
scroll to position [5866, 0]
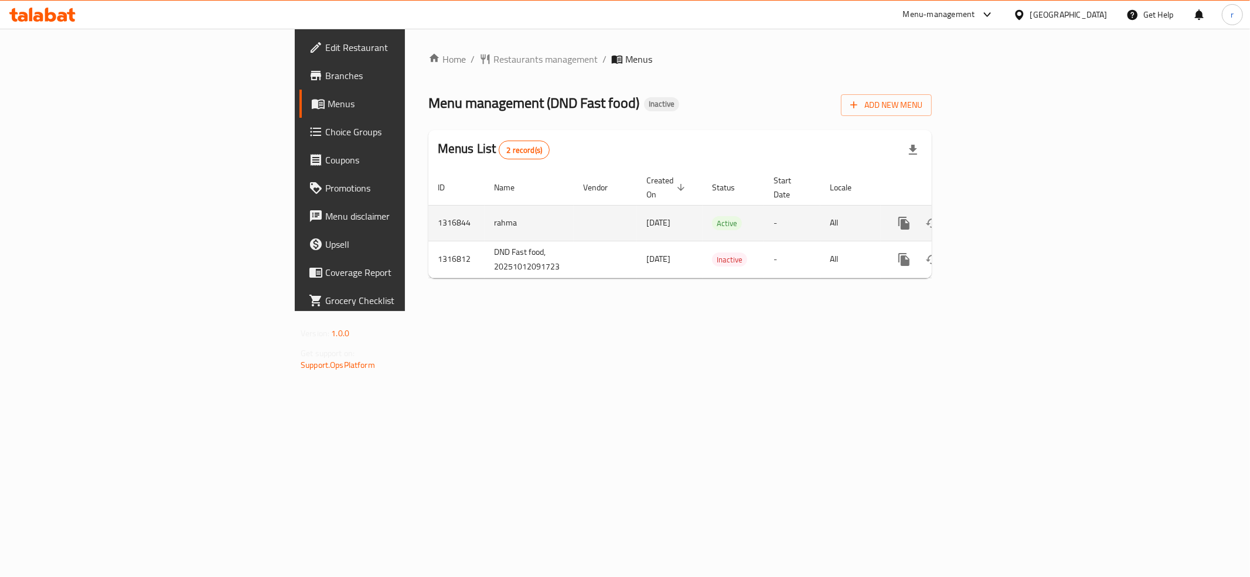
click at [1003, 216] on div "enhanced table" at bounding box center [946, 223] width 113 height 28
click at [994, 218] on icon "enhanced table" at bounding box center [989, 223] width 11 height 11
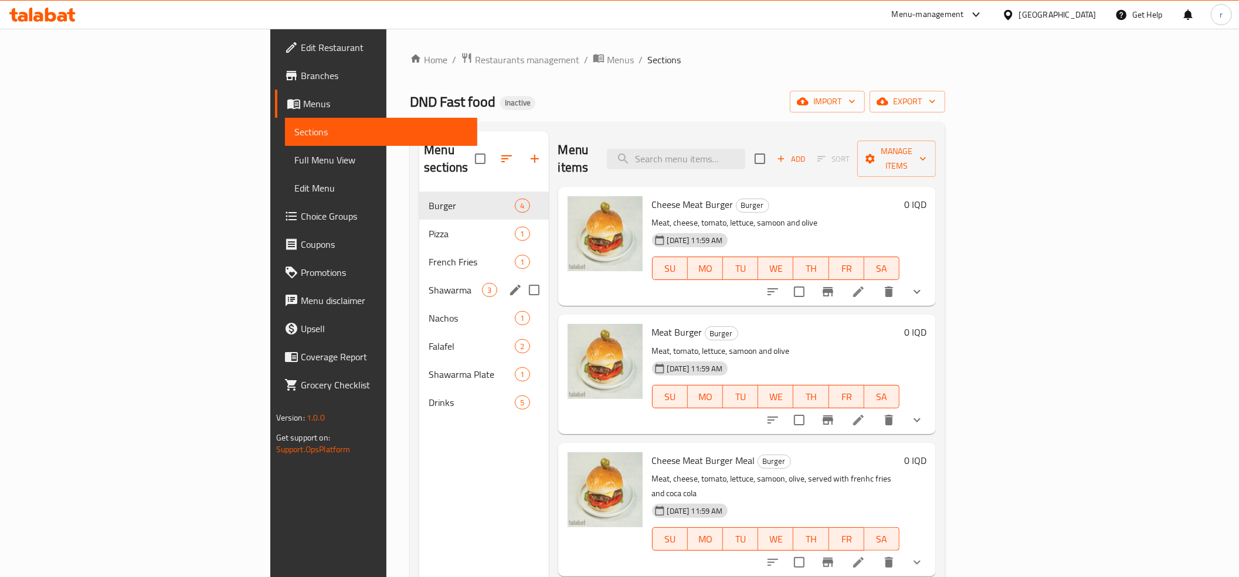
click at [419, 284] on div "Shawarma 3" at bounding box center [483, 290] width 129 height 28
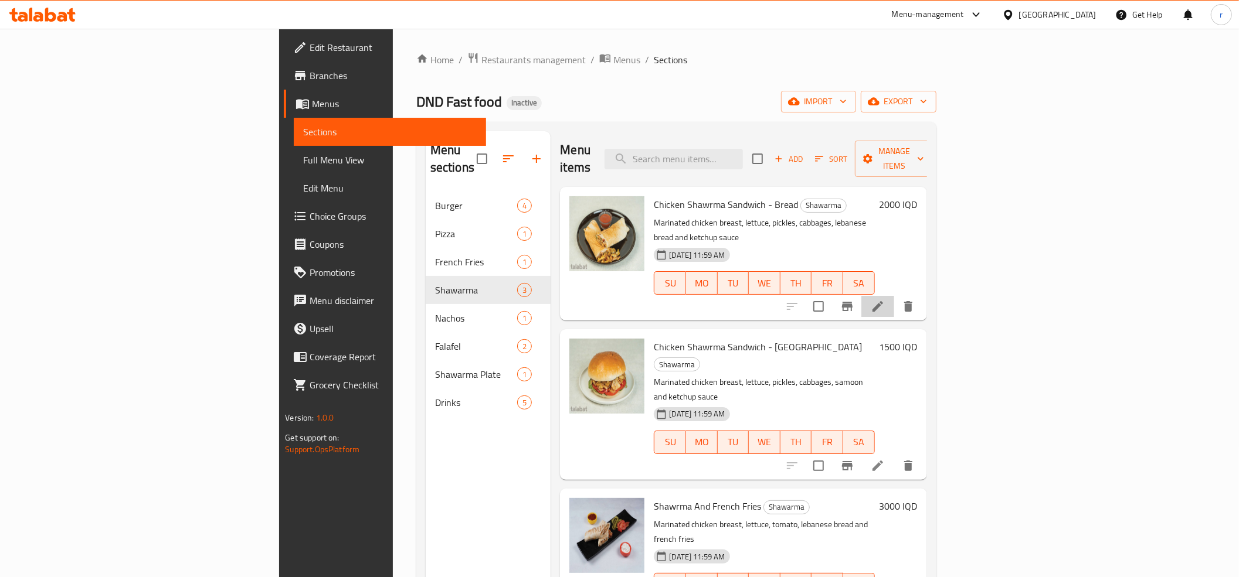
click at [894, 296] on li at bounding box center [877, 306] width 33 height 21
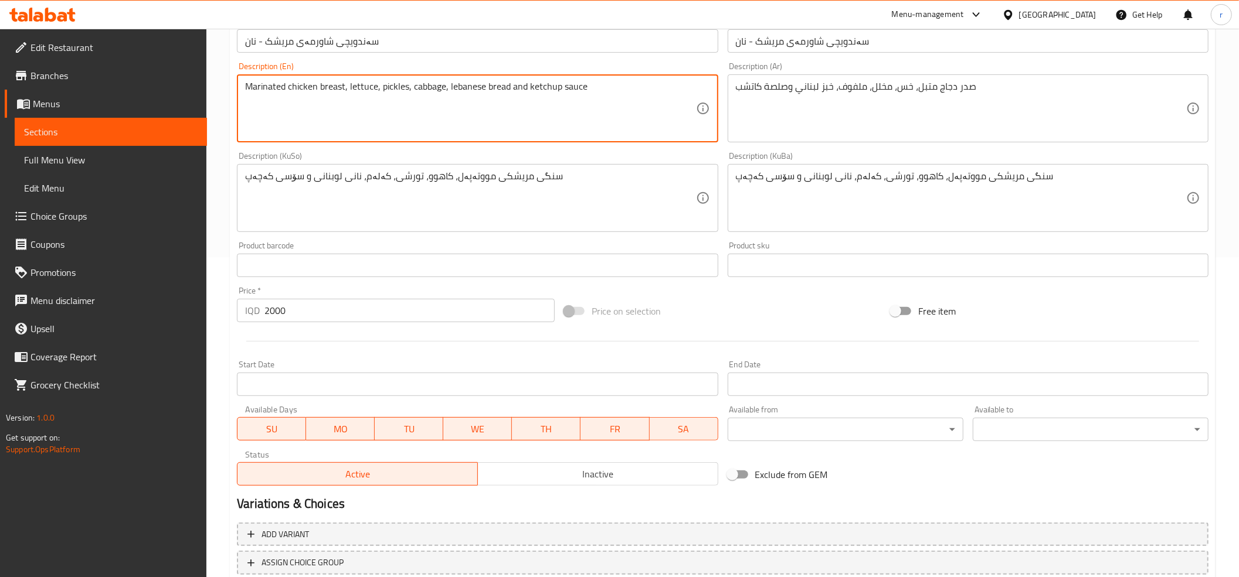
scroll to position [390, 0]
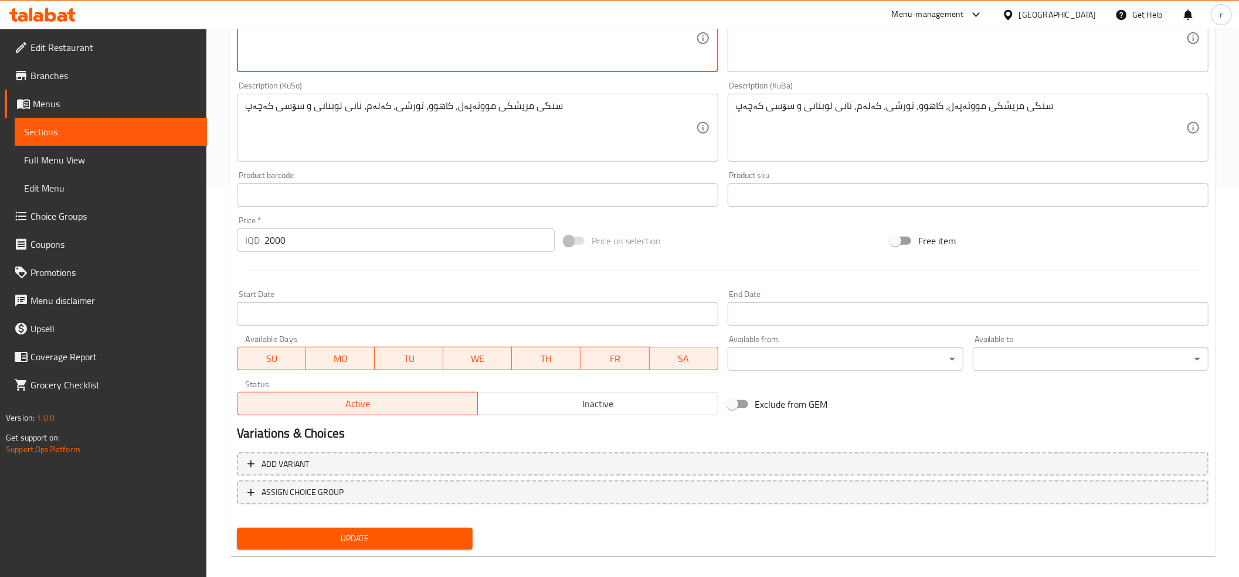
type textarea "Marinated chicken breast, lettuce, pickles, cabbage, lebanese bread and ketchup…"
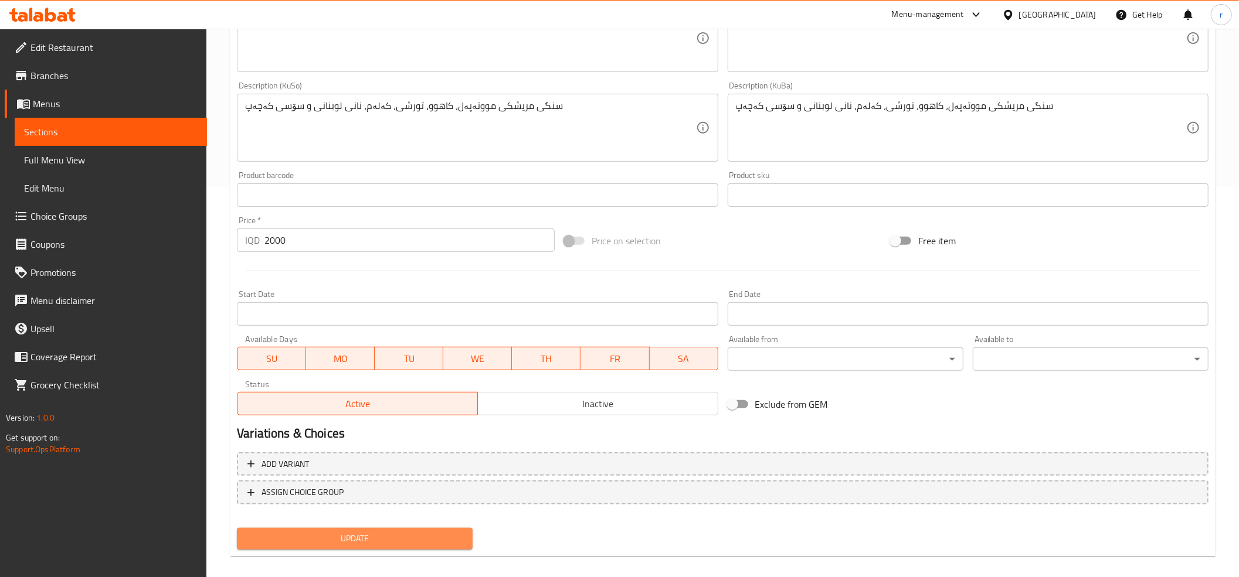
click at [423, 530] on button "Update" at bounding box center [355, 539] width 236 height 22
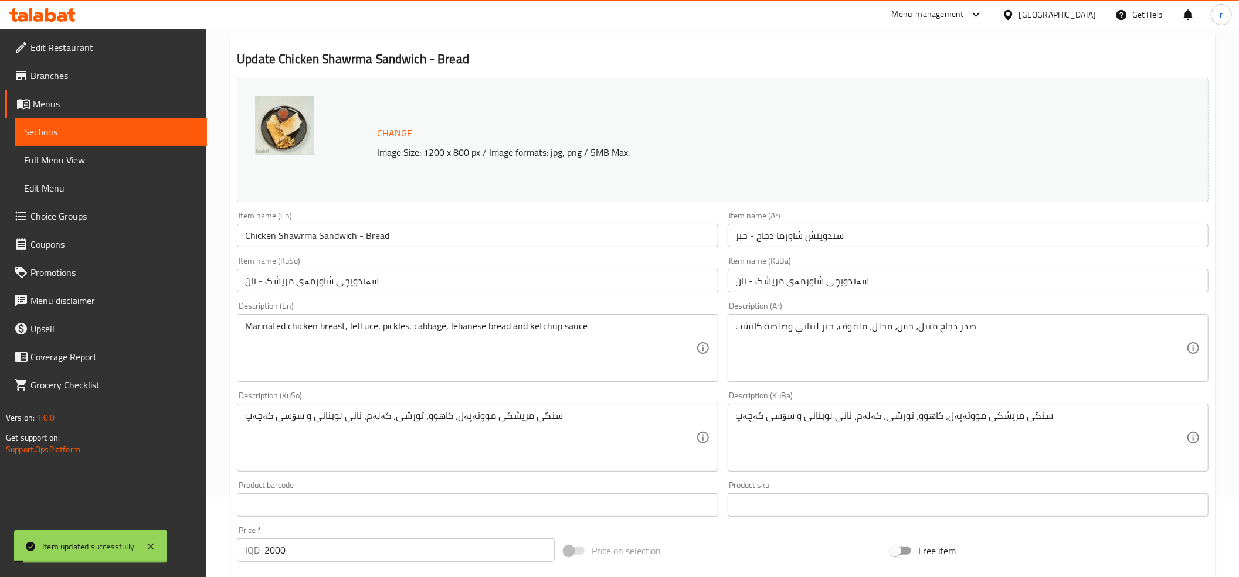
scroll to position [0, 0]
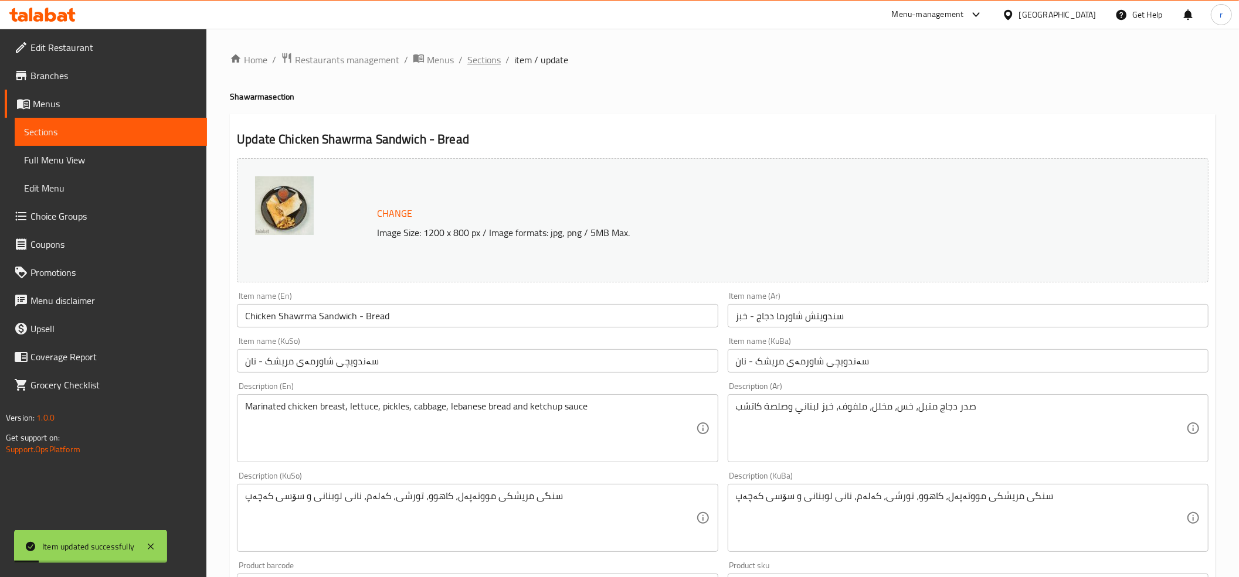
click at [493, 62] on span "Sections" at bounding box center [483, 60] width 33 height 14
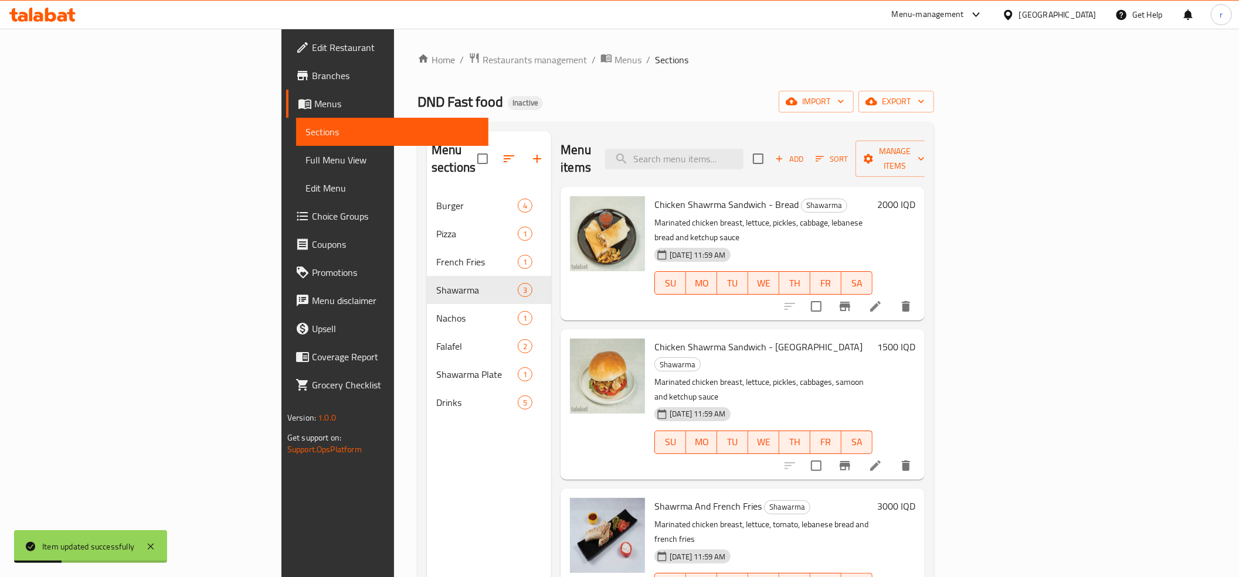
click at [892, 455] on li at bounding box center [875, 465] width 33 height 21
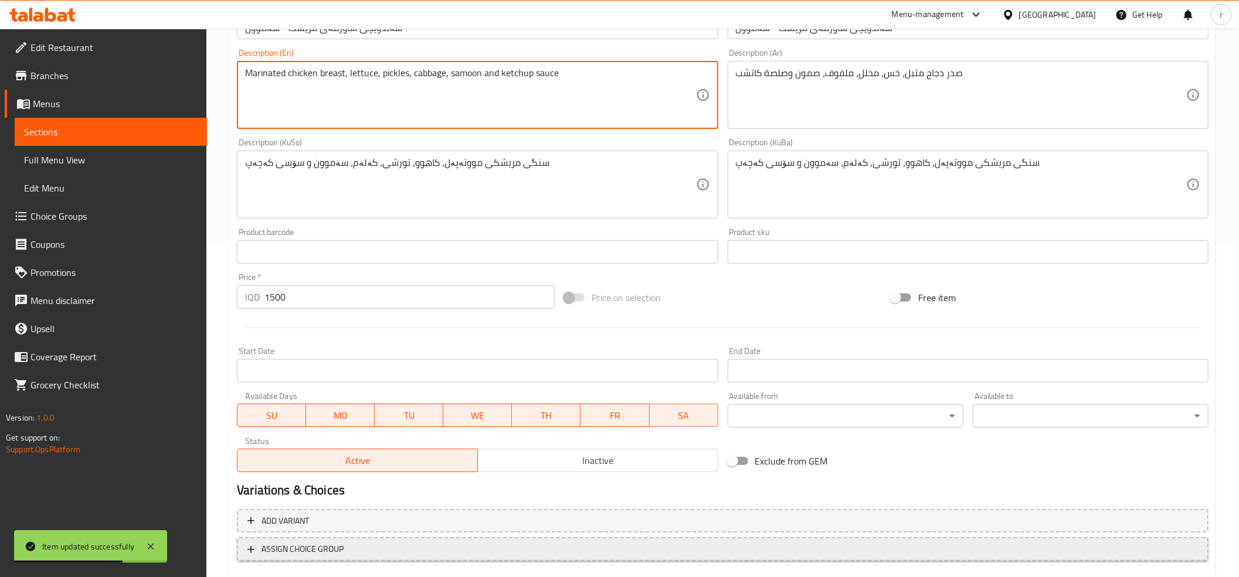
scroll to position [390, 0]
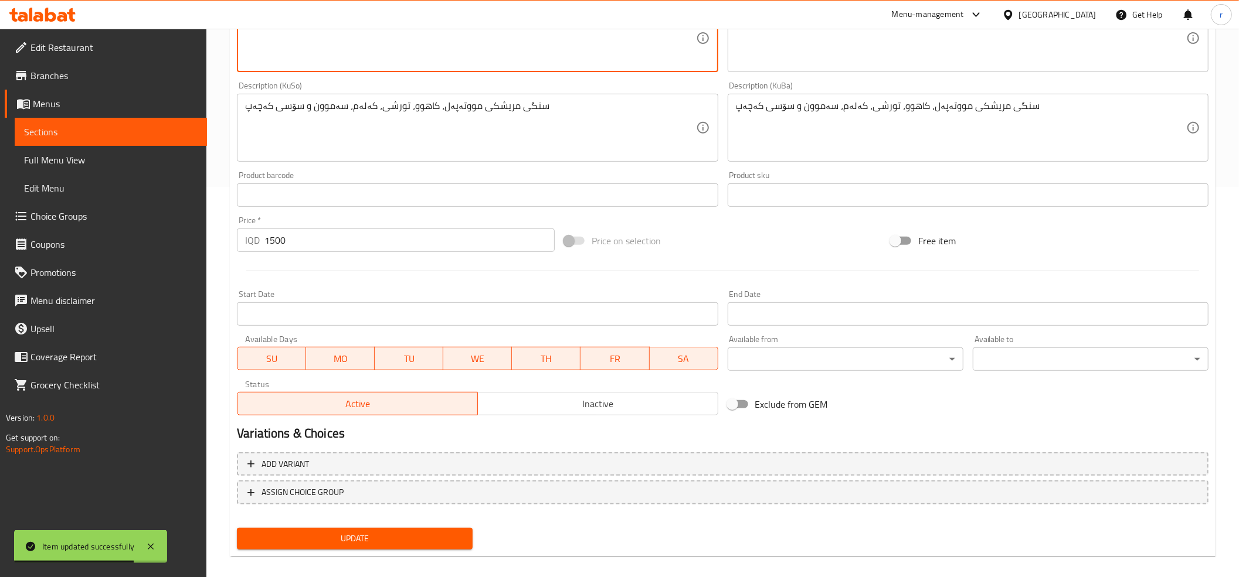
type textarea "Marinated chicken breast, lettuce, pickles, cabbage, samoon and ketchup sauce"
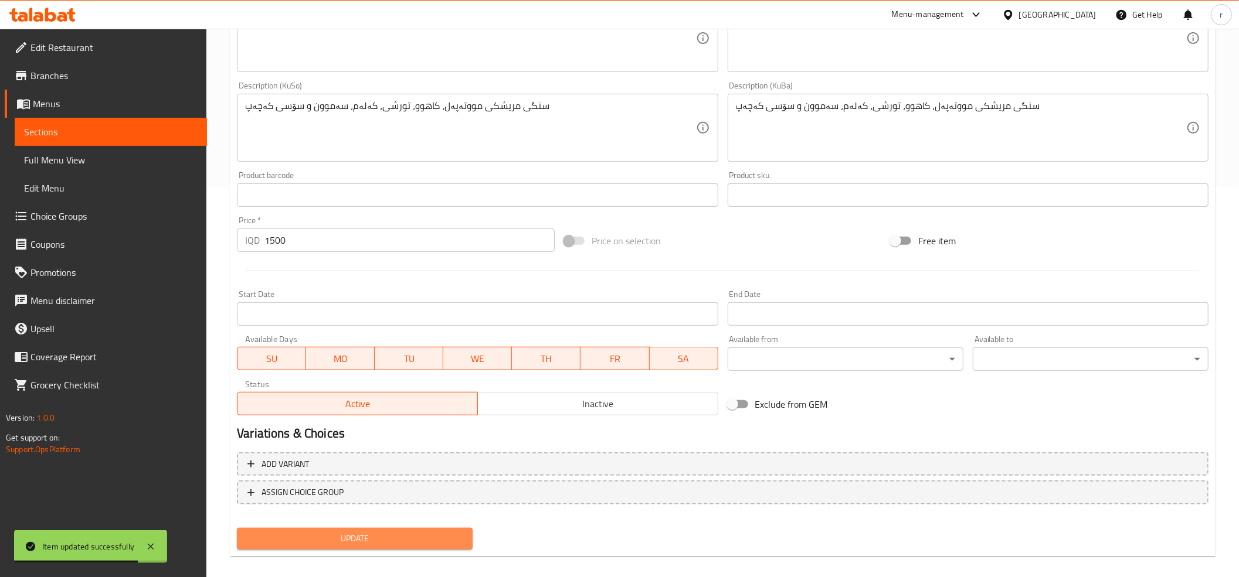
click at [402, 530] on button "Update" at bounding box center [355, 539] width 236 height 22
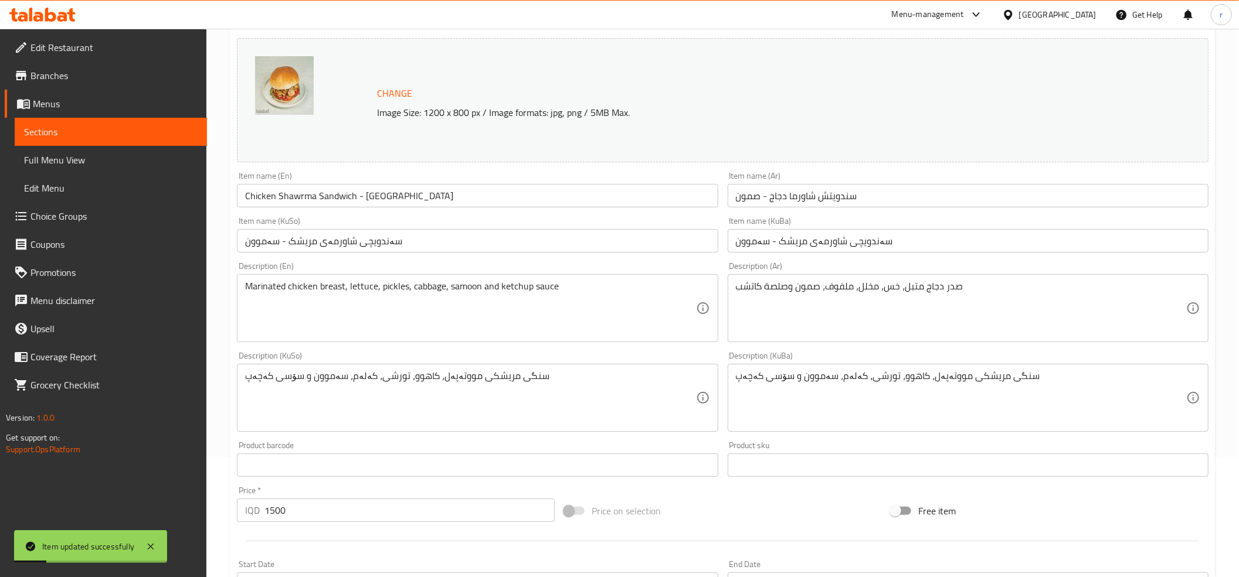
scroll to position [0, 0]
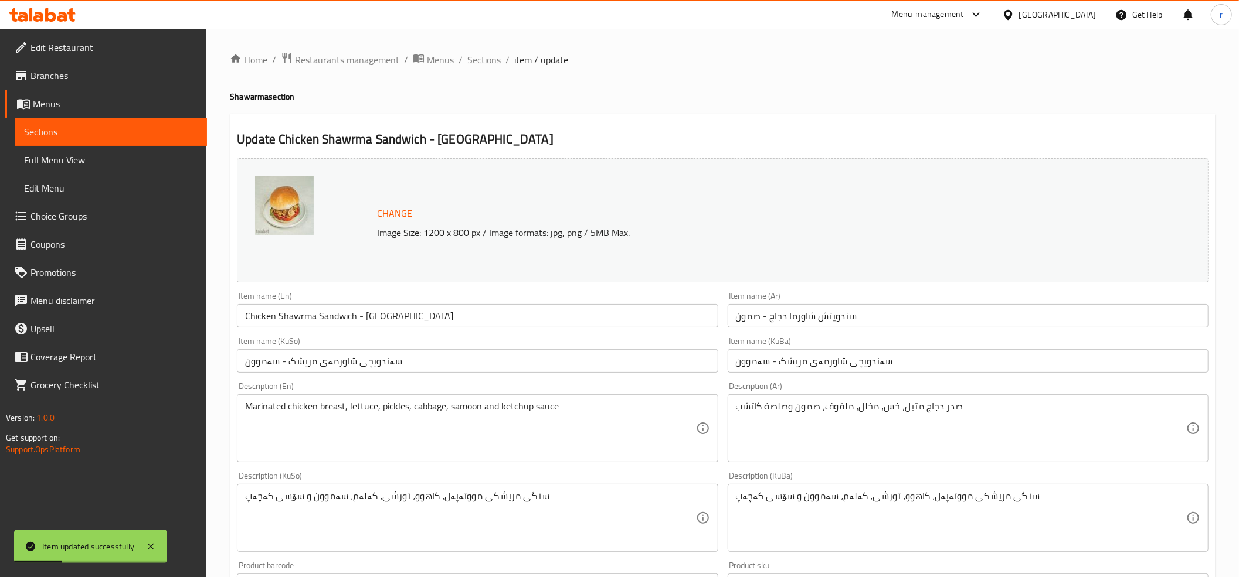
click at [492, 66] on span "Sections" at bounding box center [483, 60] width 33 height 14
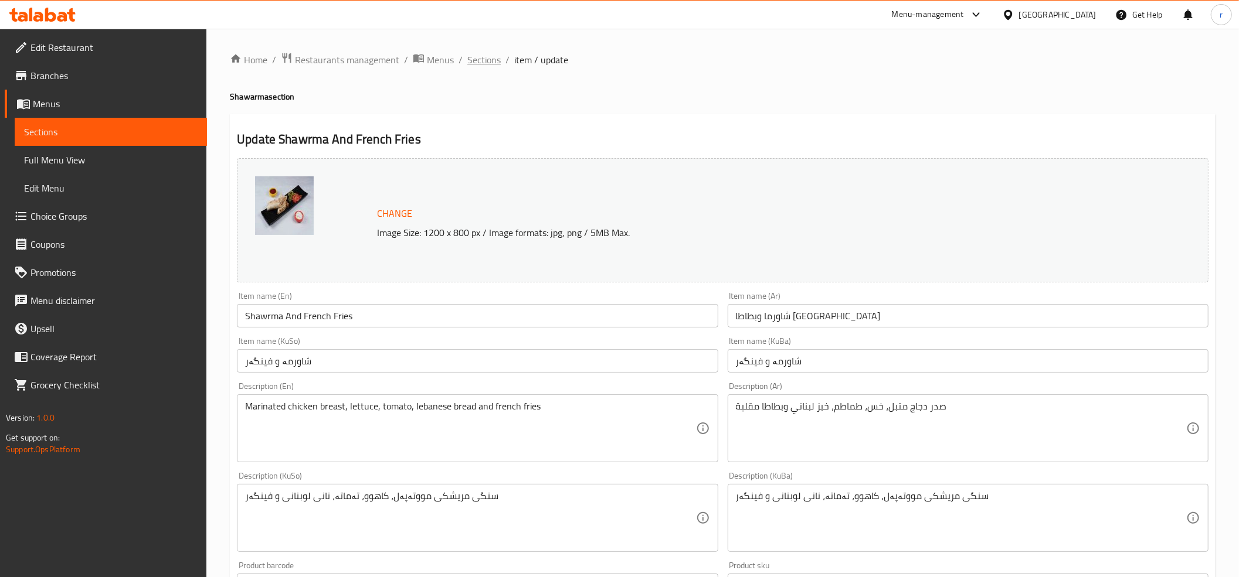
click at [489, 56] on span "Sections" at bounding box center [483, 60] width 33 height 14
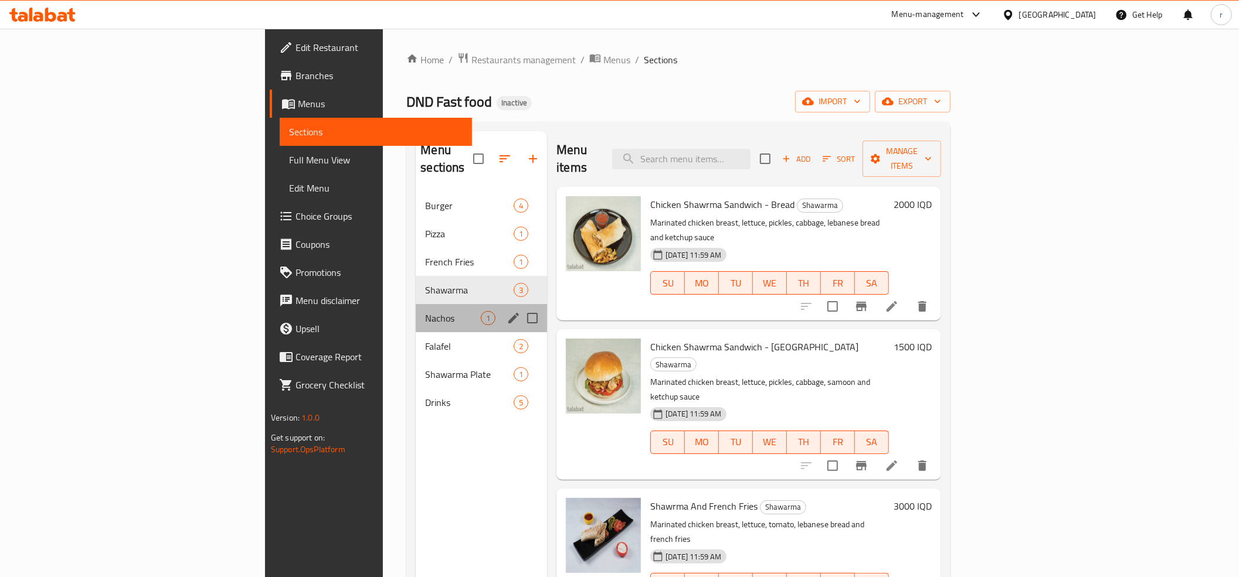
click at [416, 311] on div "Nachos 1" at bounding box center [481, 318] width 131 height 28
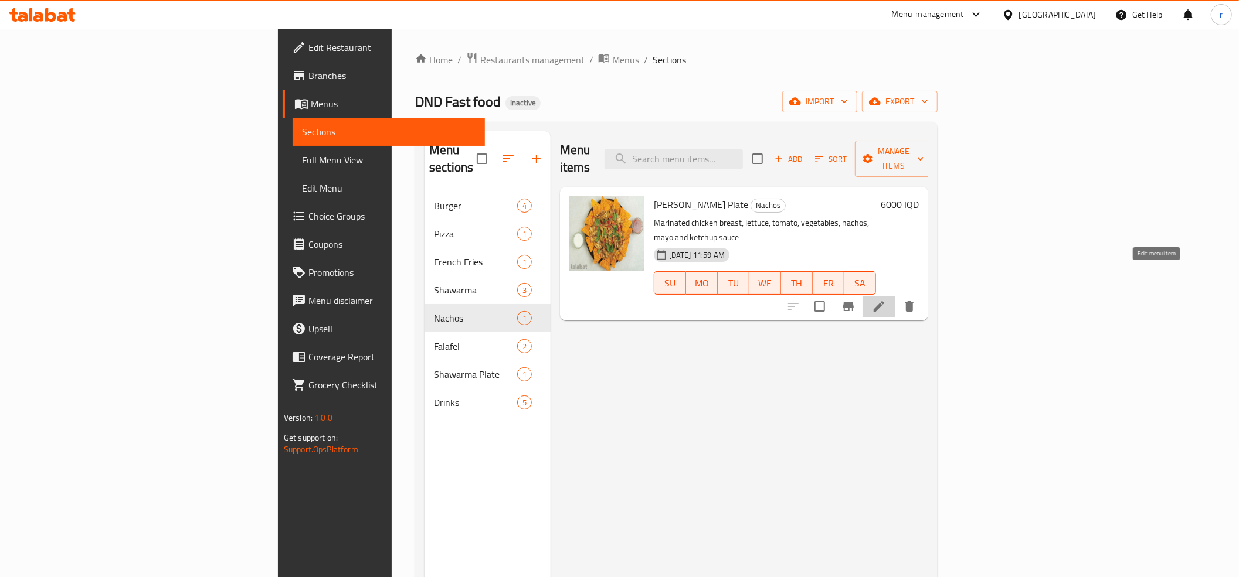
click at [886, 300] on icon at bounding box center [879, 307] width 14 height 14
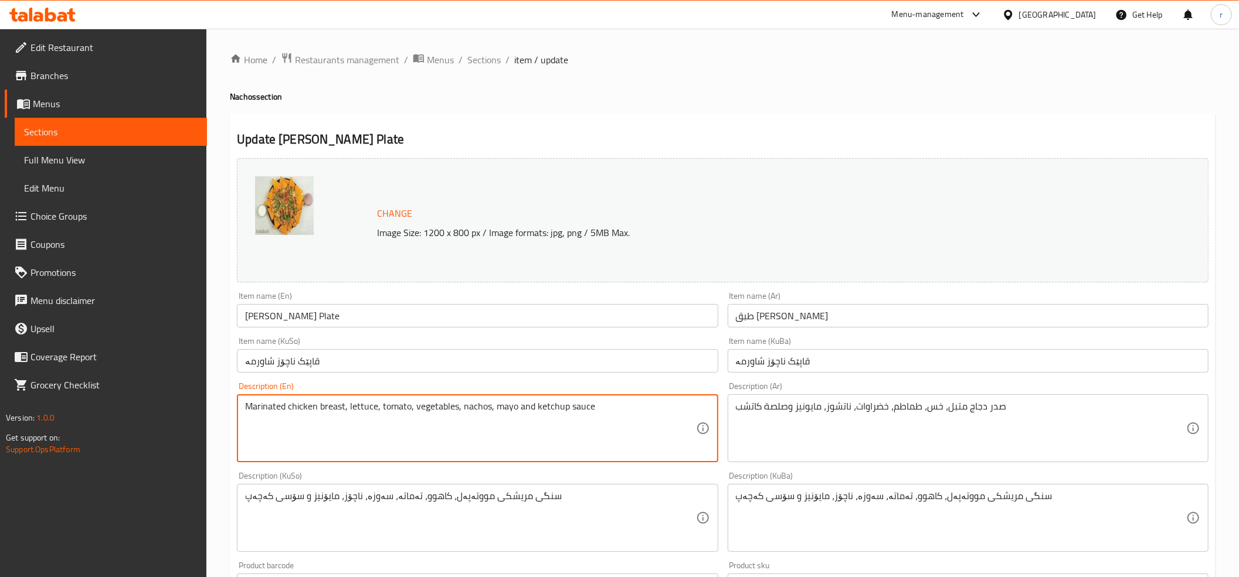
click at [505, 406] on textarea "Marinated chicken breast, lettuce, tomato, vegetables, nachos, mayo and ketchup…" at bounding box center [470, 429] width 450 height 56
paste textarea "Mayonnaise"
drag, startPoint x: 501, startPoint y: 407, endPoint x: 493, endPoint y: 406, distance: 7.6
click at [493, 406] on textarea "Marinated chicken breast, lettuce, tomato, vegetables, nachos, Mayonnaise and k…" at bounding box center [470, 429] width 450 height 56
click at [556, 427] on textarea "Marinated chicken breast, lettuce, tomato, vegetables, nachos, mayonnaise and k…" at bounding box center [470, 429] width 450 height 56
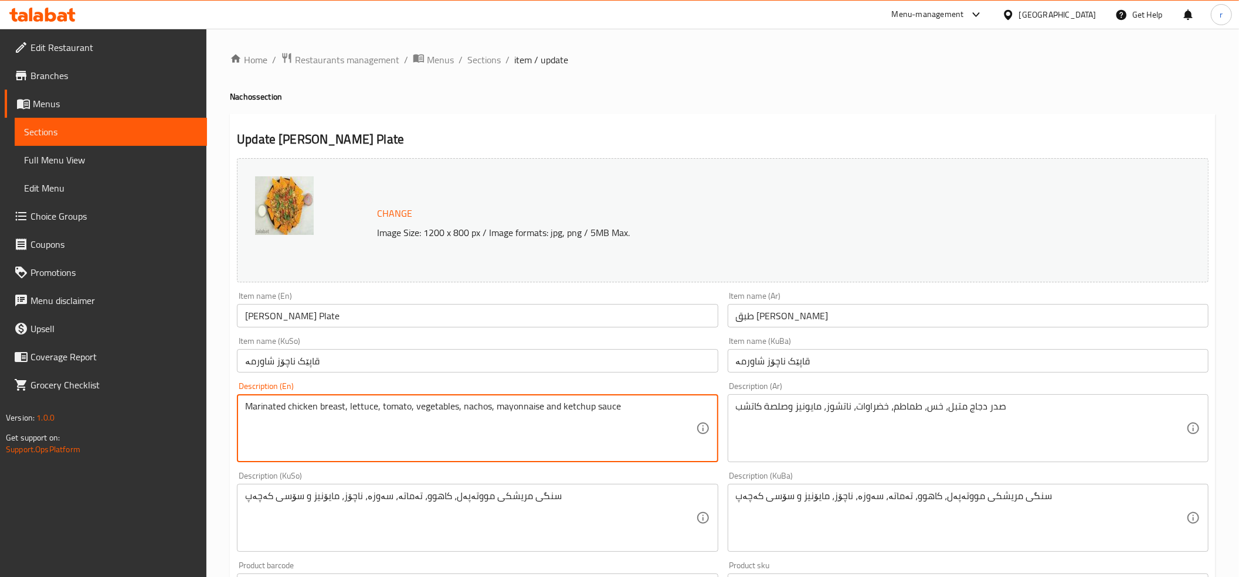
click at [520, 413] on textarea "Marinated chicken breast, lettuce, tomato, vegetables, nachos, mayonnaise and k…" at bounding box center [470, 429] width 450 height 56
click at [512, 420] on textarea "Marinated chicken breast, lettuce, tomato, vegetables, nachos, mayonnaise and k…" at bounding box center [470, 429] width 450 height 56
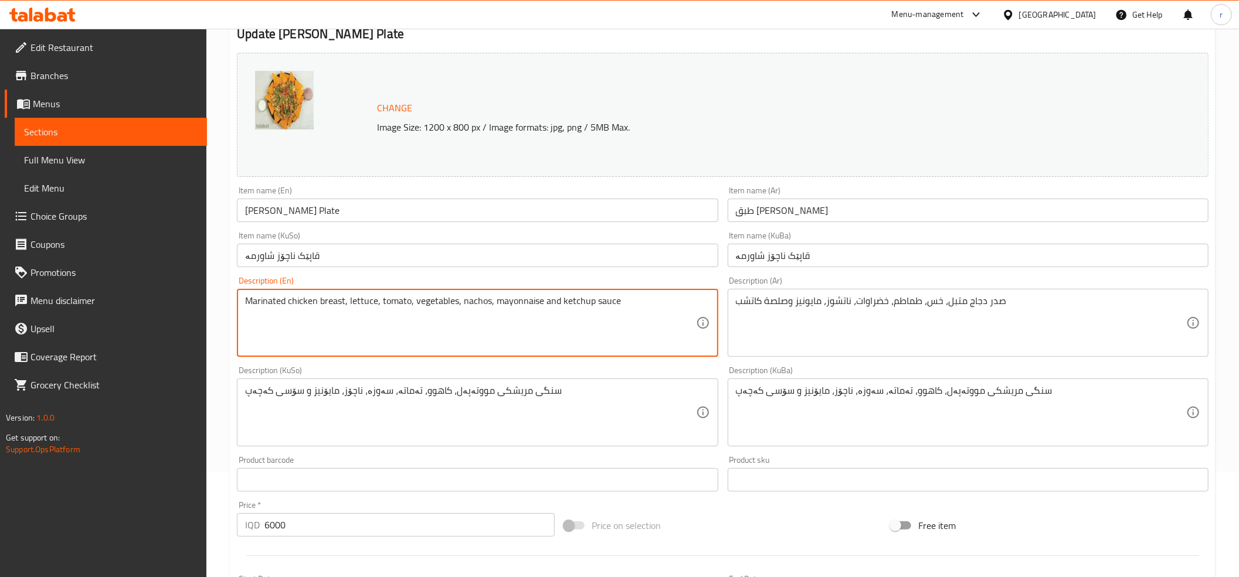
scroll to position [390, 0]
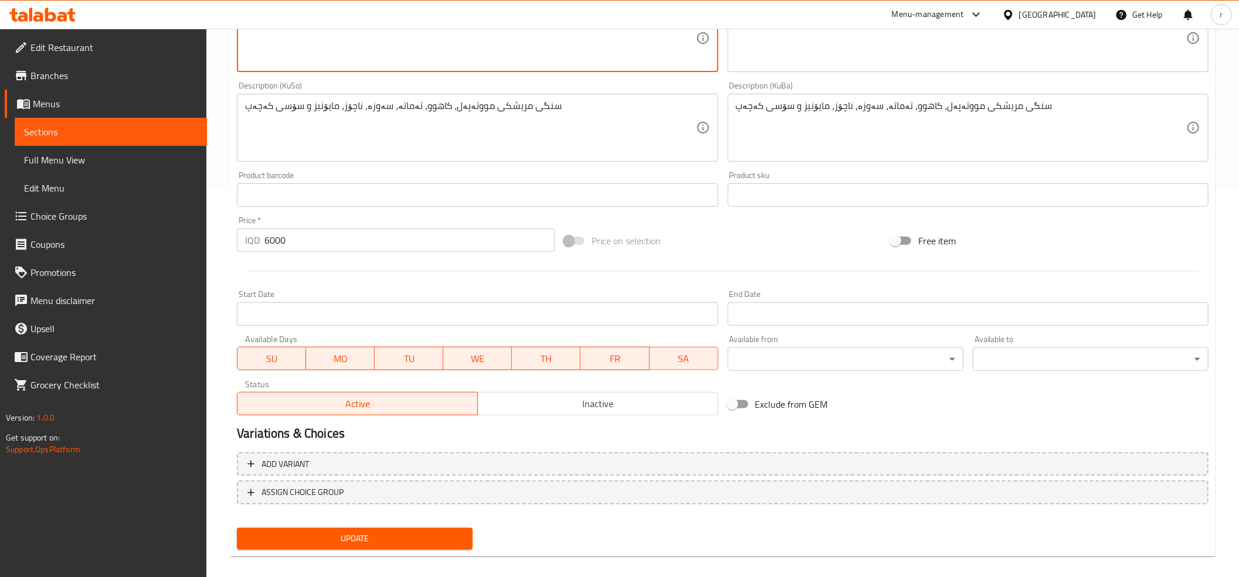
type textarea "Marinated chicken breast, lettuce, tomato, vegetables, nachos, mayonnaise and k…"
click at [401, 536] on span "Update" at bounding box center [354, 539] width 217 height 15
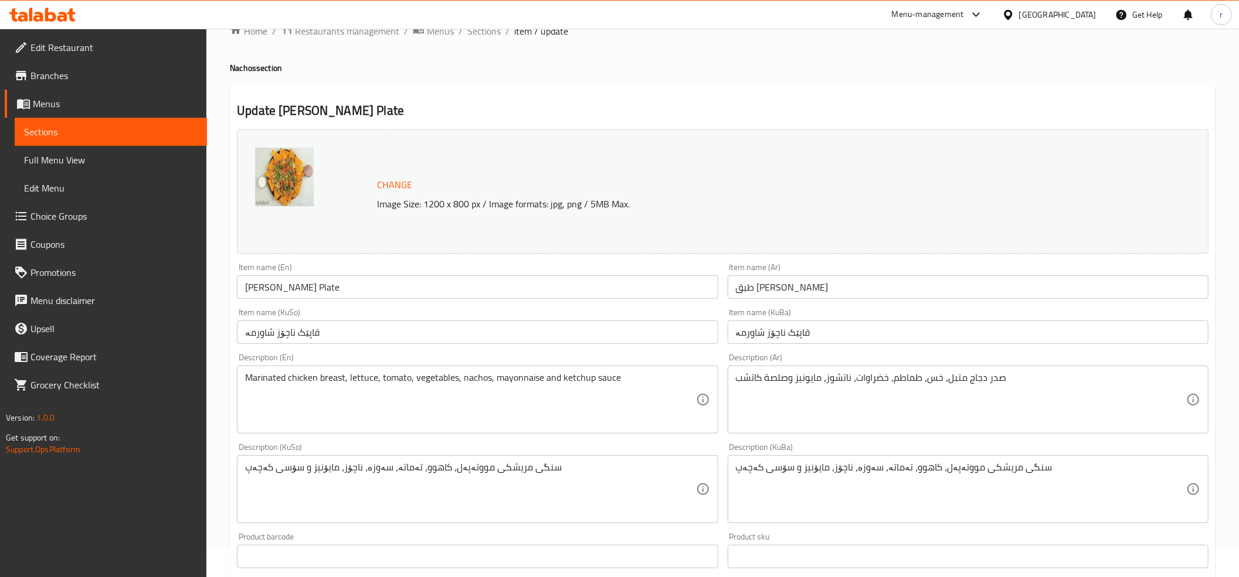
scroll to position [11, 0]
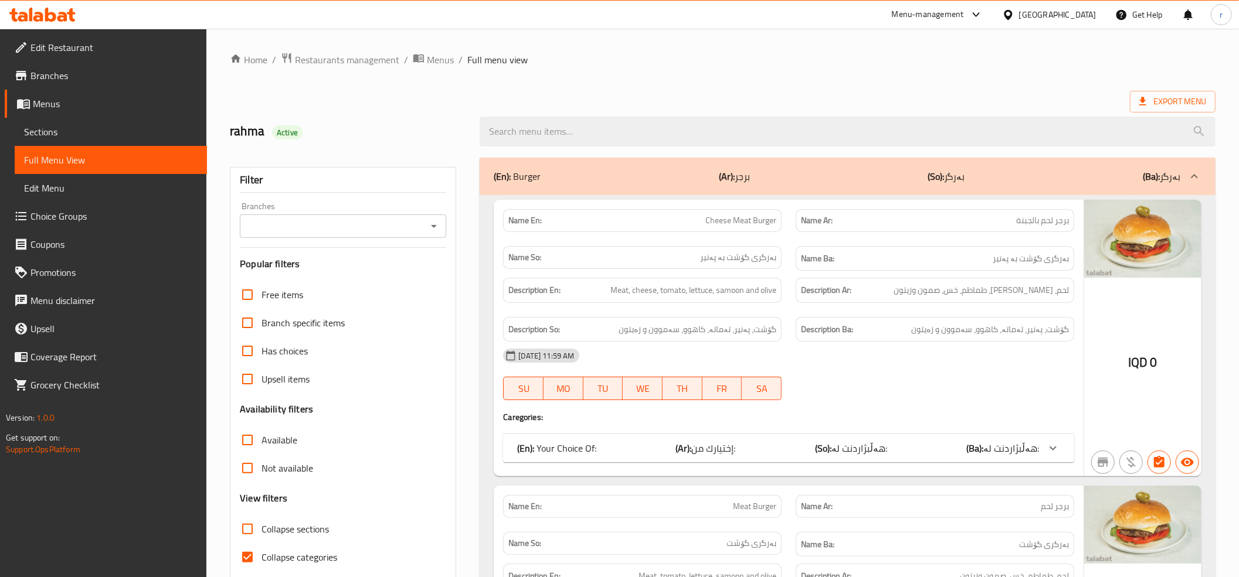
click at [251, 556] on input "Collapse categories" at bounding box center [247, 557] width 28 height 28
checkbox input "false"
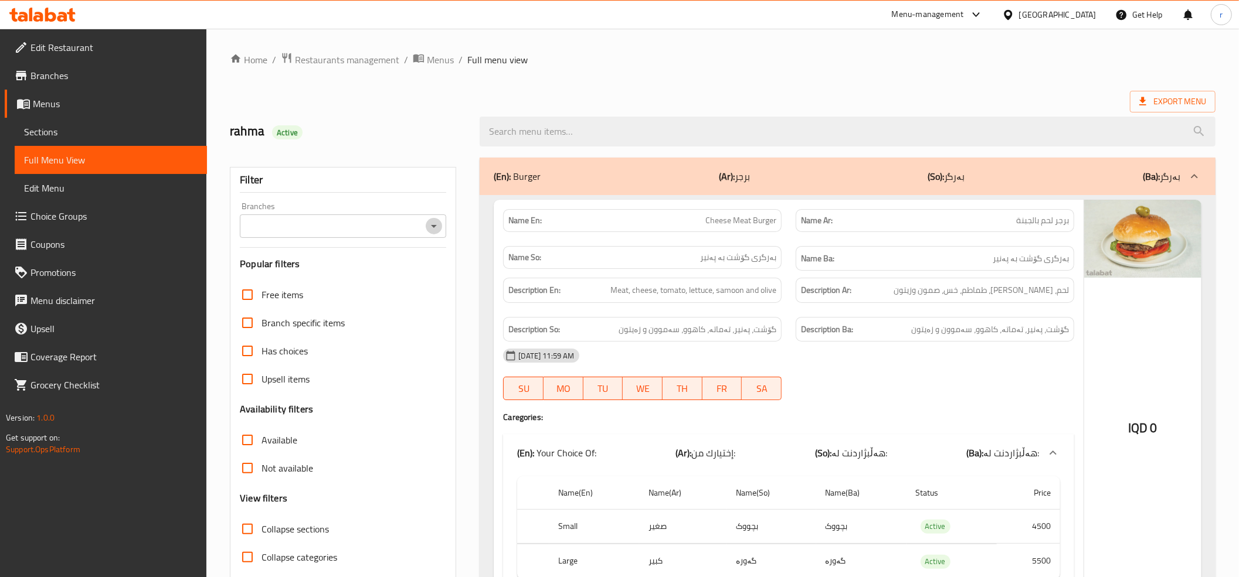
click at [437, 226] on icon "Open" at bounding box center [434, 226] width 14 height 14
click at [432, 273] on li "DND Fast food," at bounding box center [343, 277] width 206 height 21
type input "DND Fast food,"
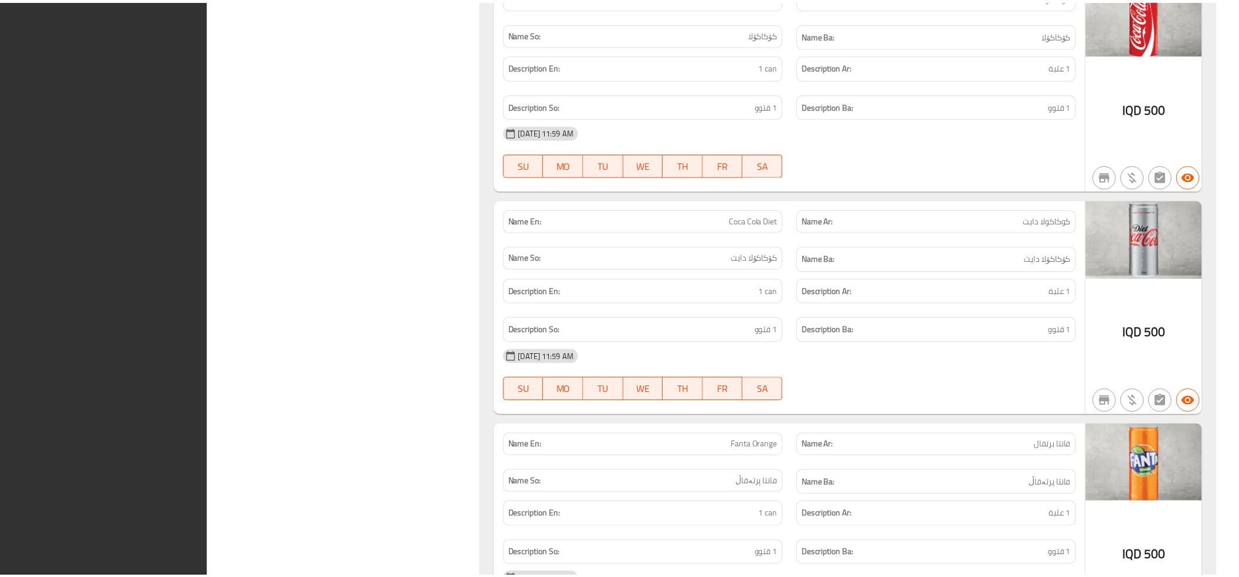
scroll to position [5866, 0]
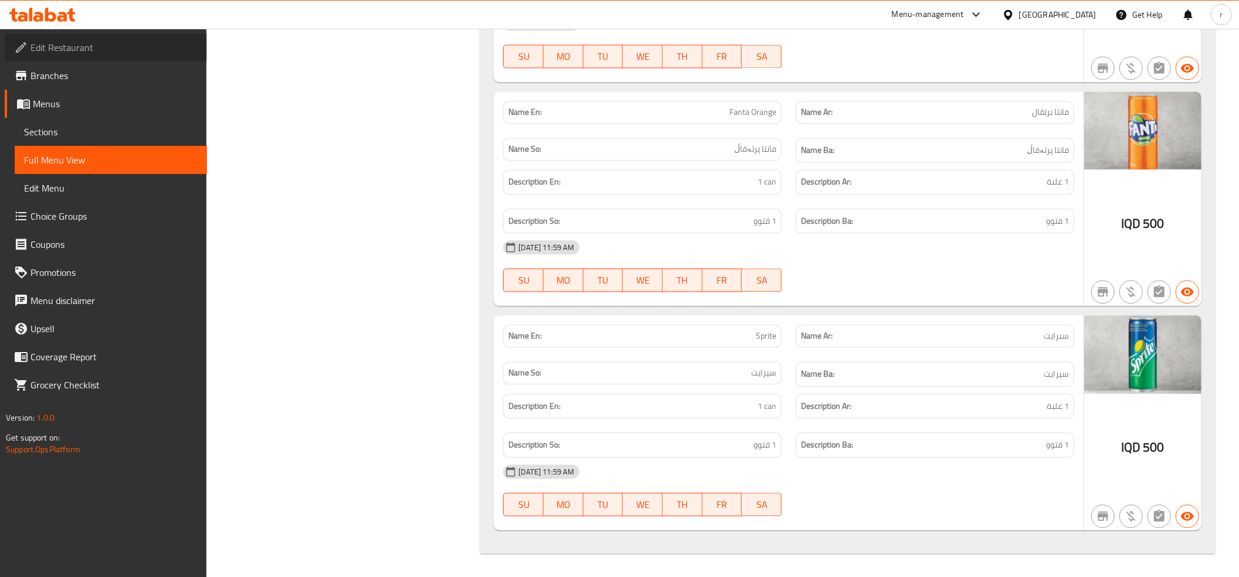
click at [106, 45] on span "Edit Restaurant" at bounding box center [113, 47] width 167 height 14
